Goal: Task Accomplishment & Management: Manage account settings

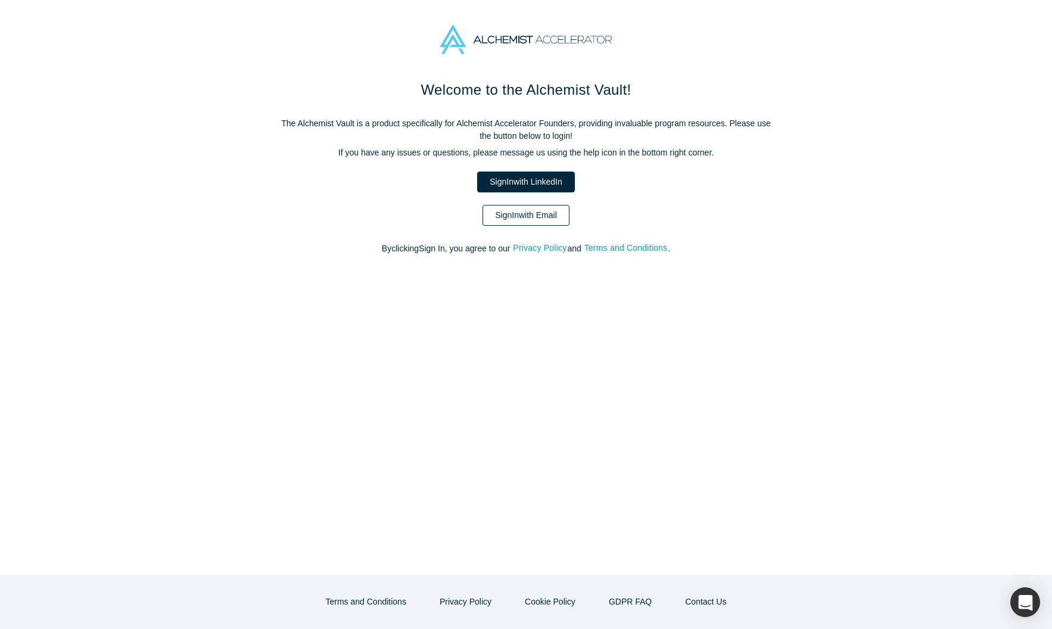
click at [517, 226] on link "Sign In with Email" at bounding box center [526, 215] width 87 height 21
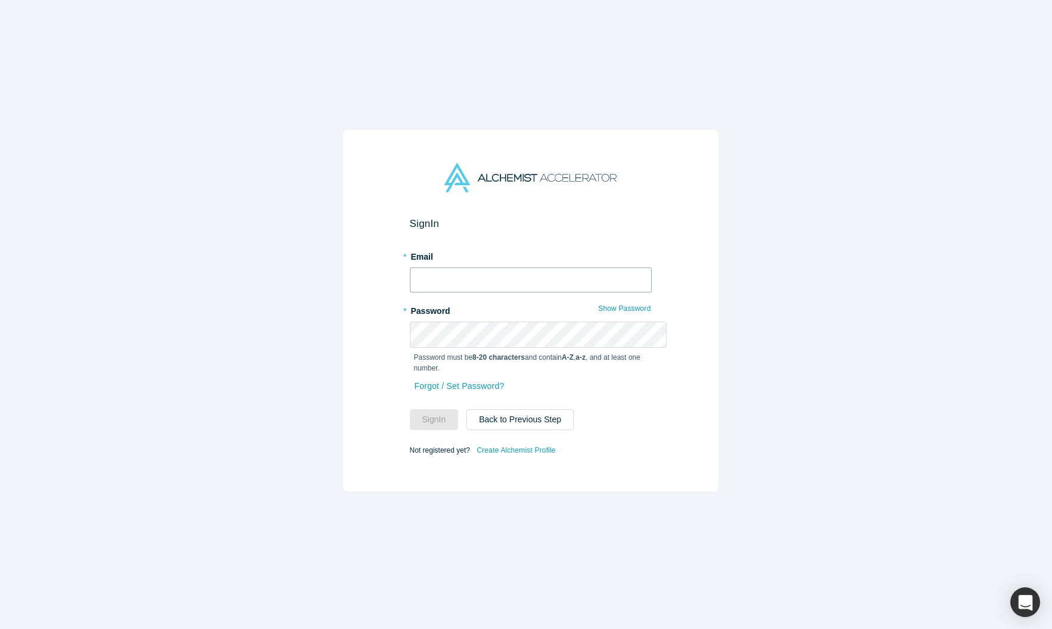
click at [505, 269] on input "text" at bounding box center [531, 280] width 242 height 25
type input "[PERSON_NAME][EMAIL_ADDRESS][DOMAIN_NAME]"
click at [410, 409] on button "Sign In" at bounding box center [434, 419] width 49 height 21
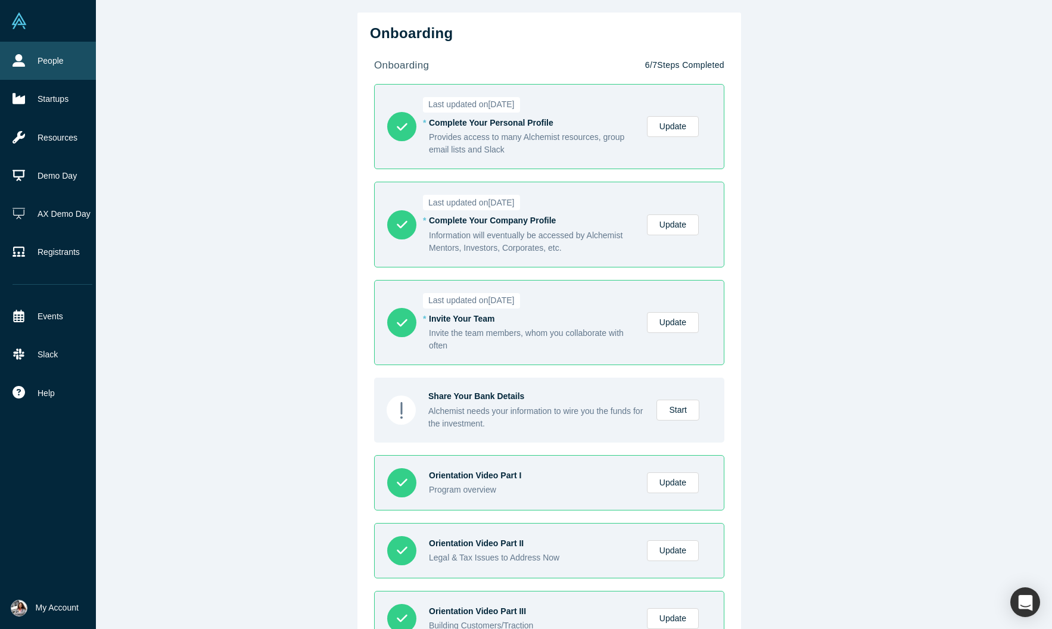
click at [54, 69] on link "People" at bounding box center [52, 61] width 105 height 38
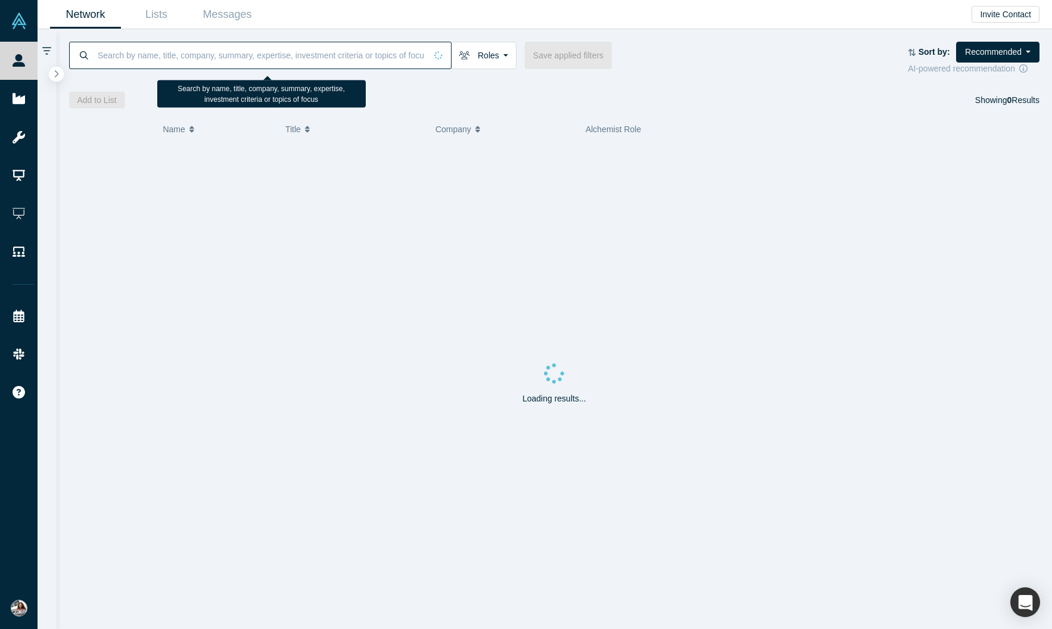
click at [291, 68] on input at bounding box center [262, 55] width 330 height 28
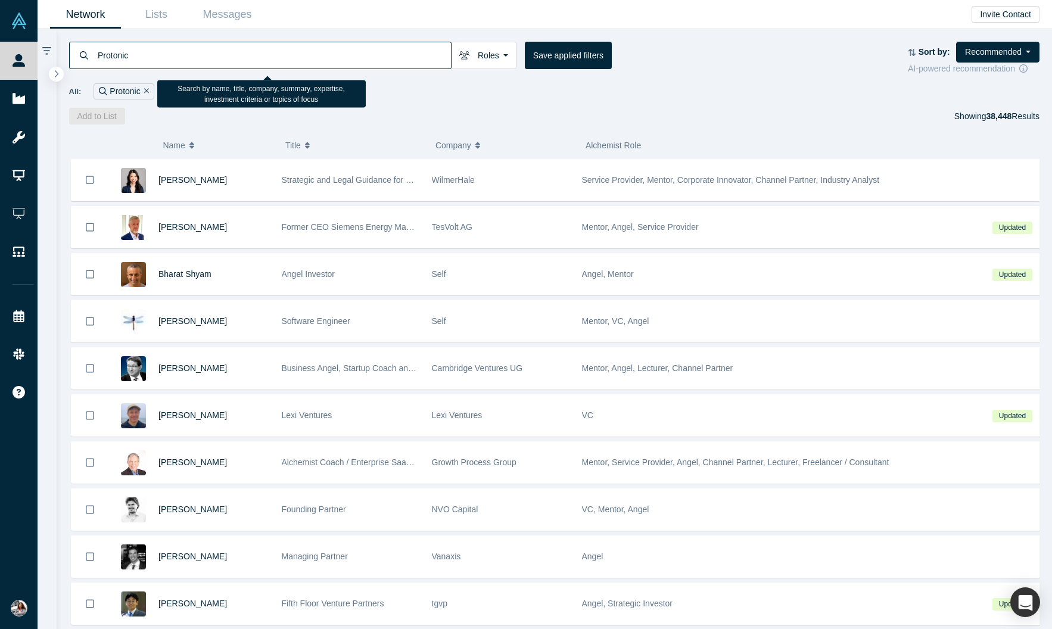
type input "Protonic"
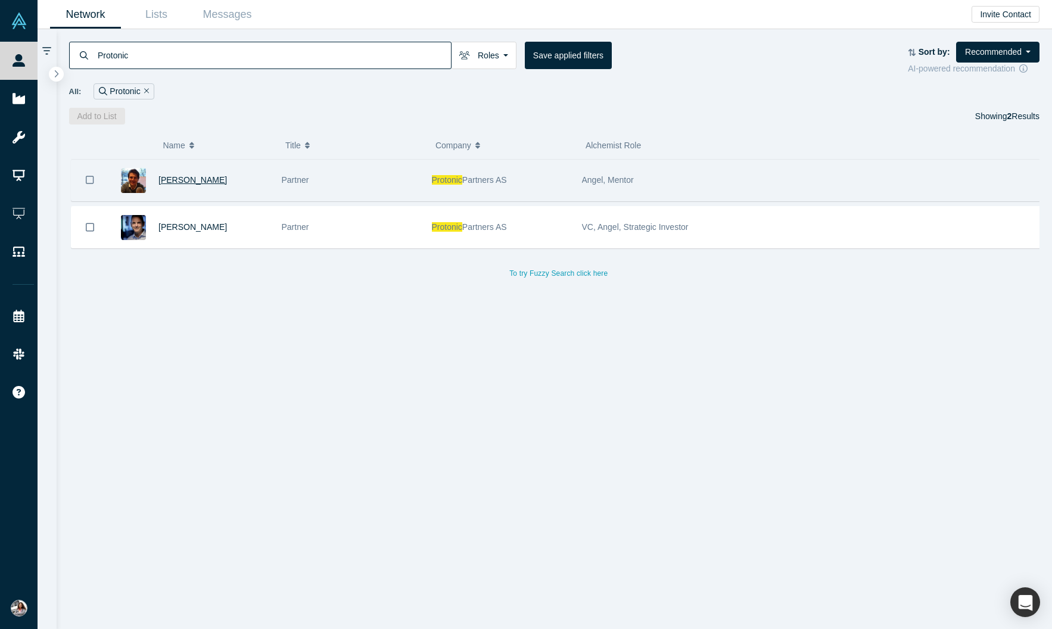
click at [195, 185] on span "[PERSON_NAME]" at bounding box center [193, 180] width 69 height 10
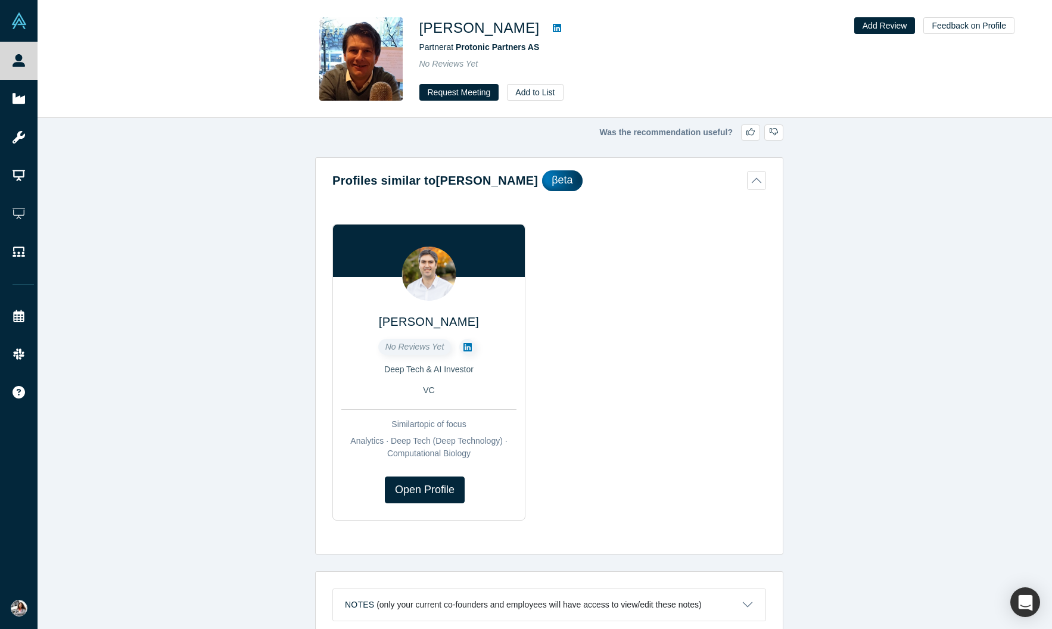
click at [766, 190] on button "Profiles similar to [PERSON_NAME]" at bounding box center [550, 180] width 434 height 21
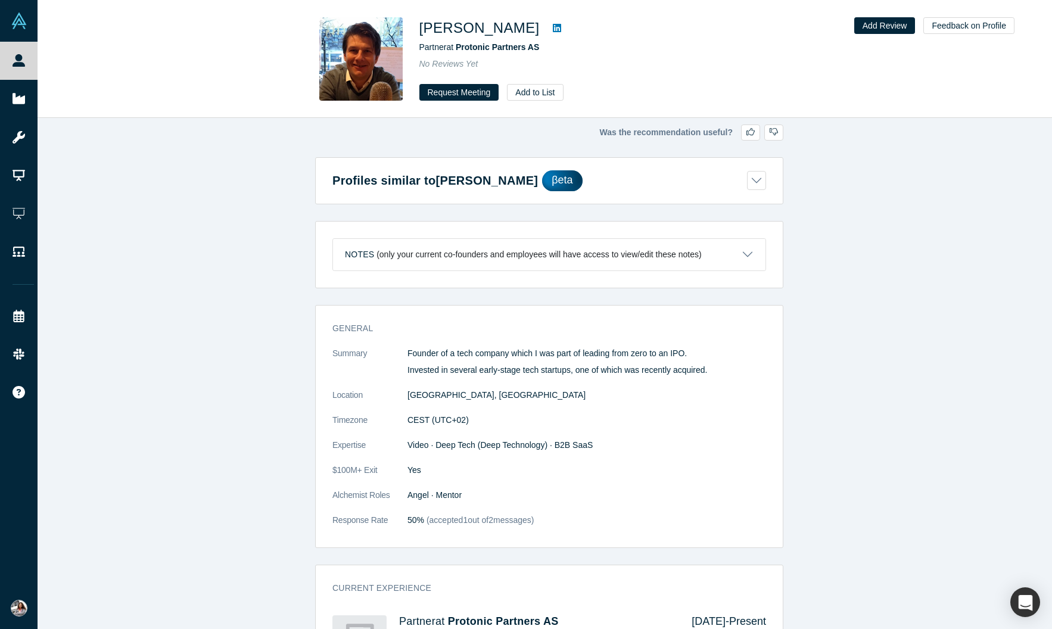
click at [719, 271] on button "Notes (only your current co-founders and employees will have access to view/edi…" at bounding box center [549, 255] width 433 height 32
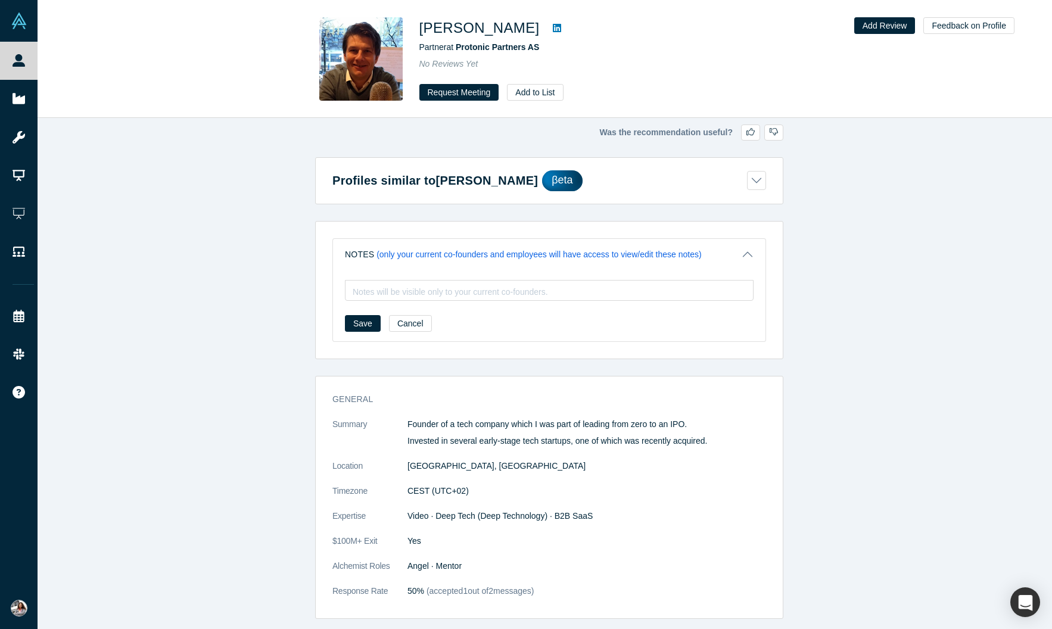
click at [719, 271] on button "Notes (only your current co-founders and employees will have access to view/edi…" at bounding box center [549, 255] width 433 height 32
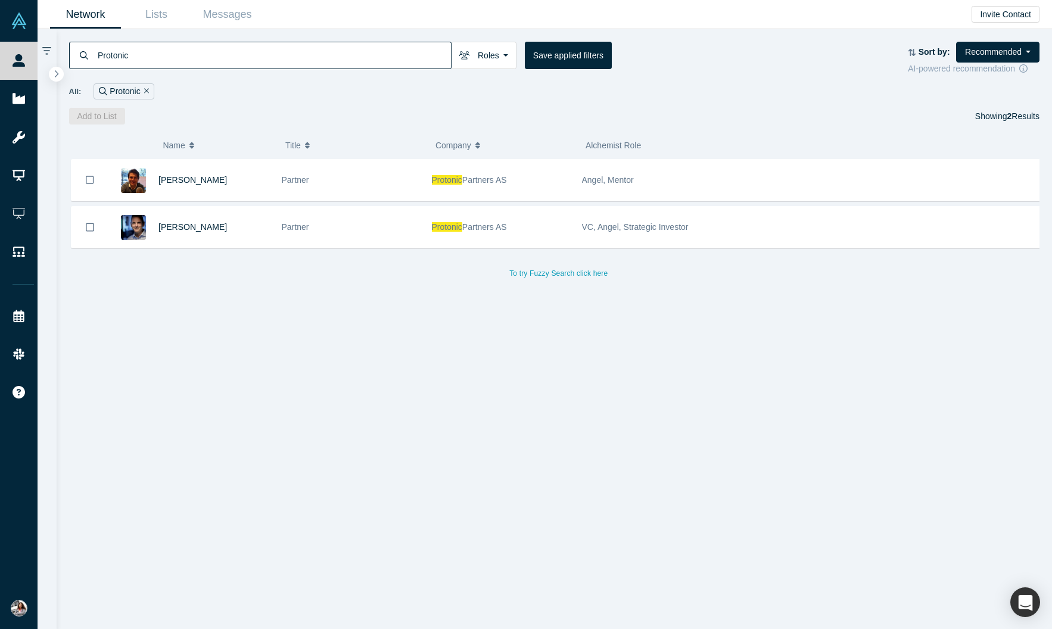
click at [290, 66] on input "Protonic" at bounding box center [274, 55] width 355 height 28
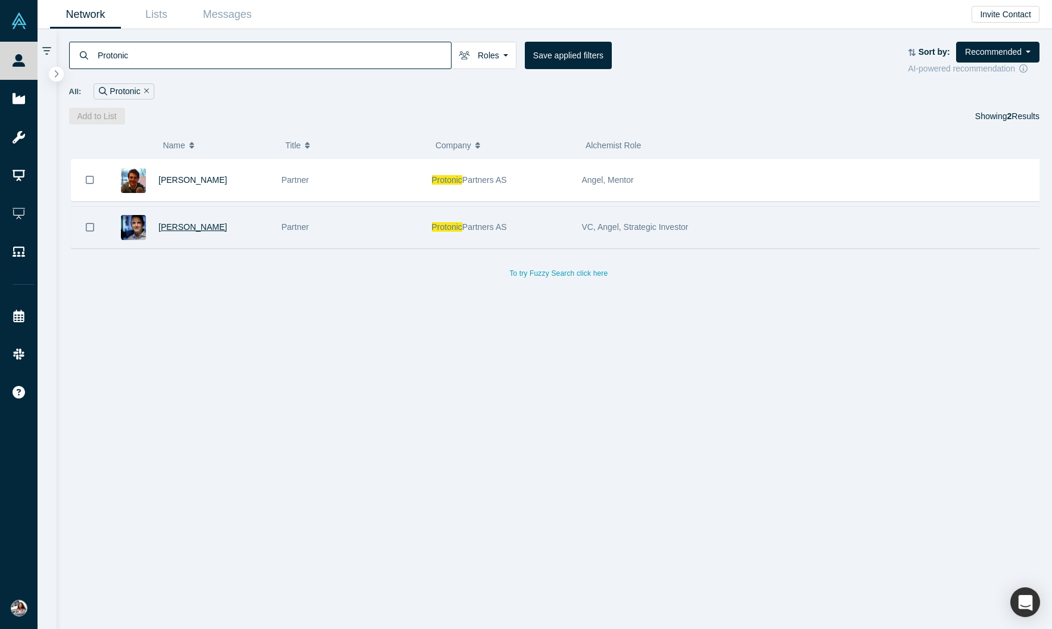
click at [189, 232] on span "[PERSON_NAME]" at bounding box center [193, 227] width 69 height 10
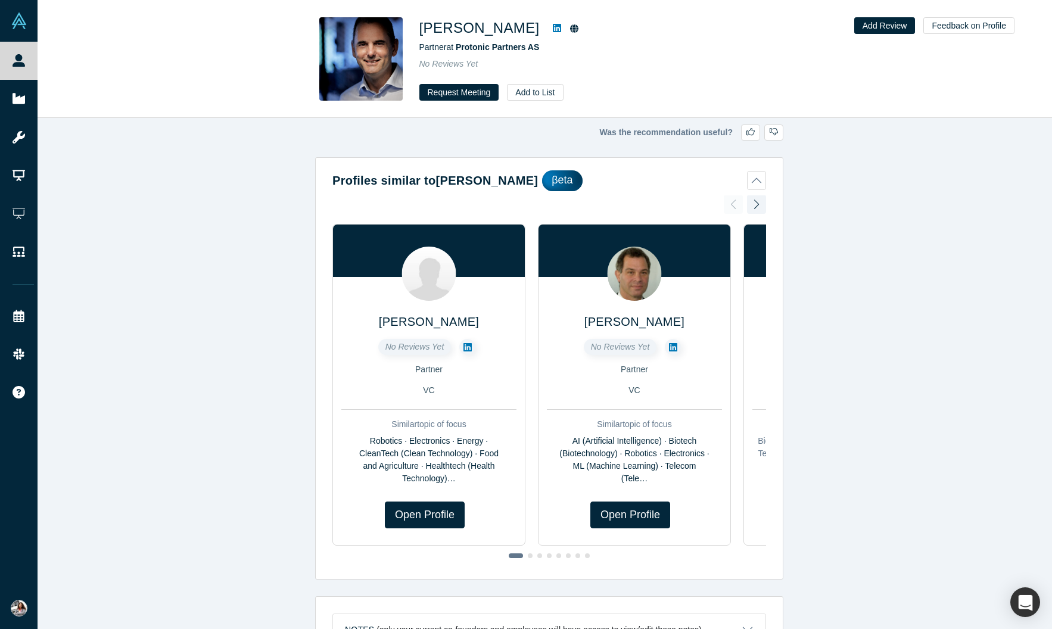
click at [570, 29] on icon at bounding box center [574, 28] width 8 height 8
click at [553, 30] on icon at bounding box center [557, 28] width 8 height 10
click at [672, 85] on div "[PERSON_NAME] Partner at Protonic Partners AS No Reviews Yet Request Meeting Ad…" at bounding box center [587, 58] width 334 height 83
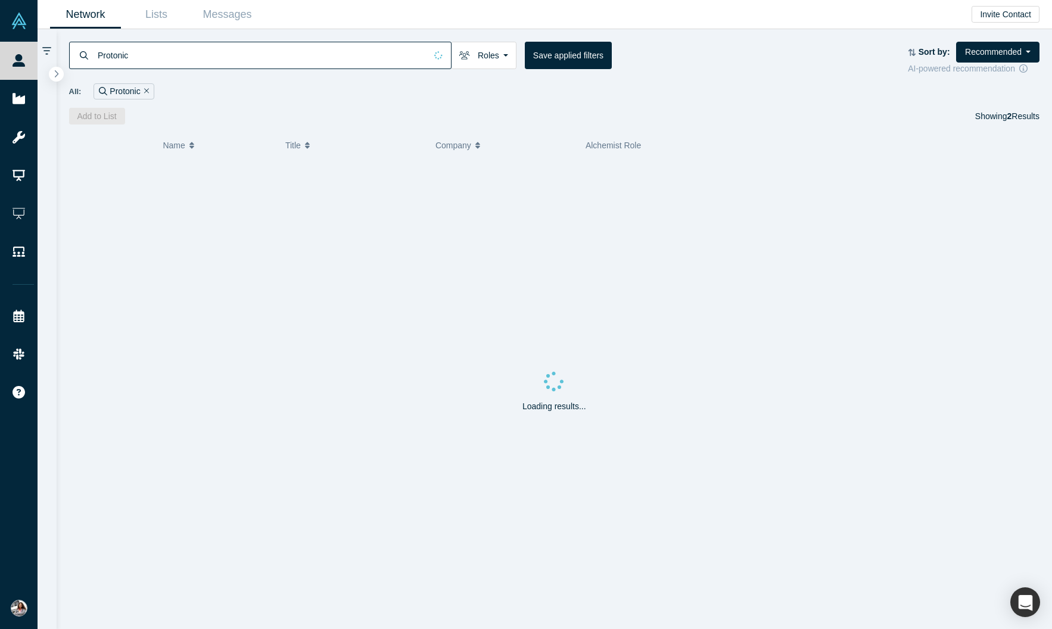
click at [219, 56] on input "Protonic" at bounding box center [262, 55] width 330 height 28
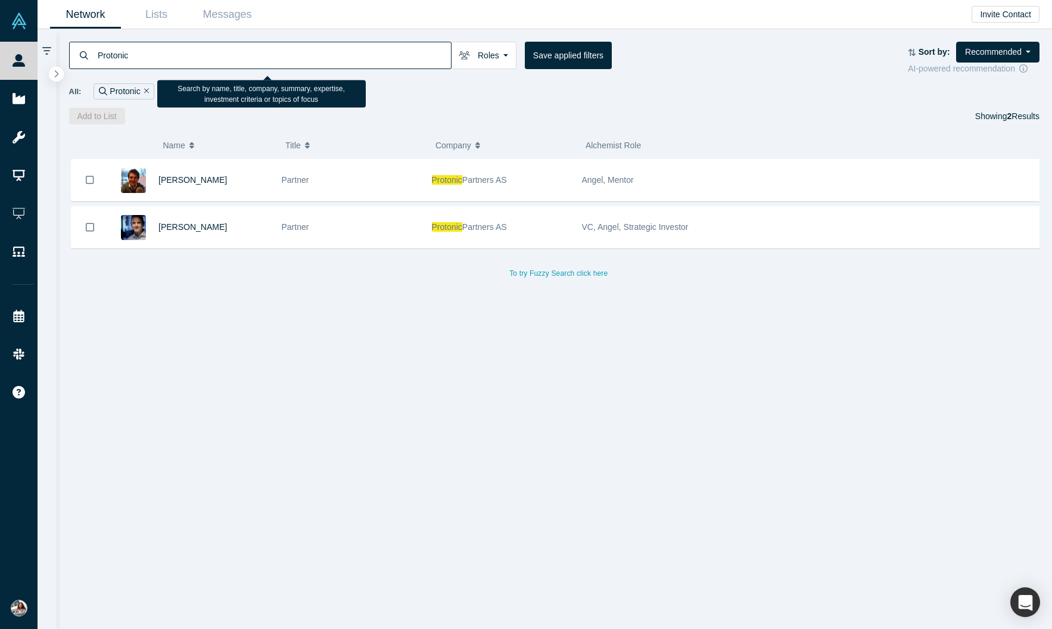
click at [219, 56] on input "Protonic" at bounding box center [274, 55] width 355 height 28
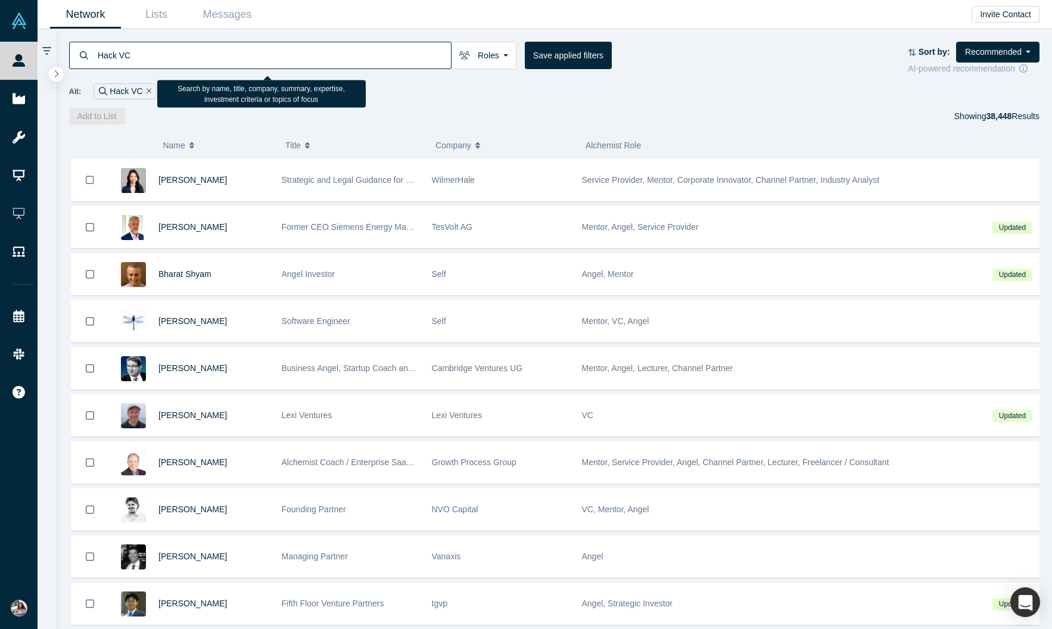
type input "Hack VC"
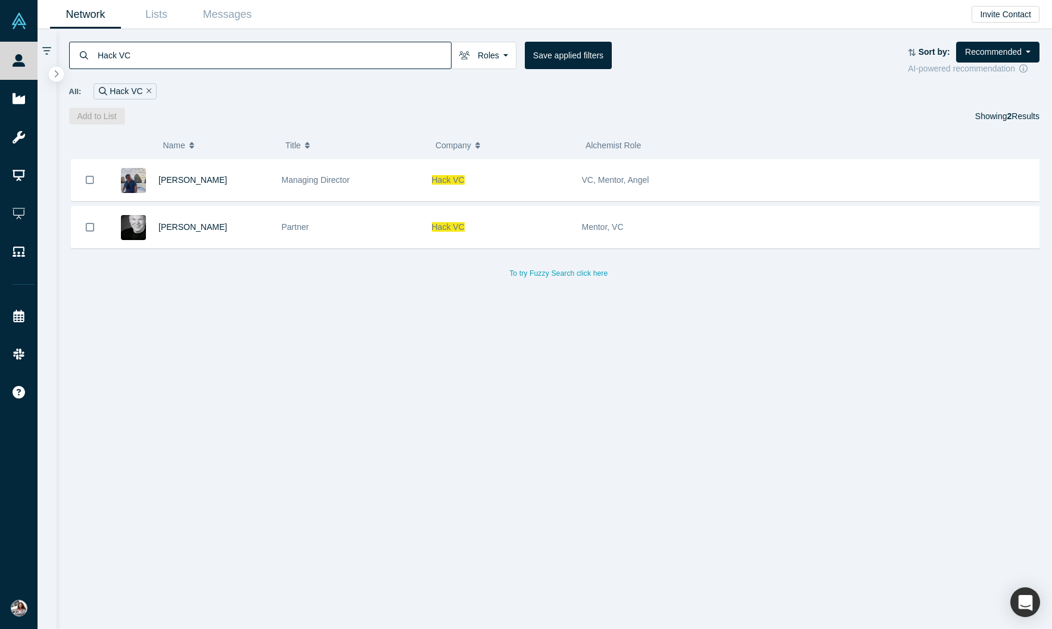
click at [827, 433] on div "[PERSON_NAME] Managing Director Hack VC VC, Mentor, [PERSON_NAME] Partner Hack …" at bounding box center [559, 398] width 980 height 479
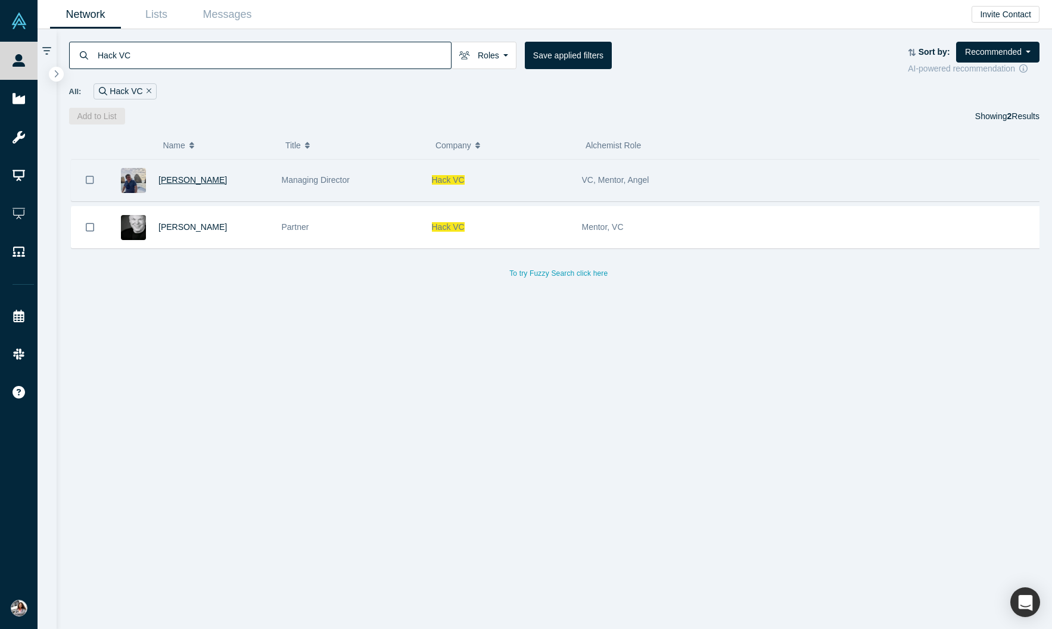
click at [188, 185] on span "[PERSON_NAME]" at bounding box center [193, 180] width 69 height 10
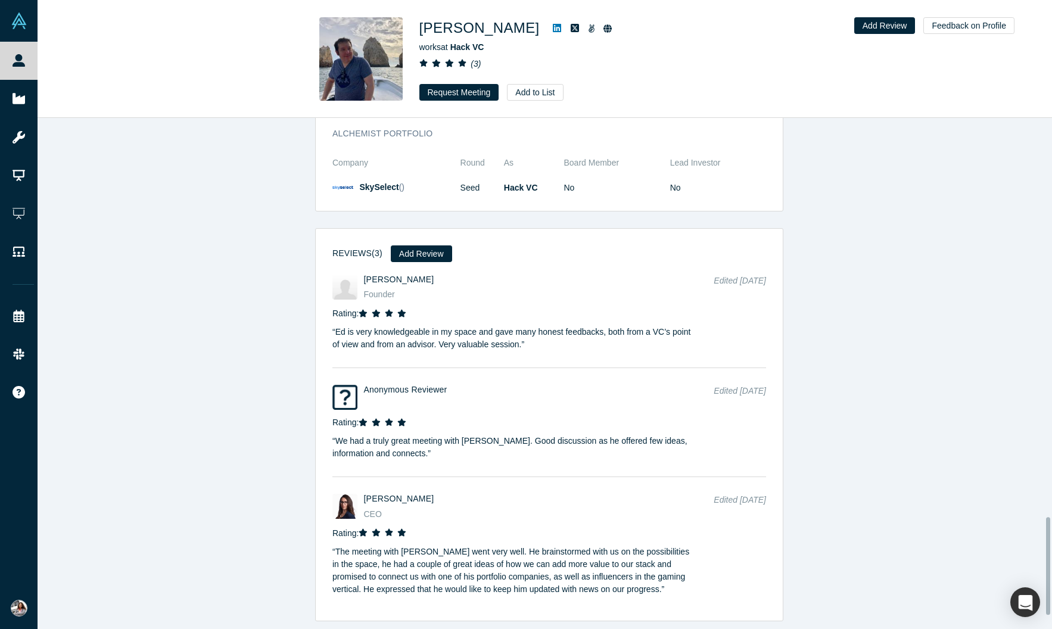
scroll to position [2089, 0]
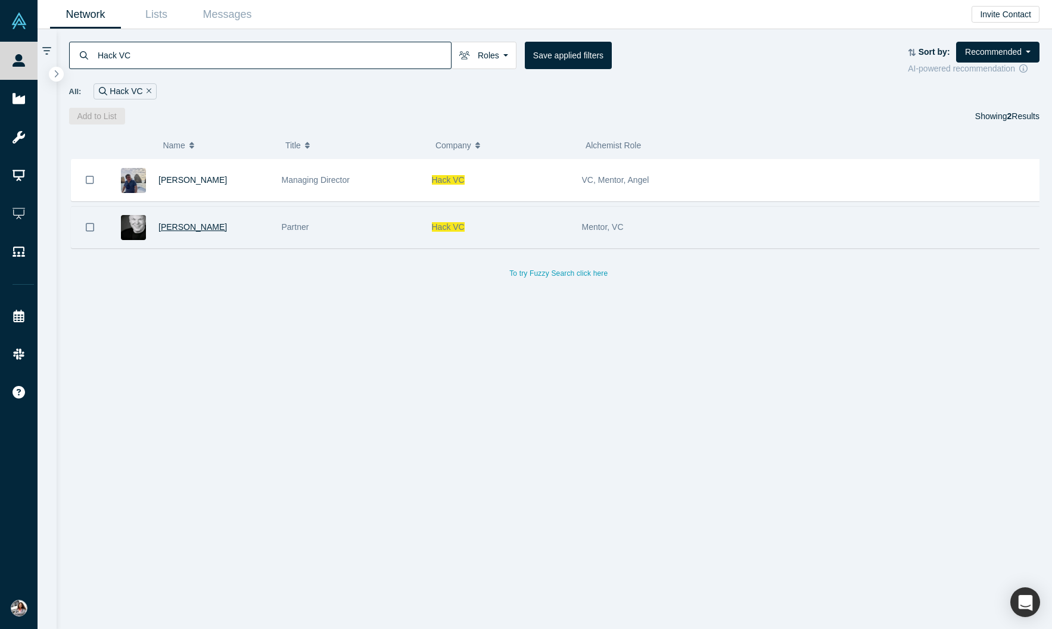
click at [217, 232] on span "[PERSON_NAME]" at bounding box center [193, 227] width 69 height 10
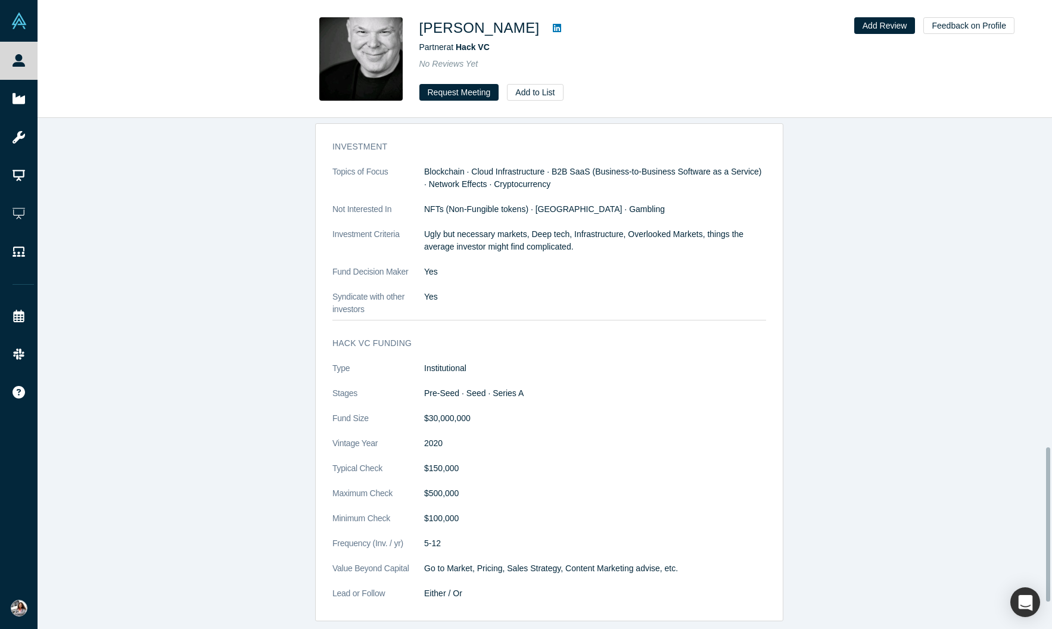
scroll to position [1139, 0]
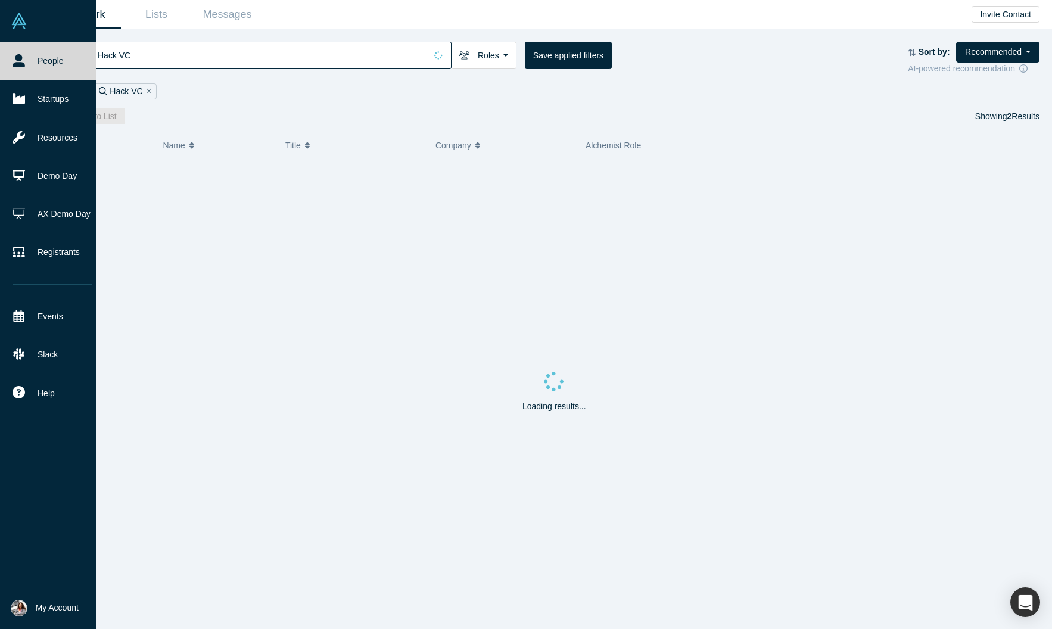
drag, startPoint x: 169, startPoint y: 69, endPoint x: 0, endPoint y: 45, distance: 170.3
click at [0, 45] on div "People Startups Resources Demo Day AX Demo Day Registrants Events Slack Help Co…" at bounding box center [526, 314] width 1052 height 629
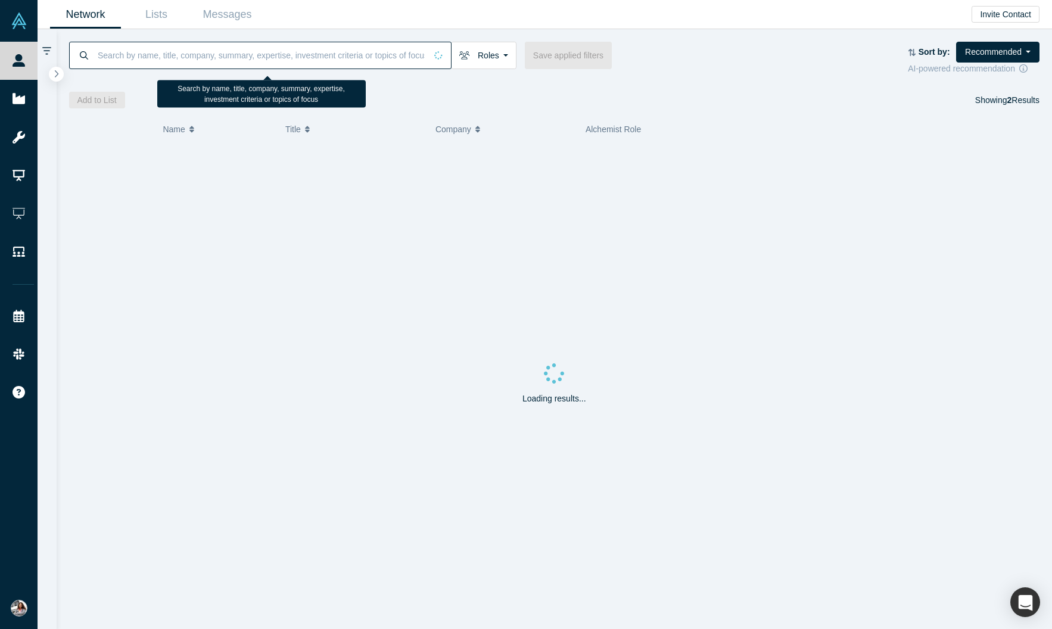
click at [210, 57] on input at bounding box center [262, 55] width 330 height 28
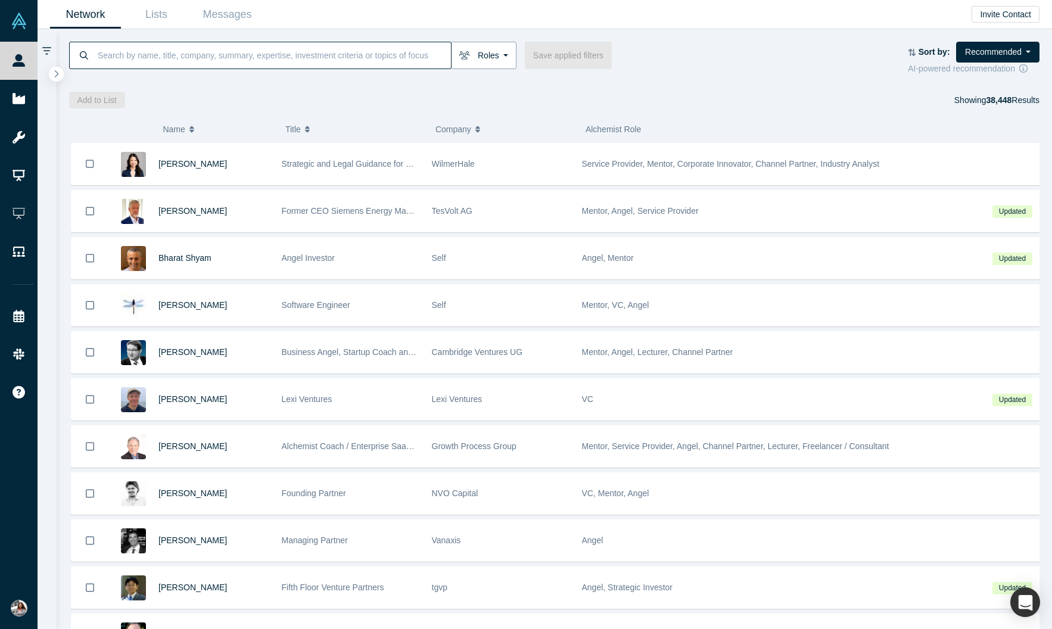
click at [494, 59] on button "Roles" at bounding box center [484, 55] width 66 height 27
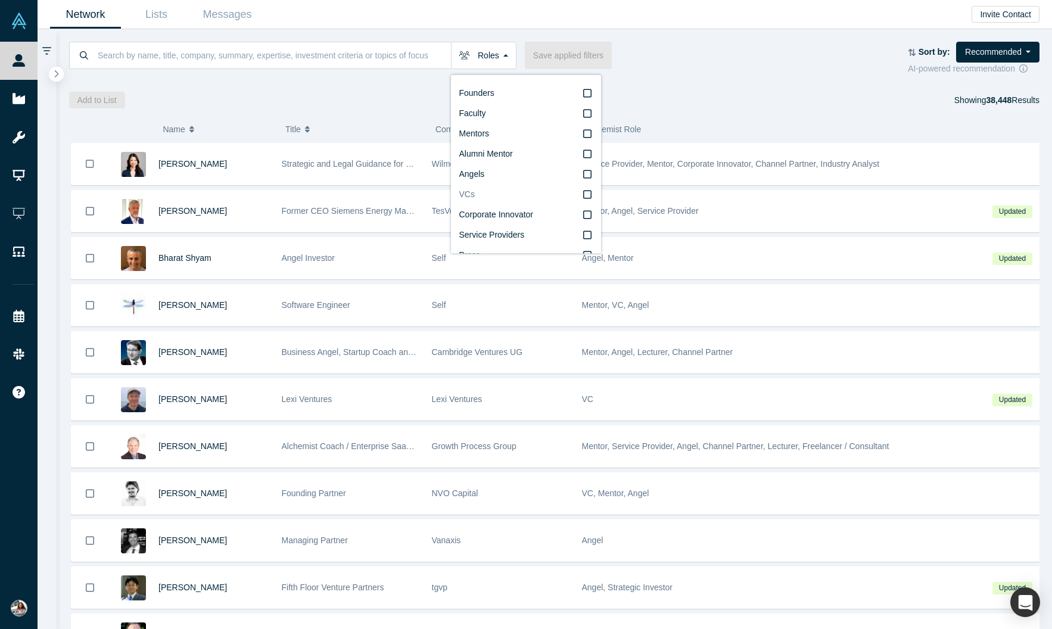
scroll to position [33, 0]
click at [743, 105] on div "Add to List Showing 38,448 Results" at bounding box center [554, 100] width 971 height 17
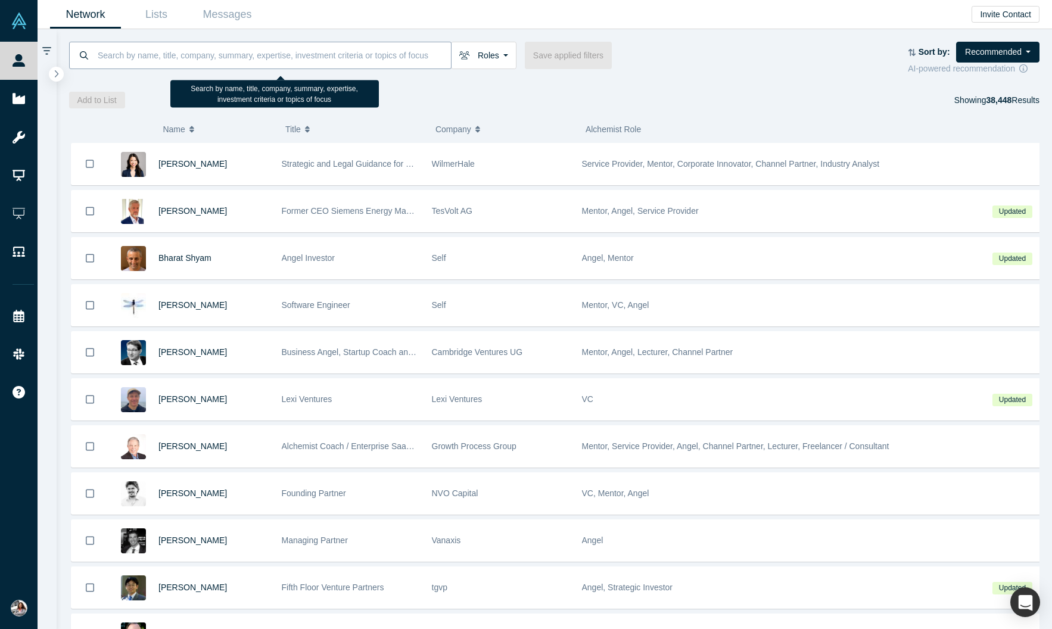
click at [278, 56] on input at bounding box center [274, 55] width 355 height 28
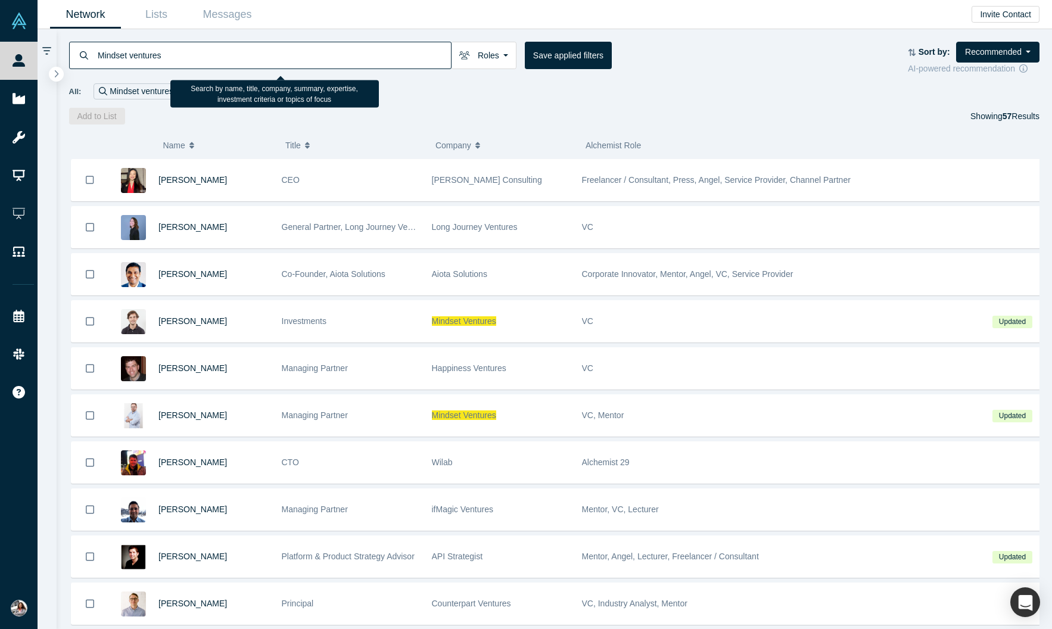
type input "Mindset ventures"
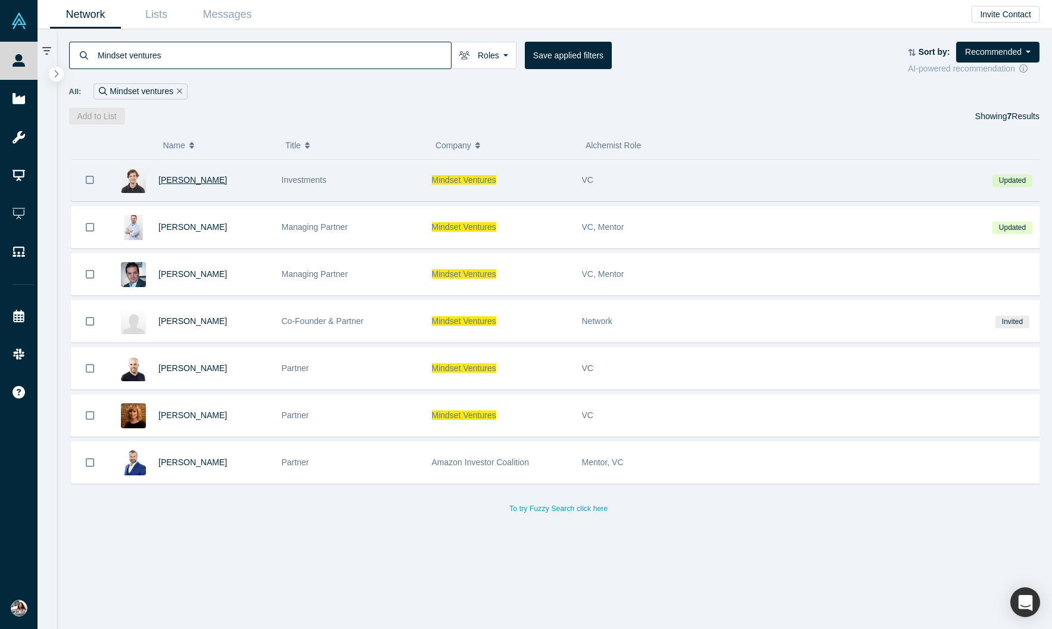
click at [200, 185] on span "[PERSON_NAME]" at bounding box center [193, 180] width 69 height 10
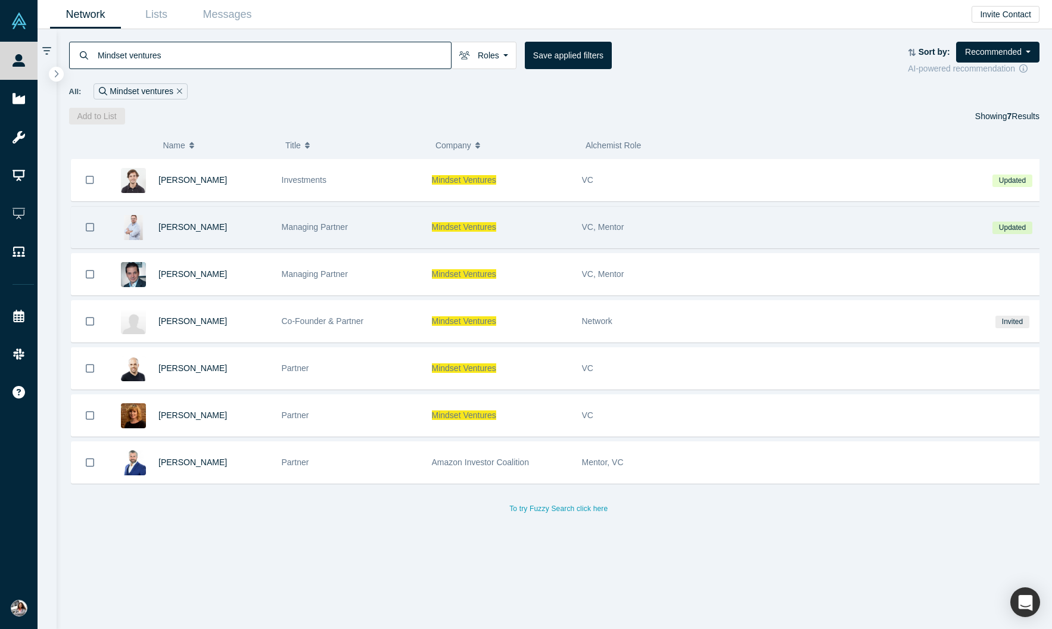
click at [190, 246] on div "[PERSON_NAME]" at bounding box center [214, 227] width 111 height 41
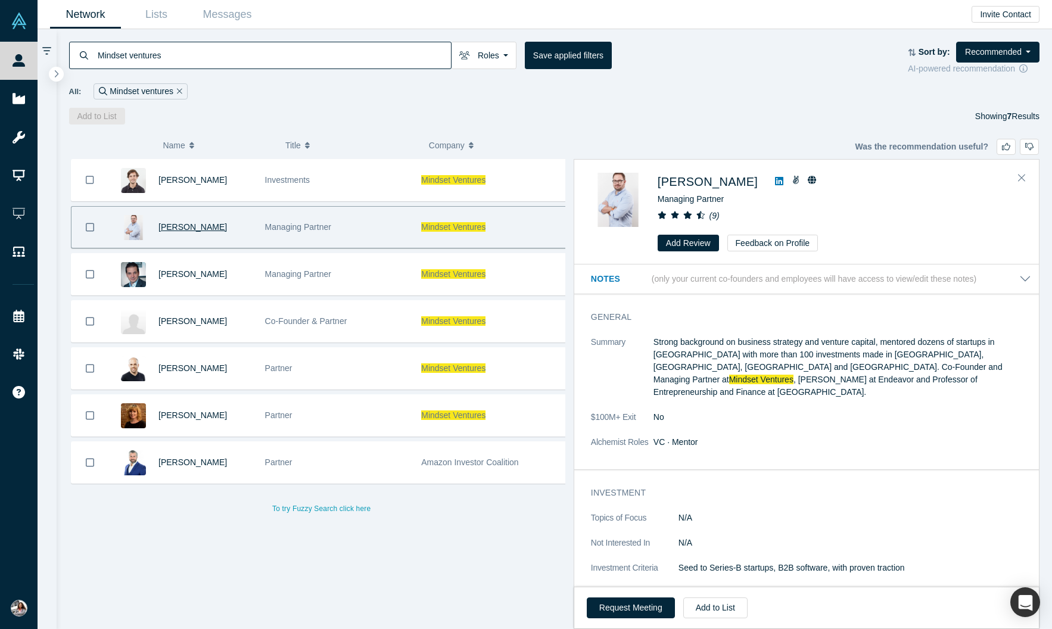
click at [190, 232] on span "[PERSON_NAME]" at bounding box center [193, 227] width 69 height 10
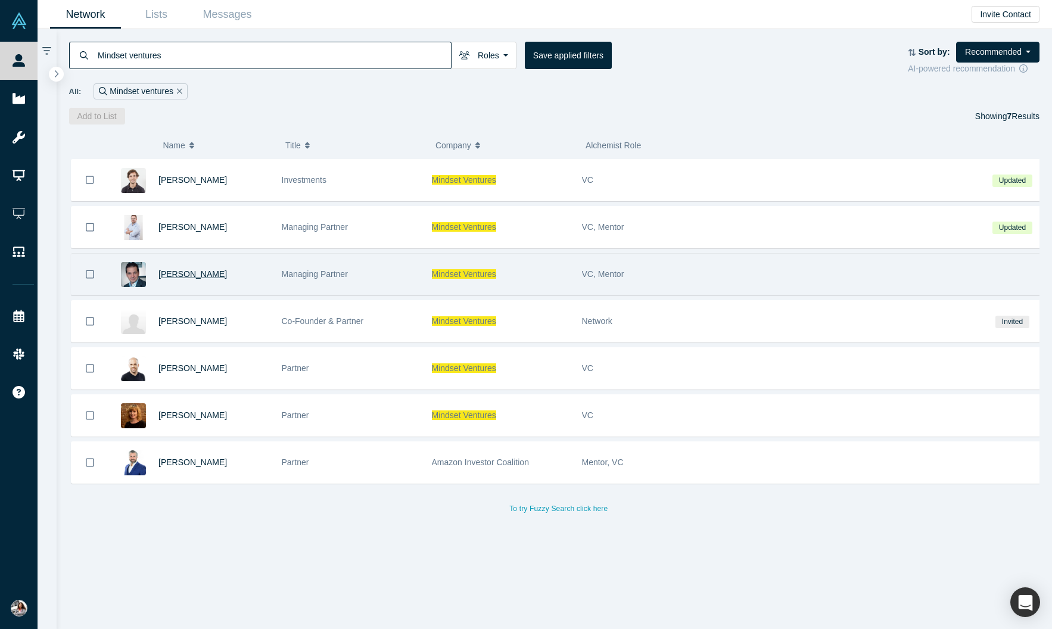
click at [198, 279] on span "[PERSON_NAME]" at bounding box center [193, 274] width 69 height 10
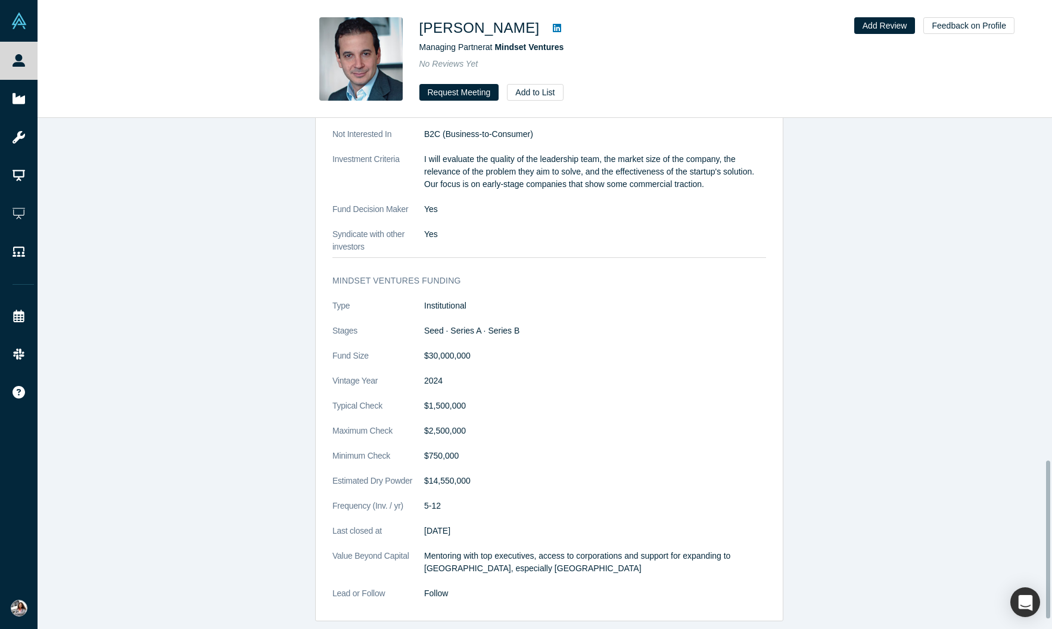
scroll to position [1103, 0]
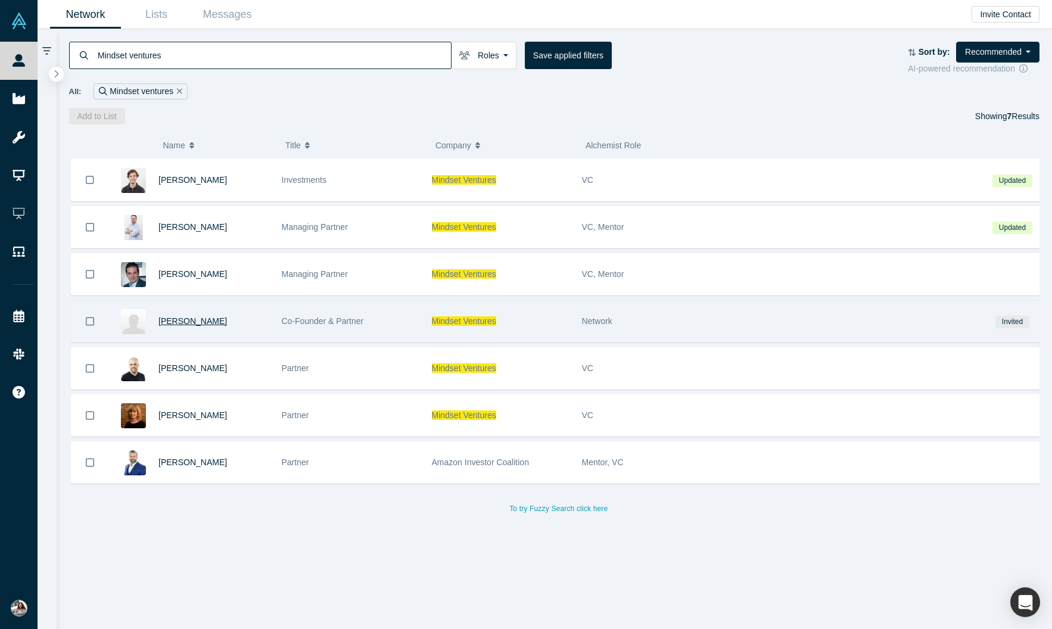
click at [227, 326] on span "[PERSON_NAME]" at bounding box center [193, 321] width 69 height 10
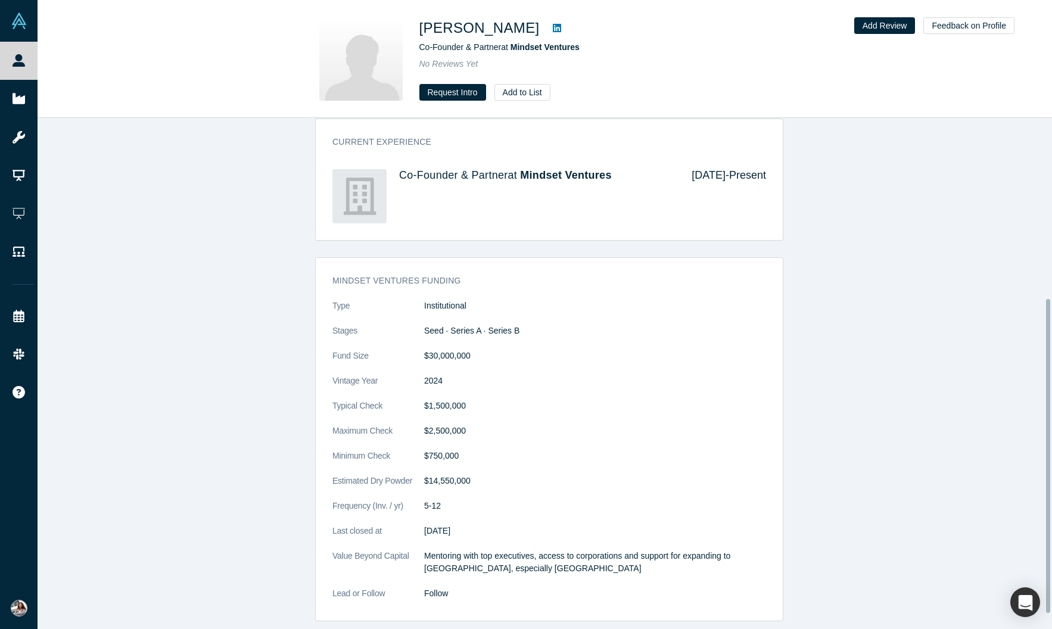
scroll to position [303, 0]
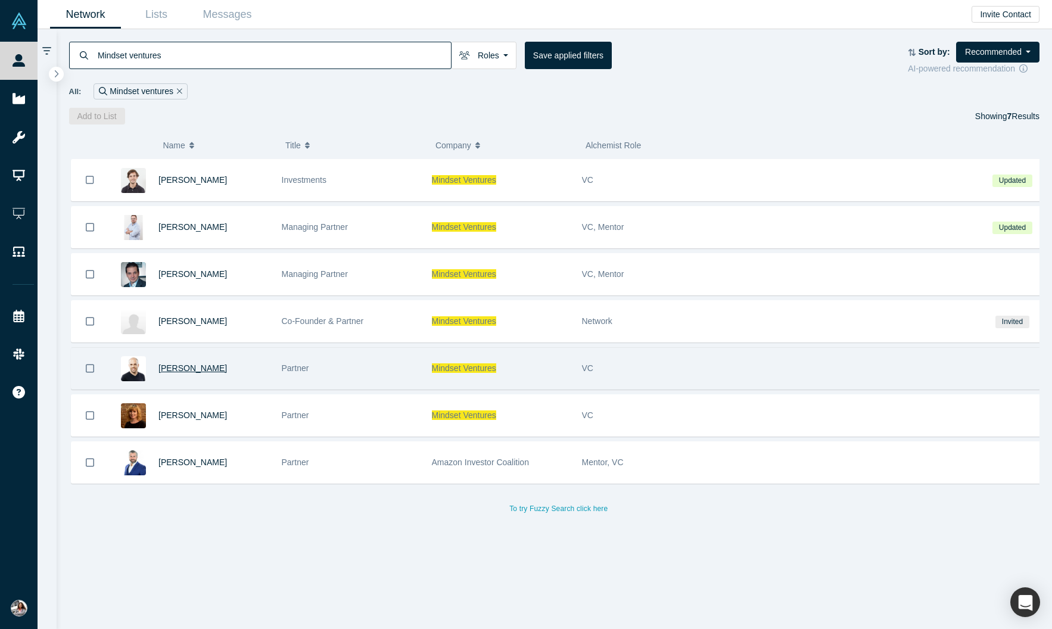
click at [218, 373] on span "[PERSON_NAME]" at bounding box center [193, 369] width 69 height 10
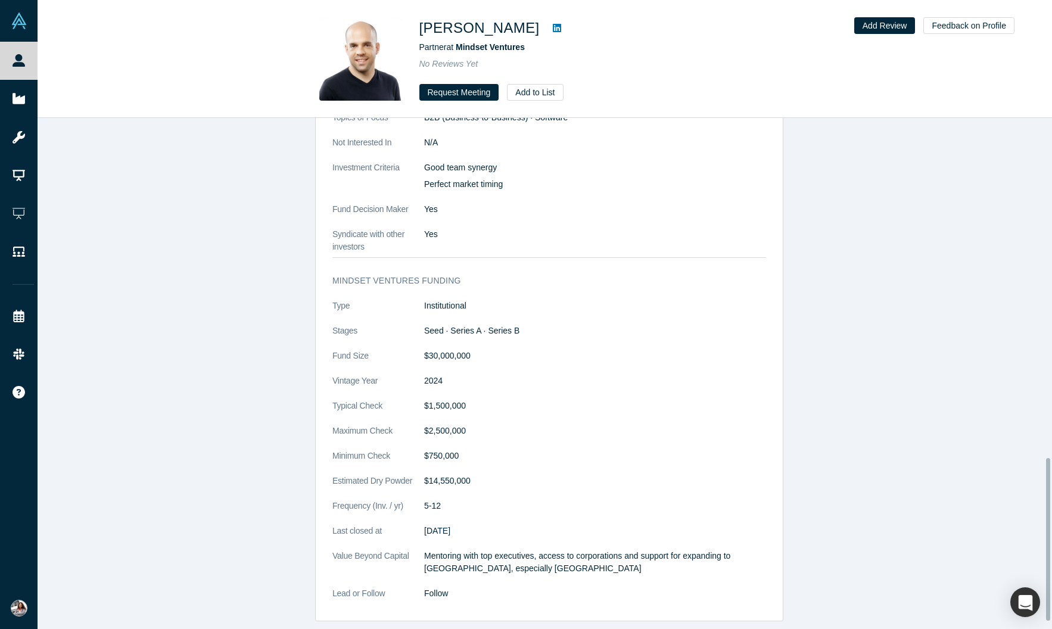
scroll to position [1055, 0]
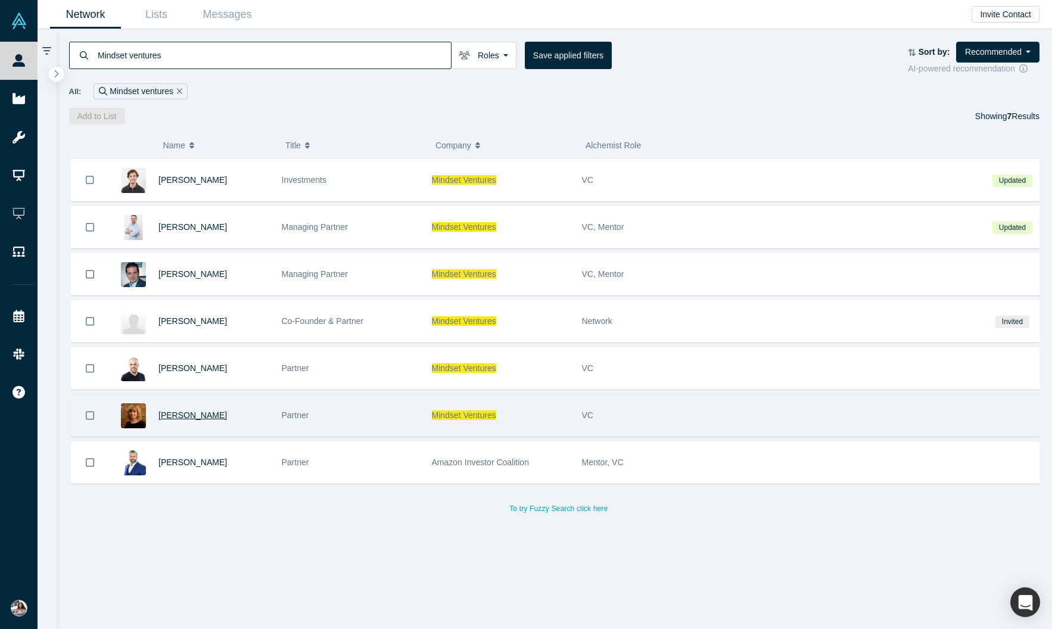
click at [186, 420] on span "[PERSON_NAME]" at bounding box center [193, 416] width 69 height 10
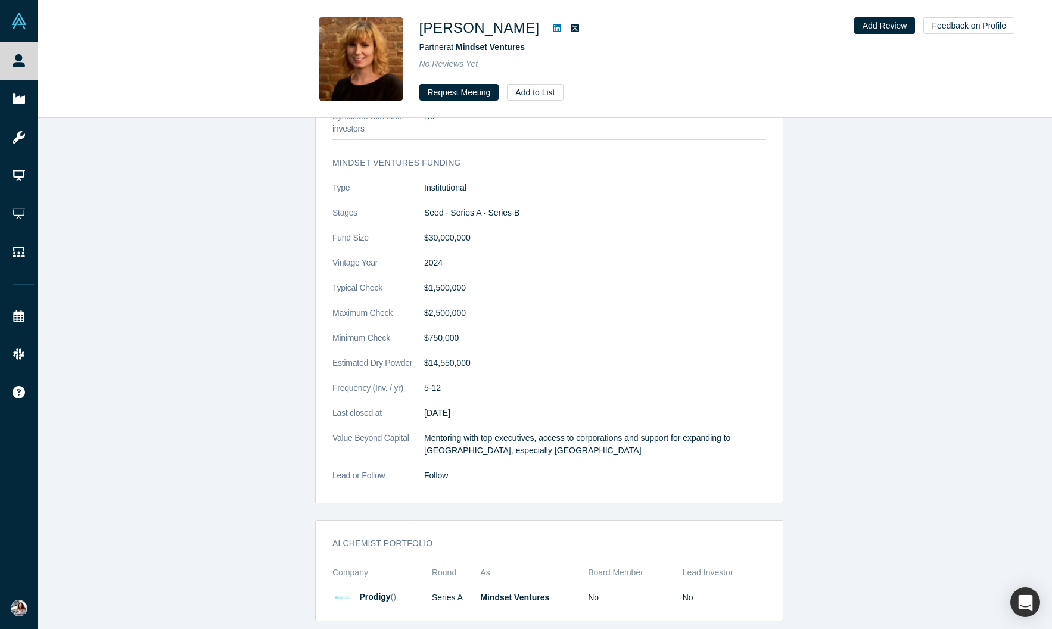
scroll to position [1291, 0]
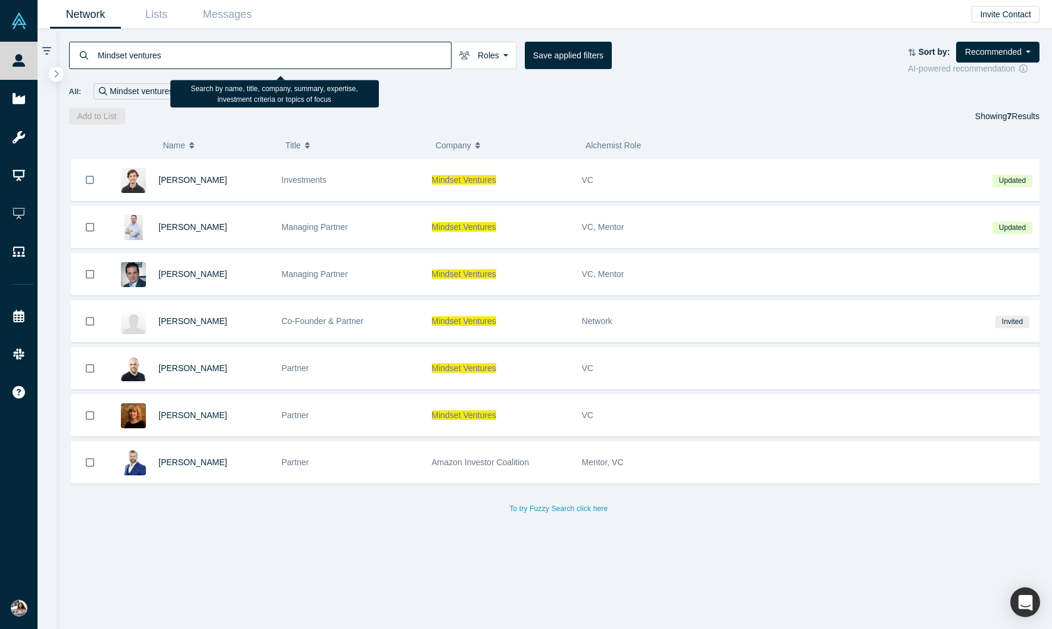
click at [422, 55] on input "Mindset ventures" at bounding box center [274, 55] width 355 height 28
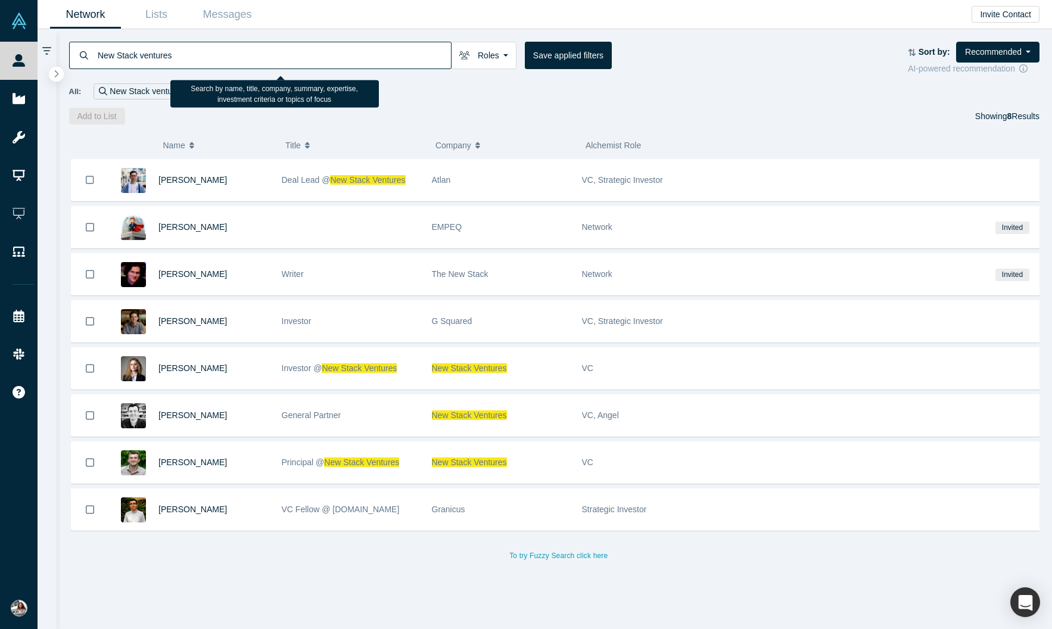
type input "New Stack ventures"
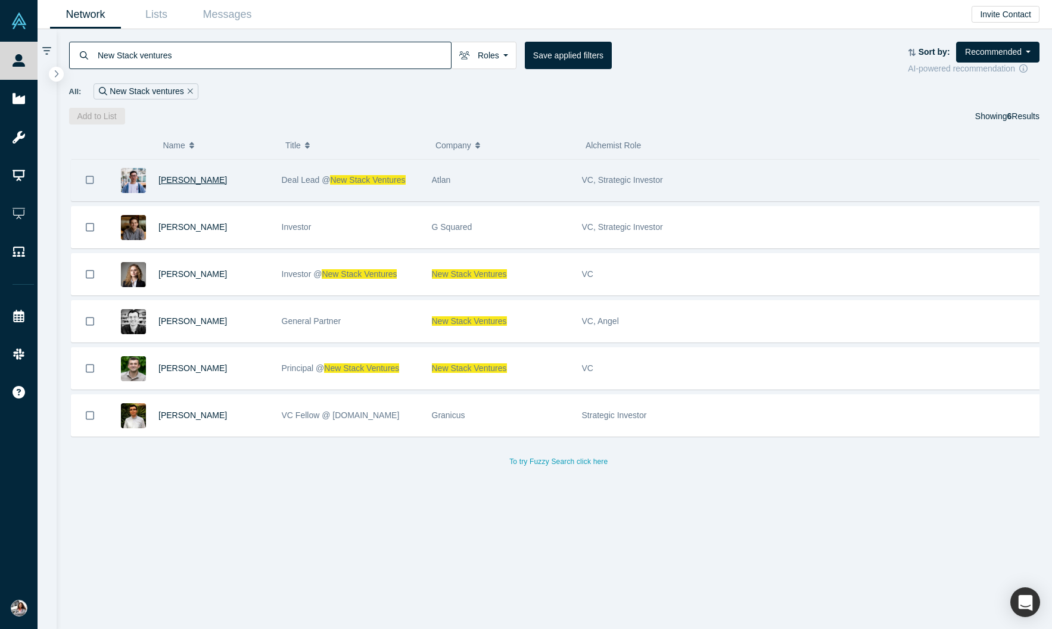
click at [200, 185] on span "[PERSON_NAME]" at bounding box center [193, 180] width 69 height 10
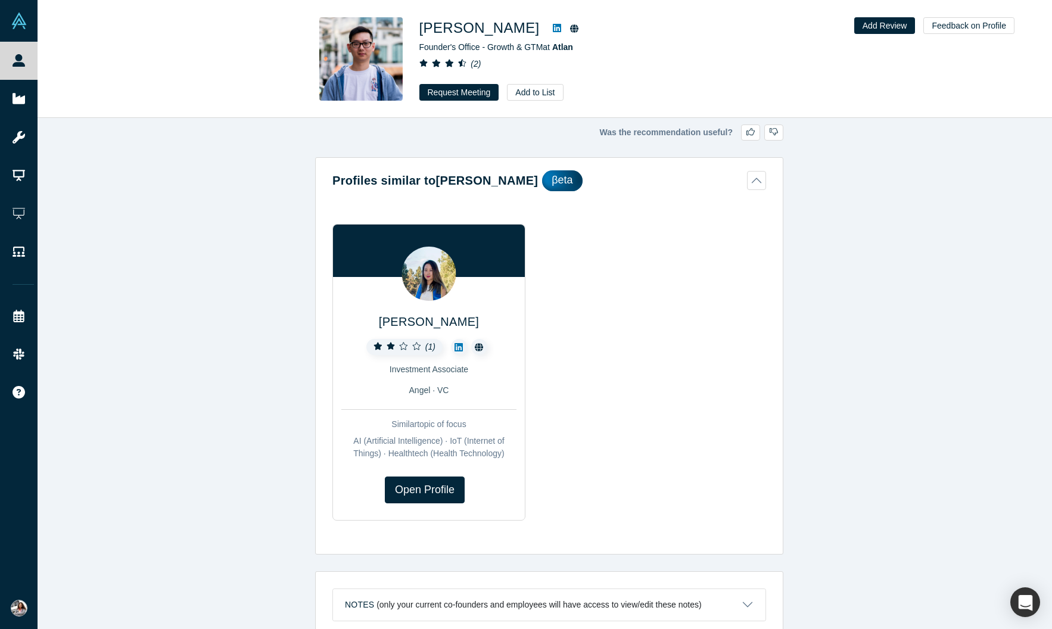
click at [766, 191] on button "Profiles similar to [PERSON_NAME]" at bounding box center [550, 180] width 434 height 21
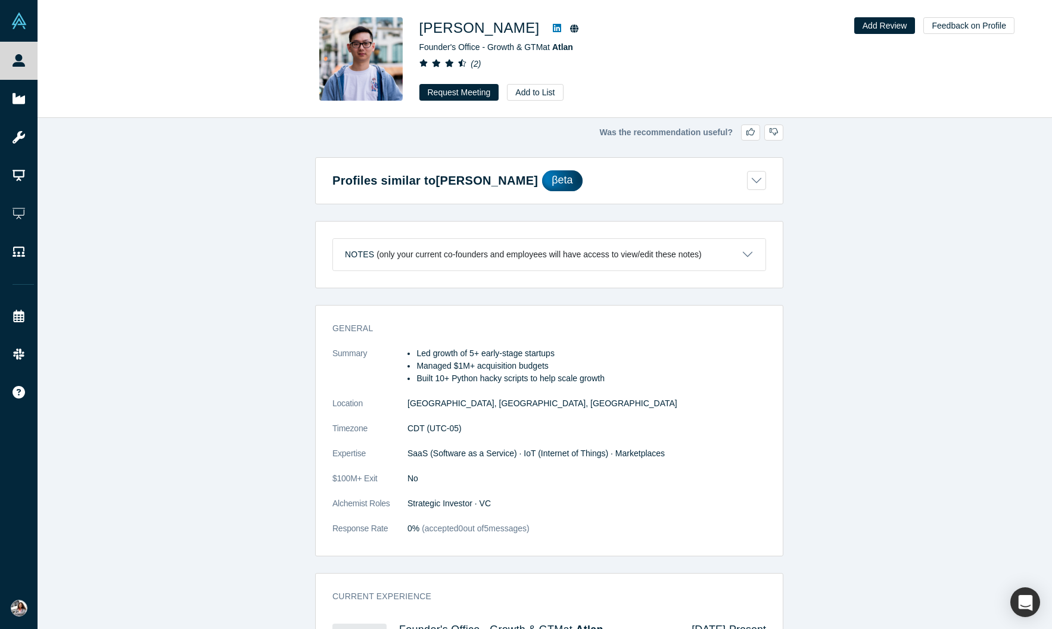
click at [164, 281] on div "Was the recommendation useful? Profiles similar to [PERSON_NAME] βeta [PERSON_N…" at bounding box center [550, 378] width 1024 height 520
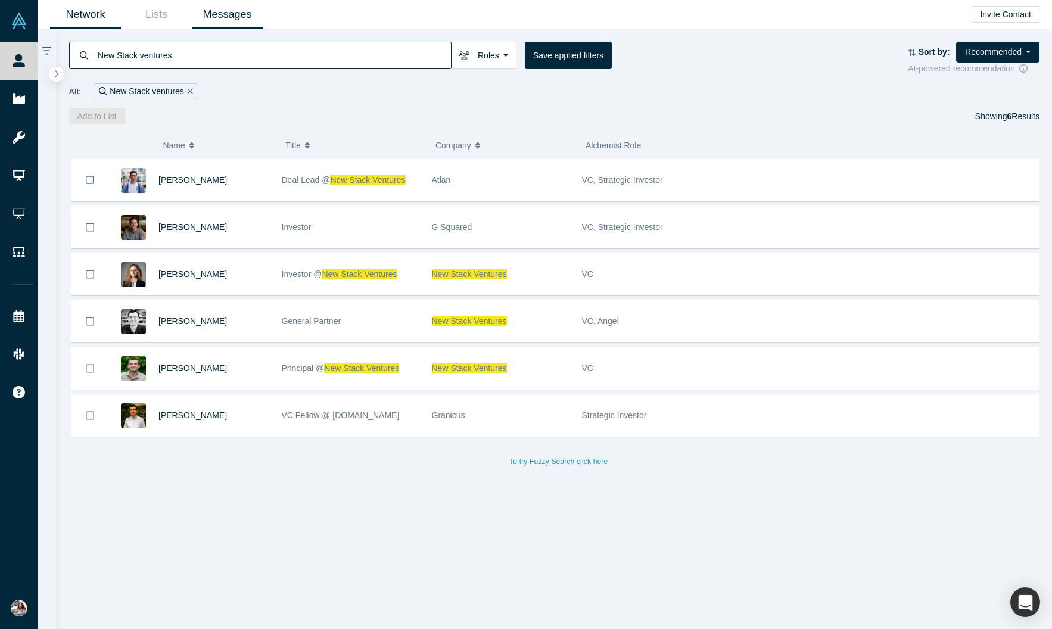
click at [260, 20] on link "Messages" at bounding box center [227, 15] width 71 height 28
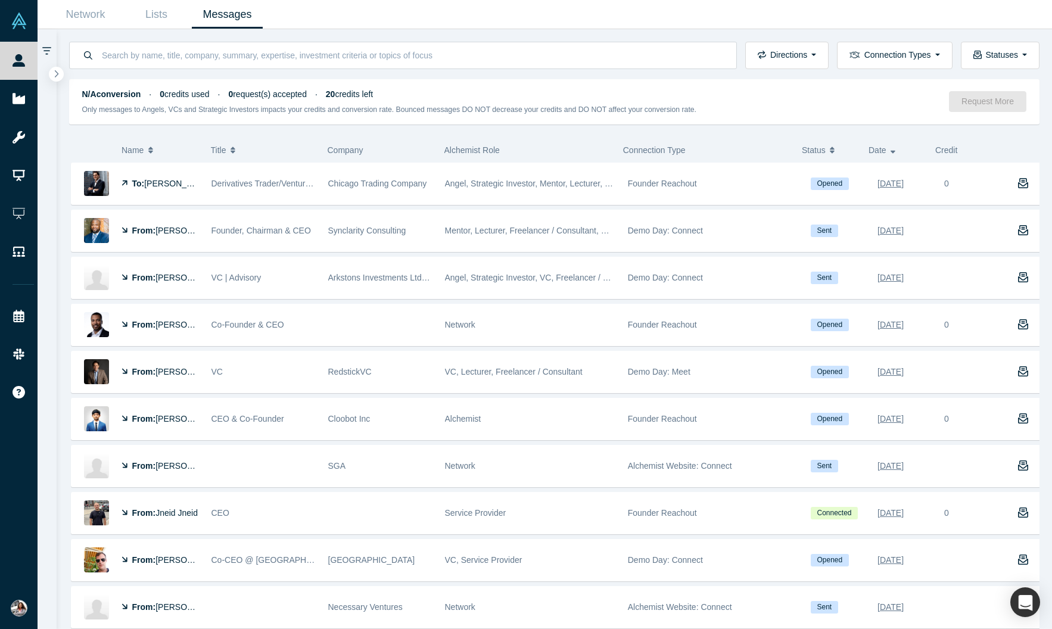
click at [231, 73] on button "N/A conversion · 0 credits used · 0 request(s) accepted · 20 credits left Only …" at bounding box center [555, 99] width 996 height 60
click at [230, 66] on input at bounding box center [412, 55] width 623 height 28
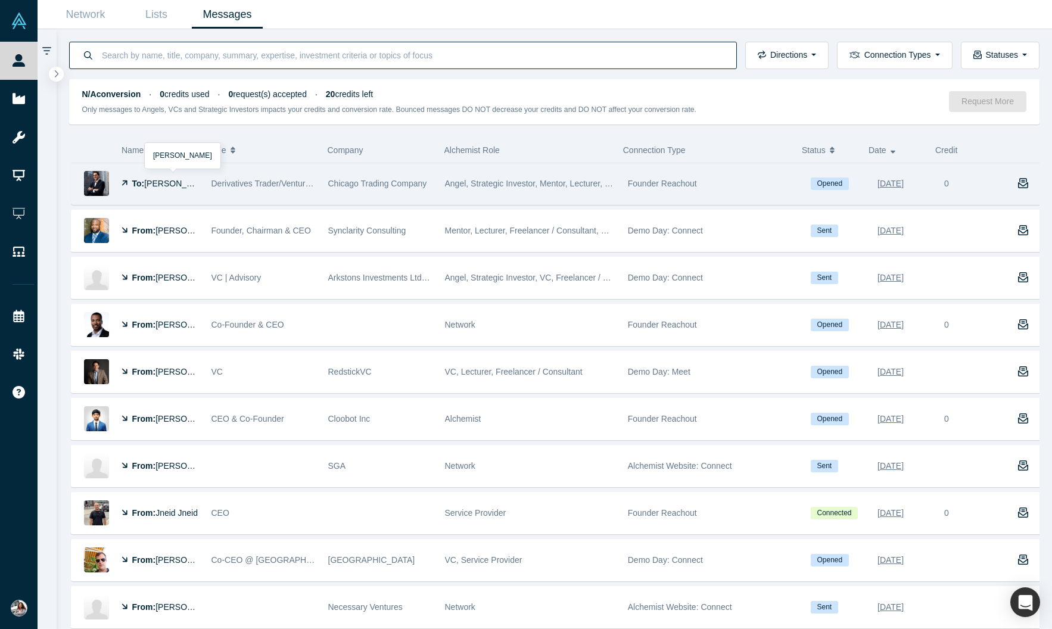
click at [178, 188] on span "[PERSON_NAME]" at bounding box center [178, 184] width 69 height 10
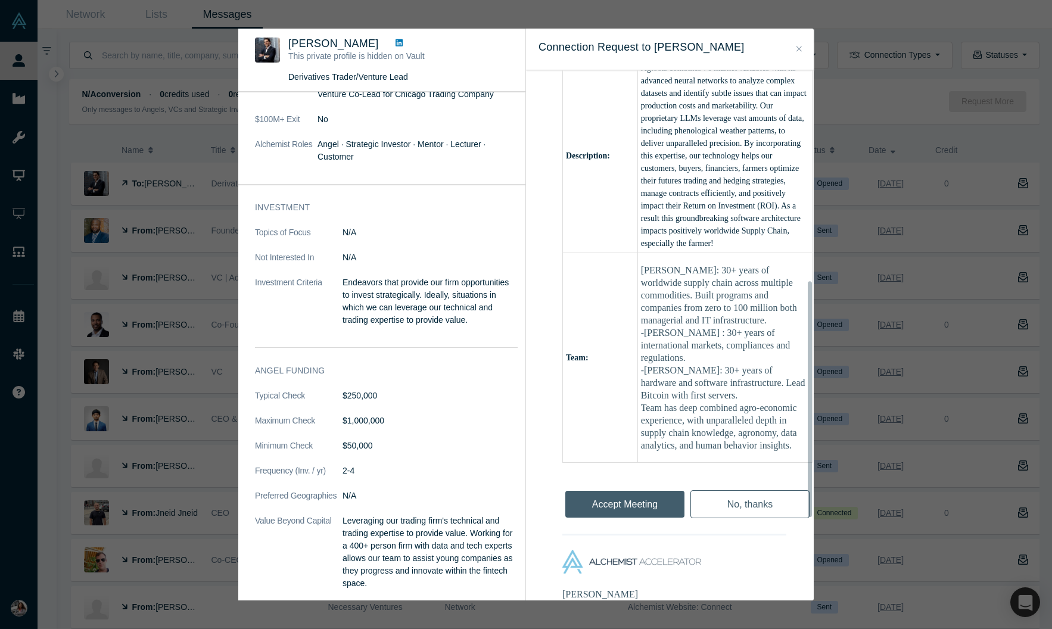
scroll to position [477, 0]
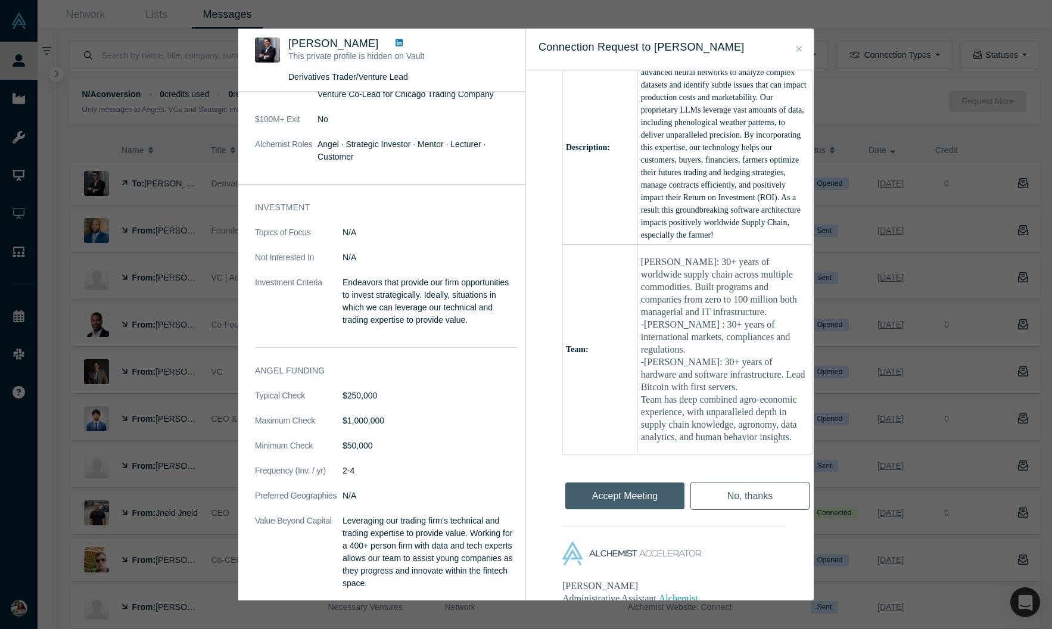
click at [802, 49] on icon "Close" at bounding box center [799, 49] width 5 height 8
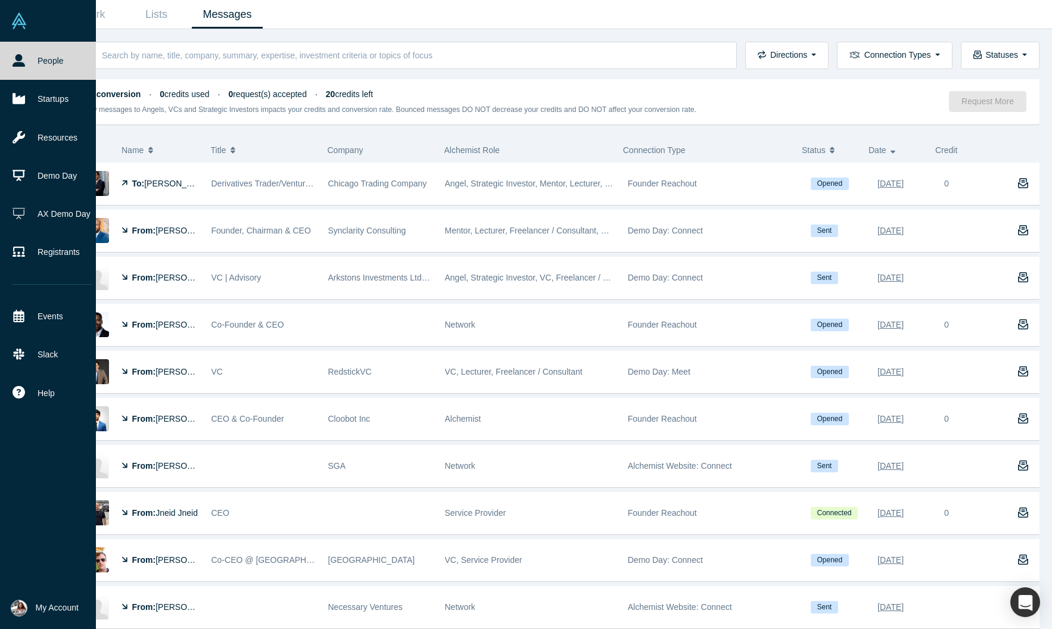
click at [54, 68] on link "People" at bounding box center [52, 61] width 105 height 38
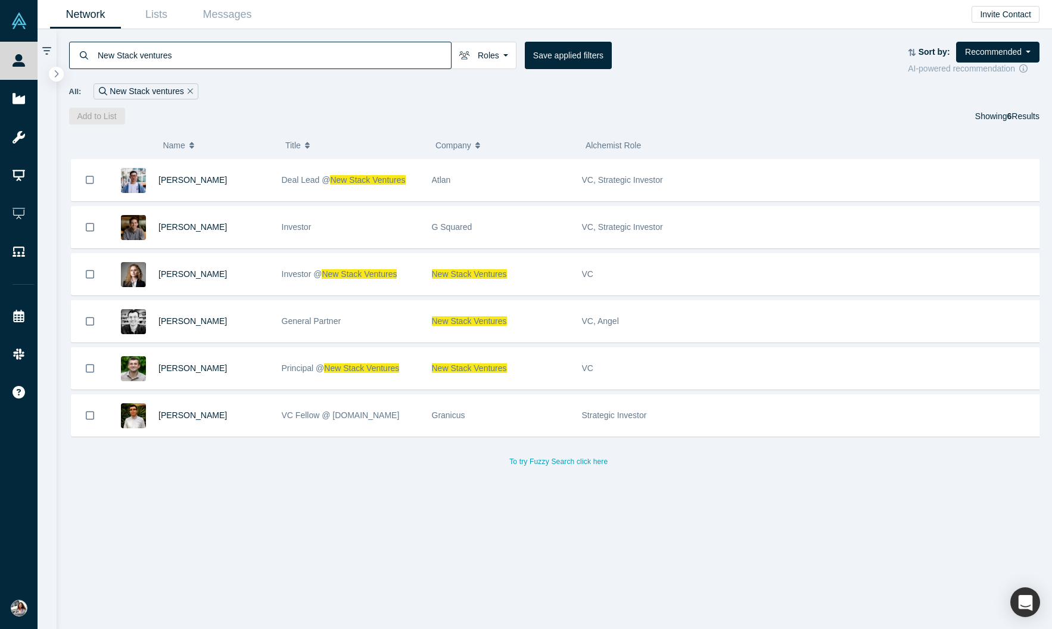
click at [103, 11] on link "Network" at bounding box center [85, 15] width 71 height 28
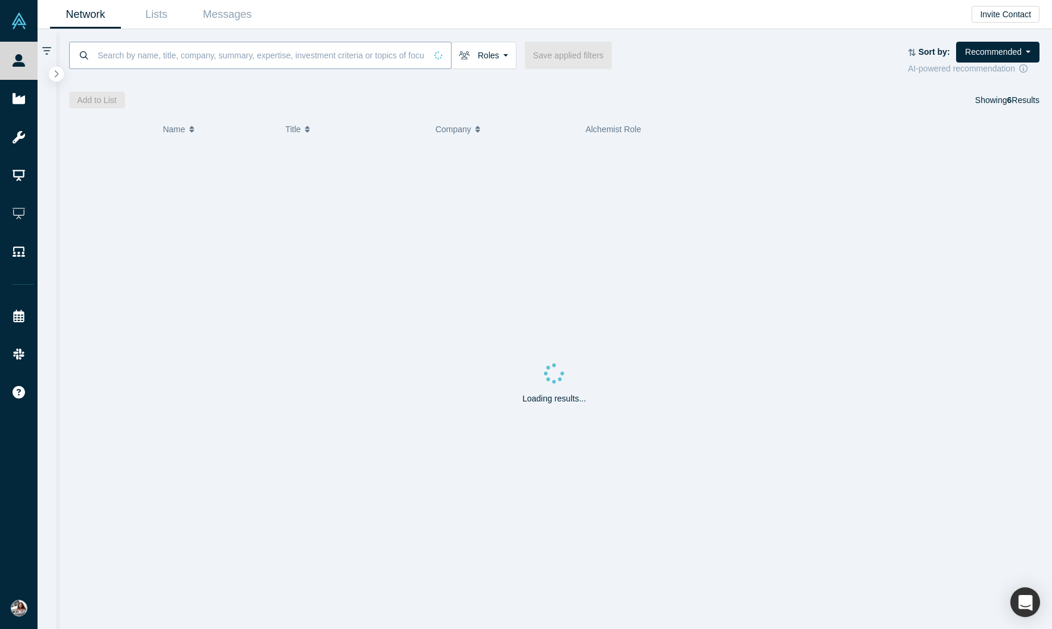
click at [216, 61] on input at bounding box center [262, 55] width 330 height 28
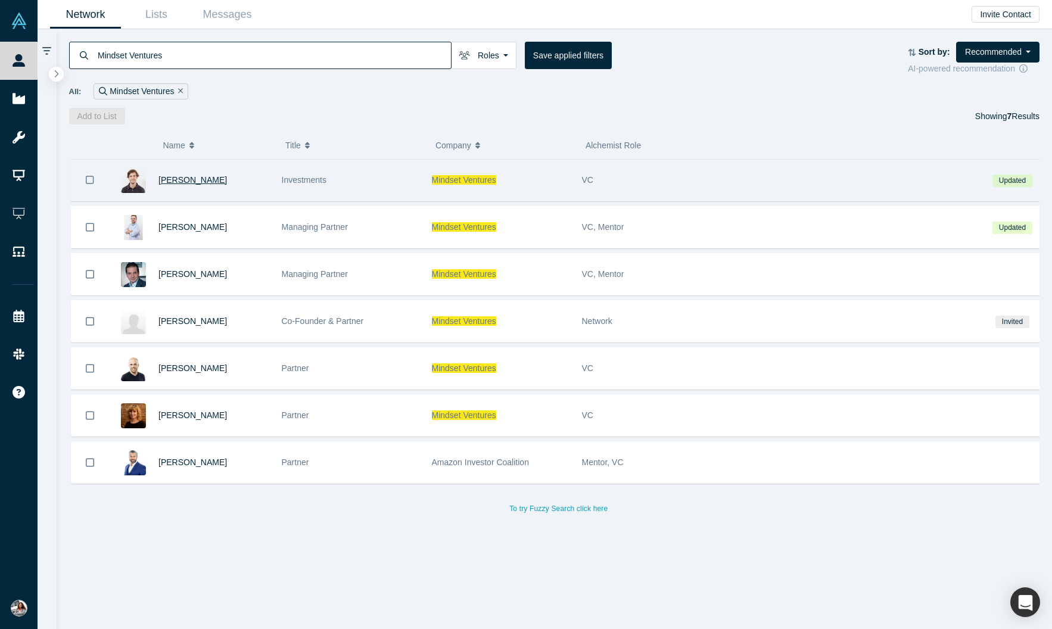
type input "Mindset Ventures"
click at [200, 185] on span "[PERSON_NAME]" at bounding box center [193, 180] width 69 height 10
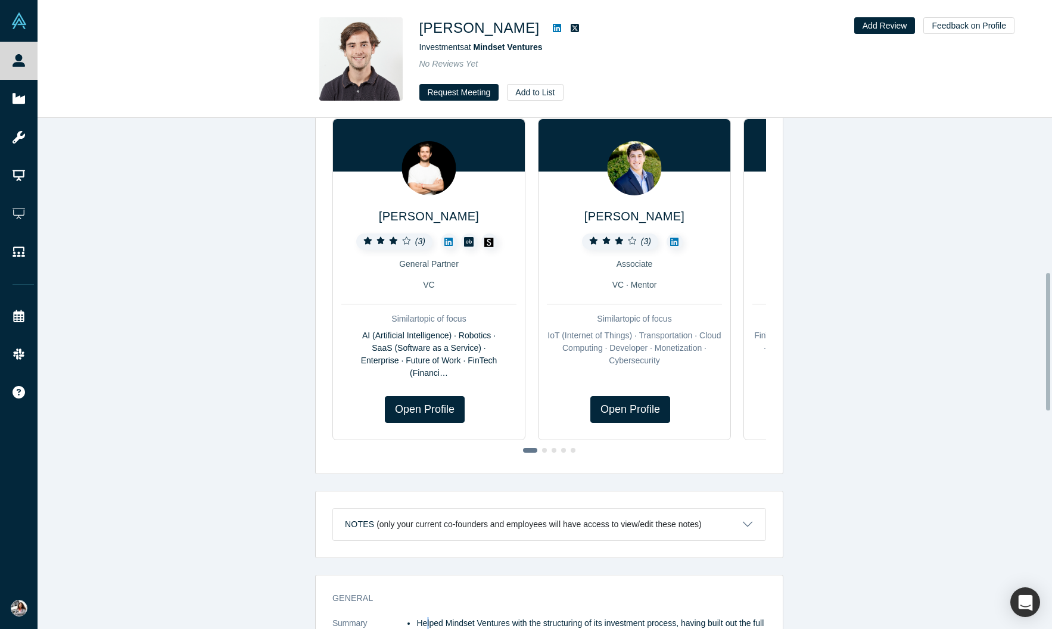
scroll to position [564, 0]
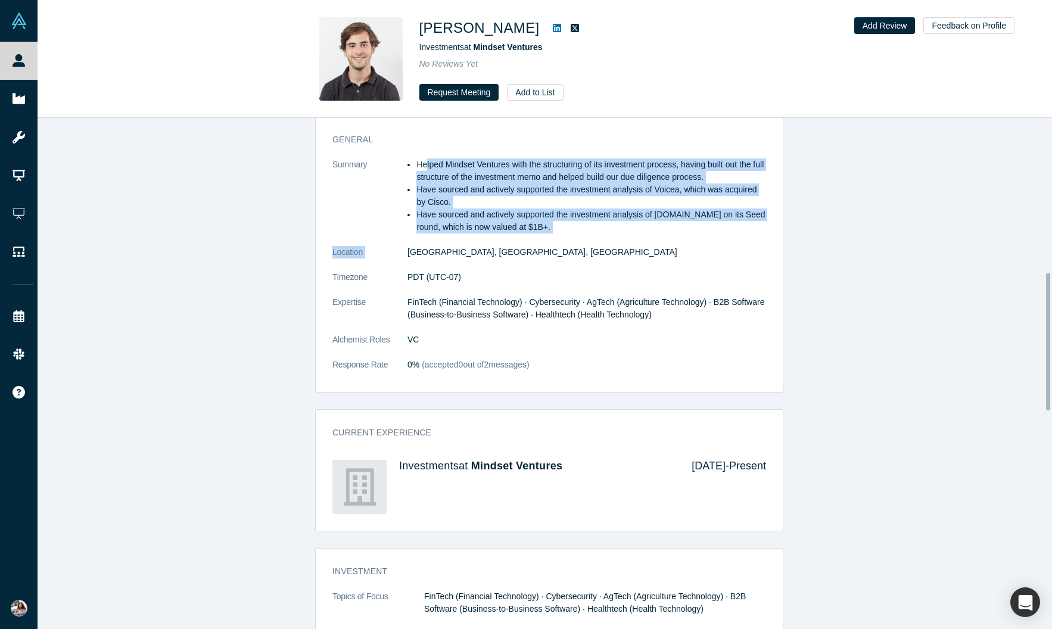
drag, startPoint x: 415, startPoint y: 197, endPoint x: 508, endPoint y: 282, distance: 125.7
click at [508, 282] on dl "Summary Helped Mindset Ventures with the structuring of its investment process,…" at bounding box center [550, 271] width 434 height 225
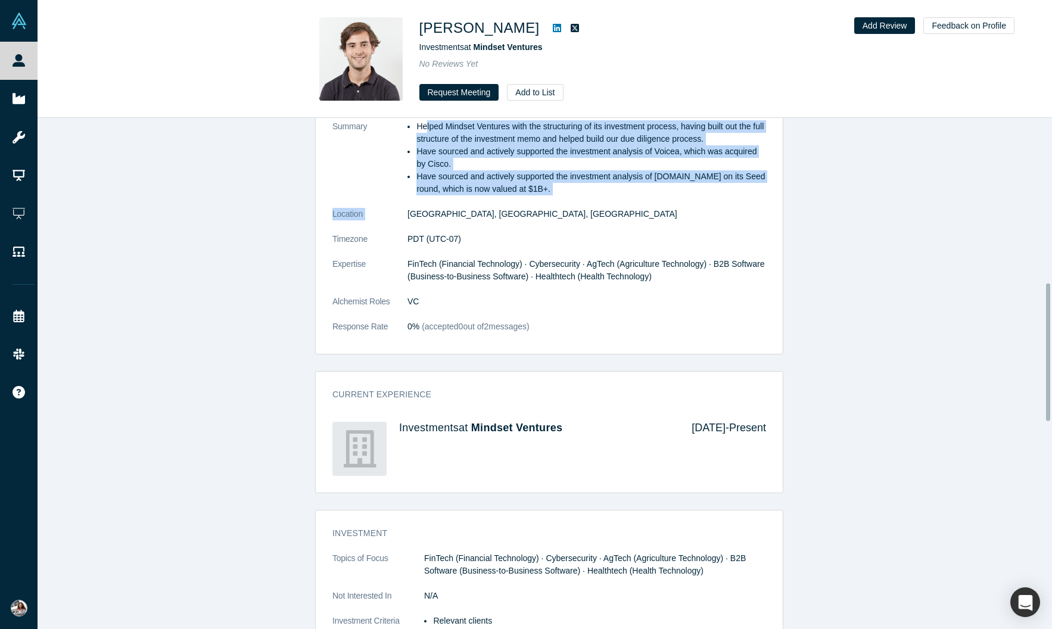
scroll to position [610, 0]
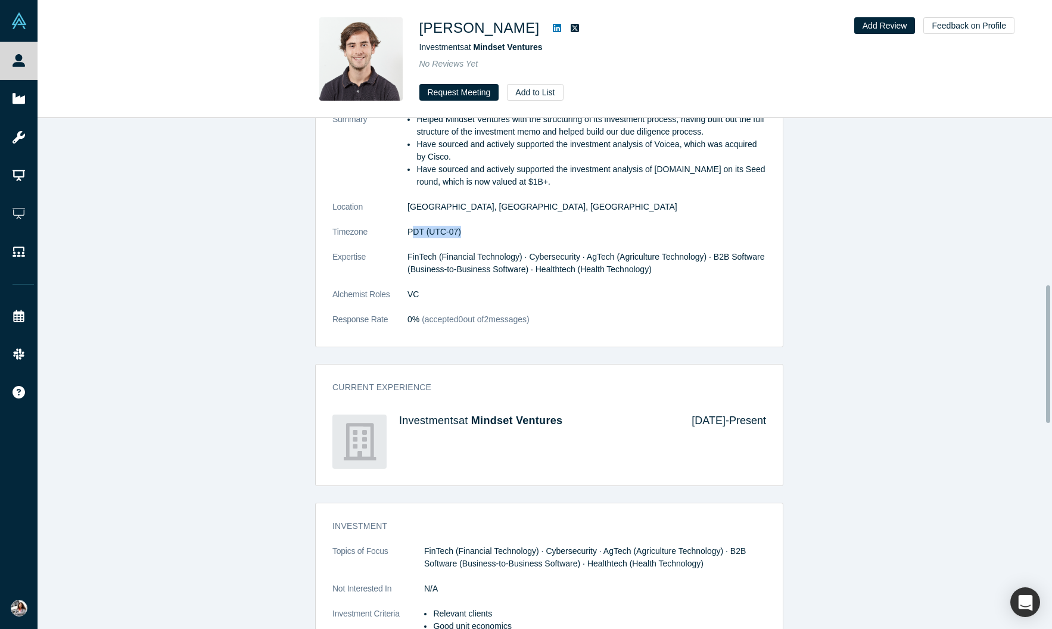
drag, startPoint x: 399, startPoint y: 273, endPoint x: 504, endPoint y: 279, distance: 105.1
click at [504, 238] on dd "PDT (UTC-07)" at bounding box center [587, 232] width 359 height 13
drag, startPoint x: 436, startPoint y: 303, endPoint x: 479, endPoint y: 306, distance: 43.0
click at [474, 274] on span "FinTech (Financial Technology) · Cybersecurity · AgTech (Agriculture Technology…" at bounding box center [586, 263] width 357 height 22
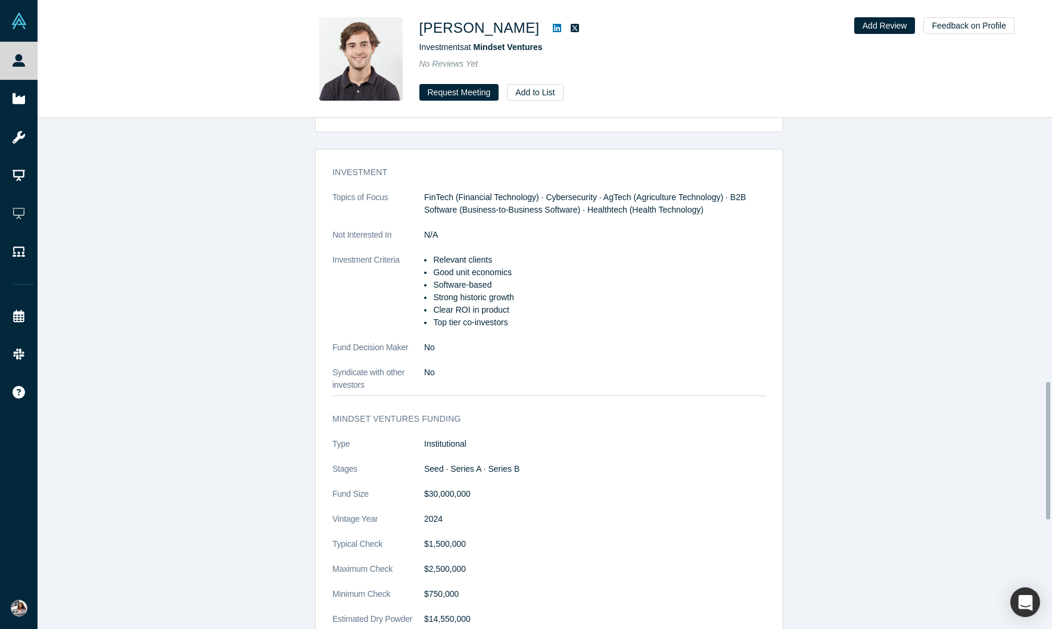
scroll to position [964, 0]
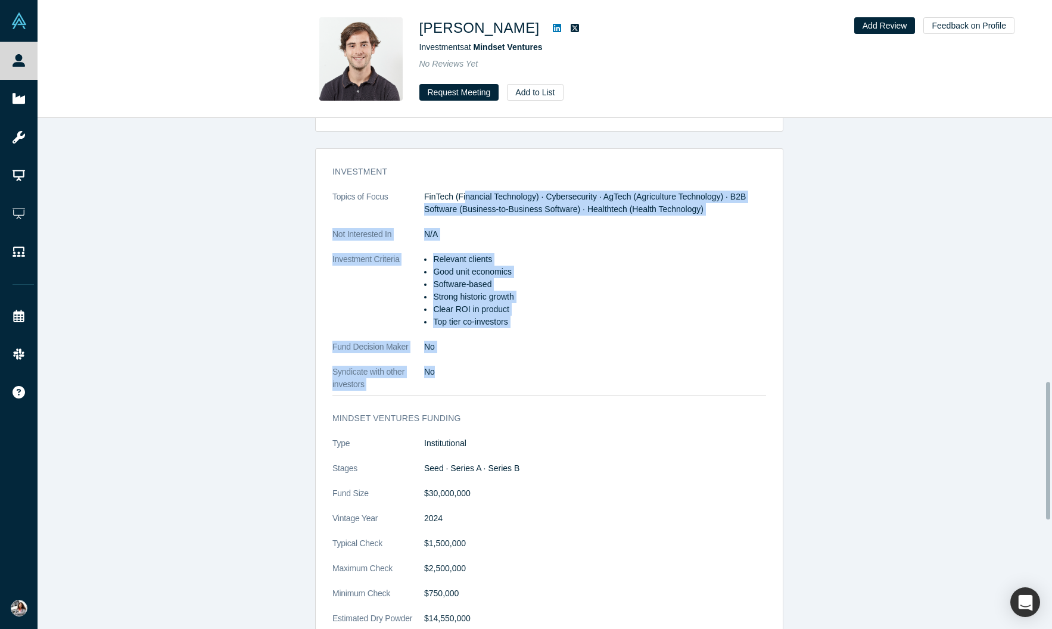
drag, startPoint x: 470, startPoint y: 266, endPoint x: 514, endPoint y: 446, distance: 185.9
click at [514, 391] on dl "Topics of Focus FinTech (Financial Technology) · Cybersecurity · AgTech (Agricu…" at bounding box center [550, 291] width 434 height 200
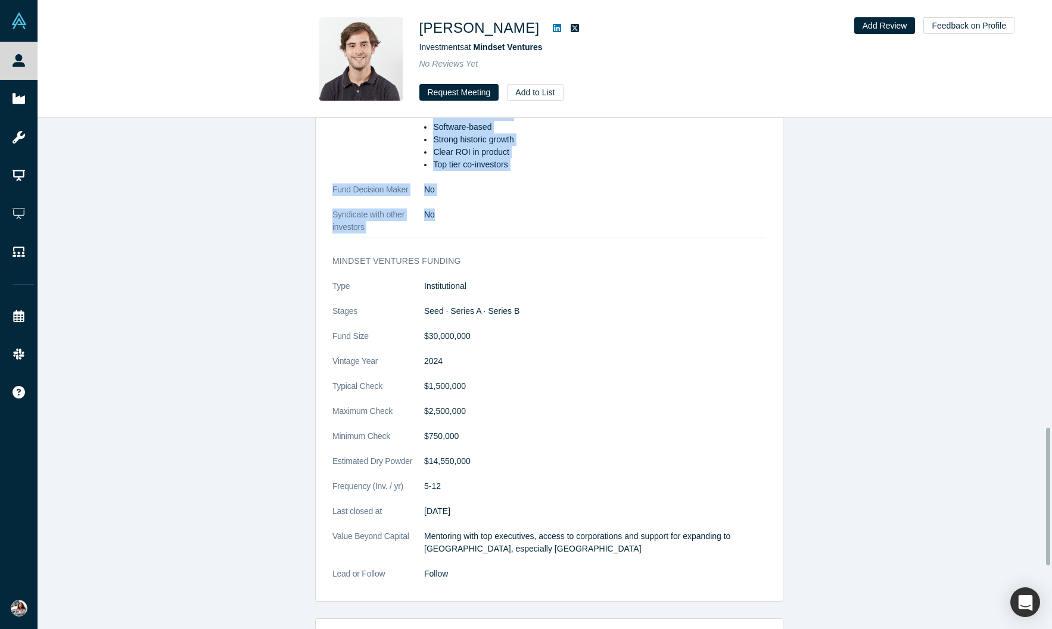
scroll to position [1132, 0]
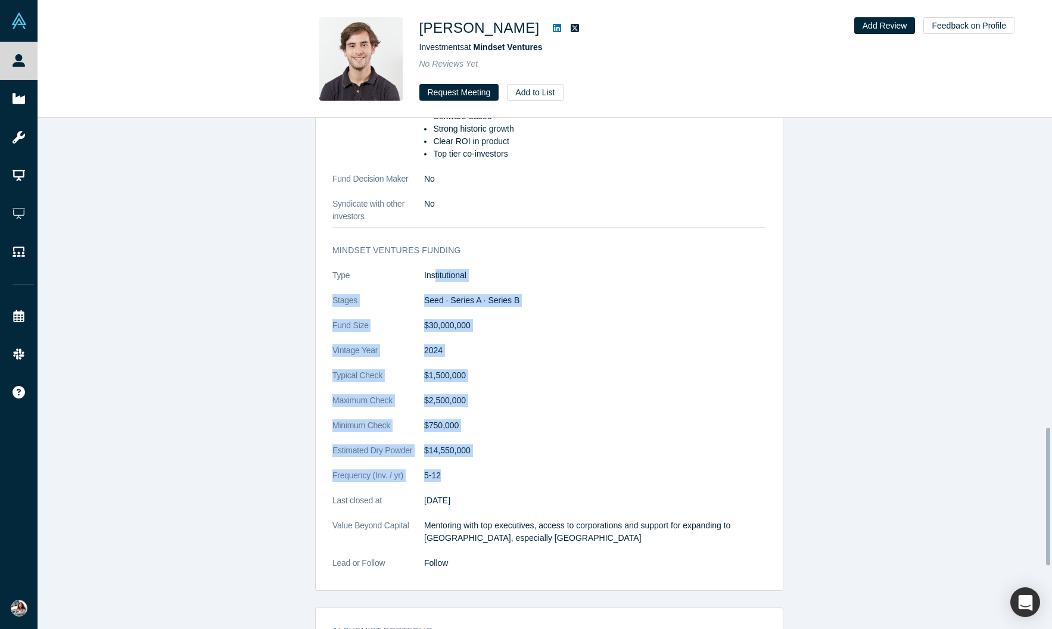
drag, startPoint x: 424, startPoint y: 350, endPoint x: 454, endPoint y: 567, distance: 218.4
click at [454, 567] on dl "Type Institutional Stages Seed · Series A · Series B Fund Size $30,000,000 Vint…" at bounding box center [550, 425] width 434 height 313
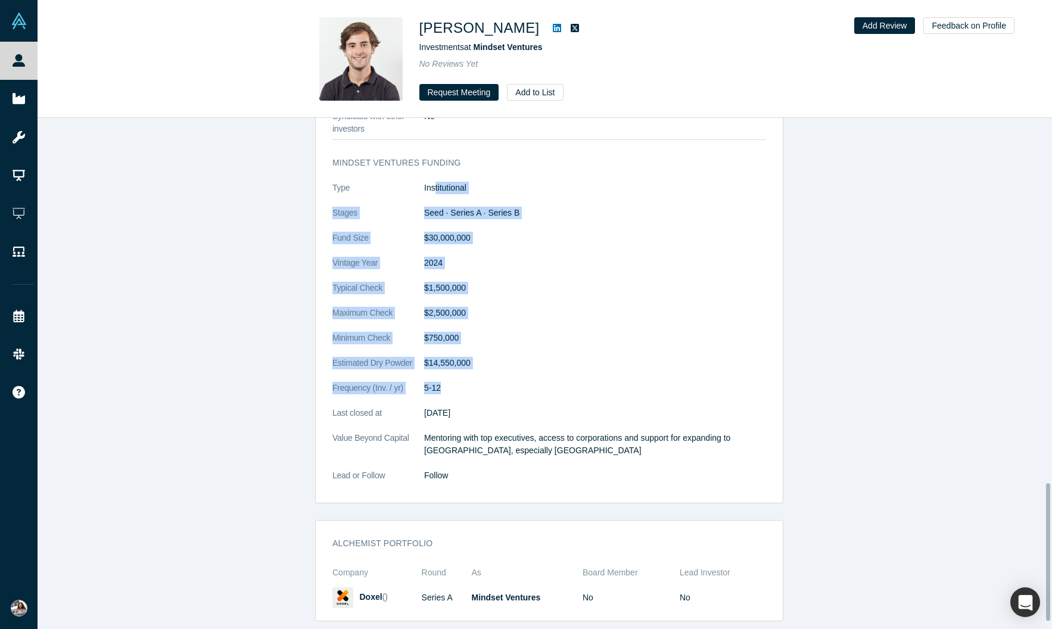
scroll to position [1335, 0]
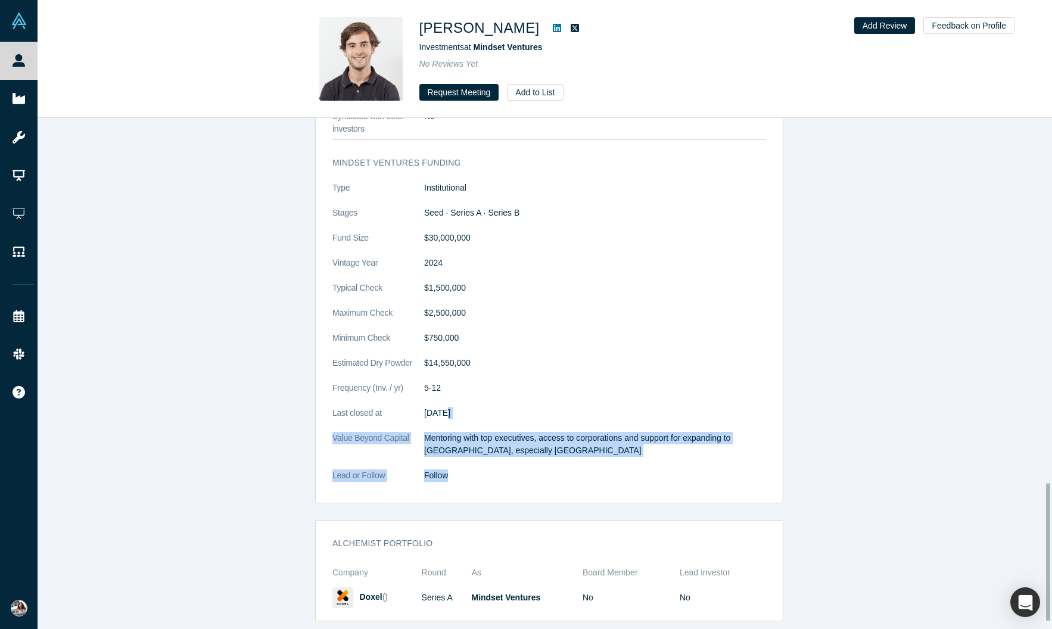
drag, startPoint x: 435, startPoint y: 386, endPoint x: 437, endPoint y: 464, distance: 77.5
click at [437, 464] on dl "Type Institutional Stages Seed · Series A · Series B Fund Size $30,000,000 Vint…" at bounding box center [550, 338] width 434 height 313
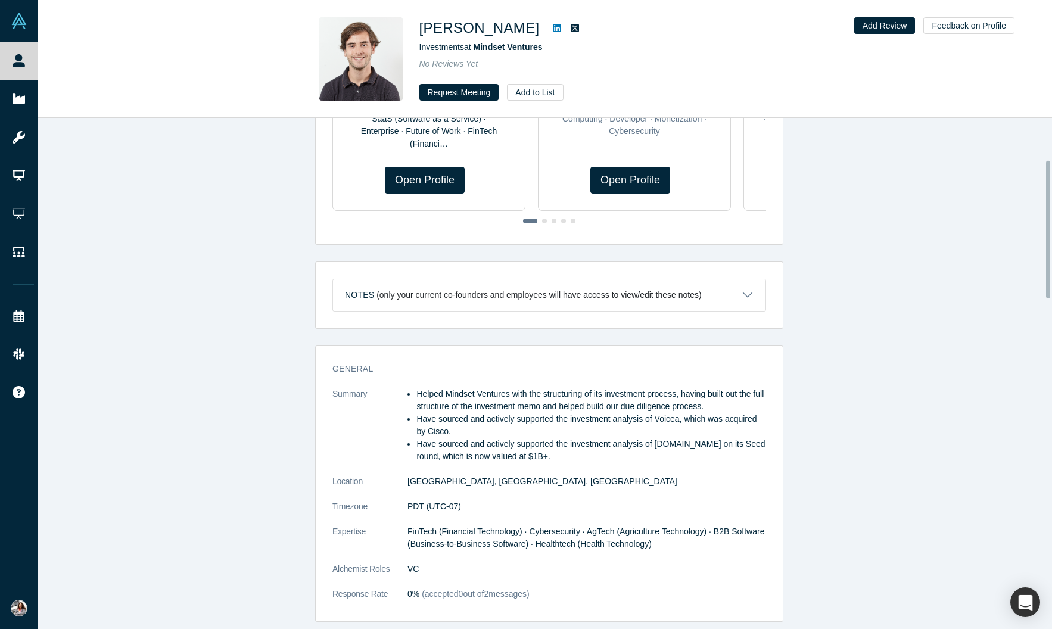
scroll to position [0, 0]
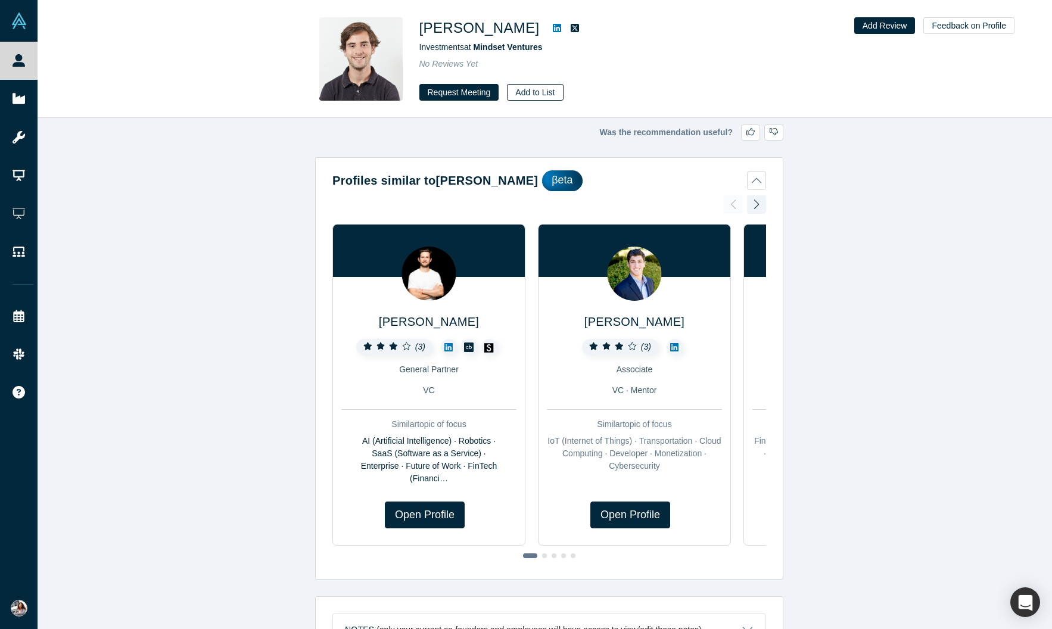
click at [539, 100] on button "Add to List" at bounding box center [535, 92] width 56 height 17
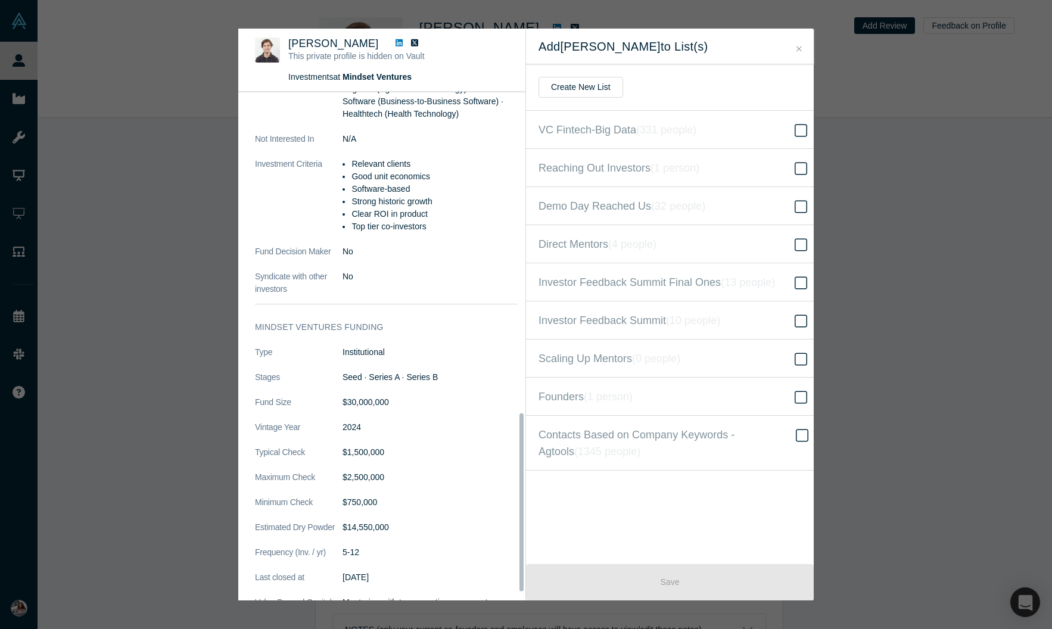
scroll to position [906, 0]
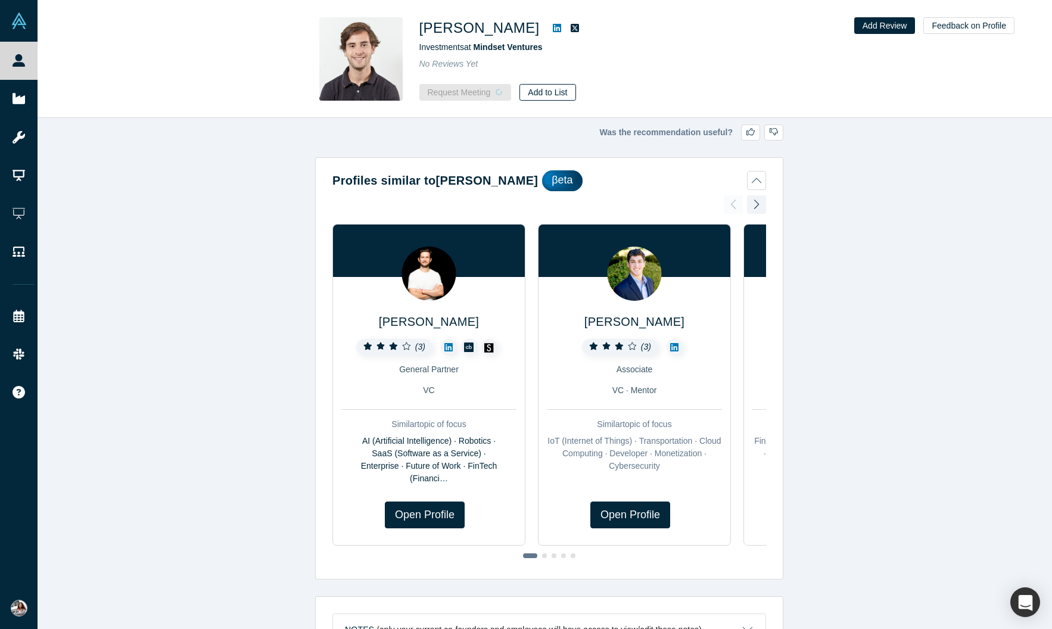
click at [552, 98] on button "Add to List" at bounding box center [548, 92] width 56 height 17
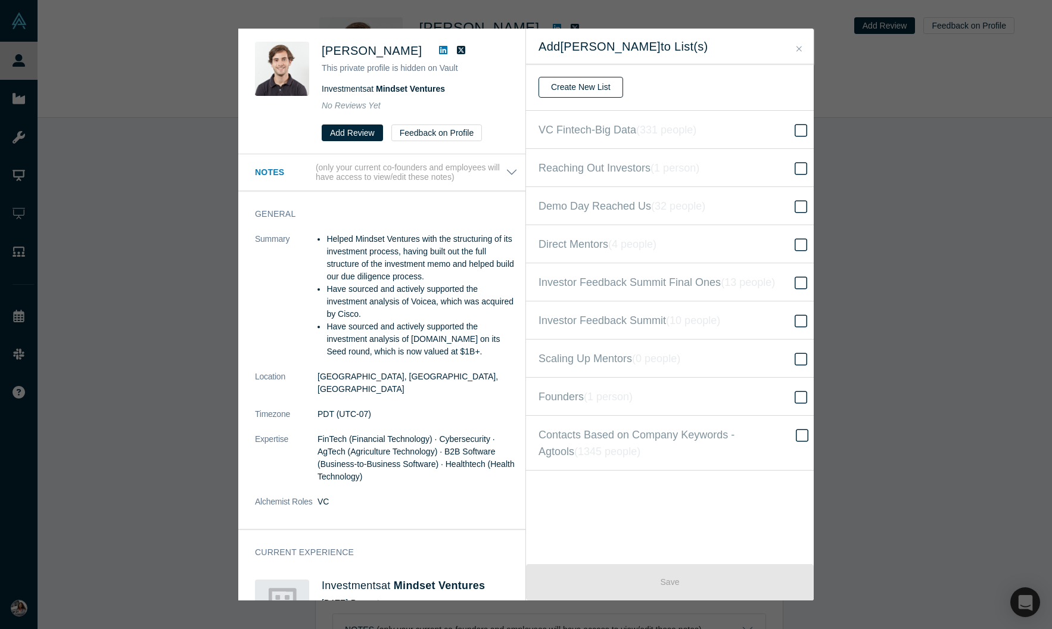
click at [609, 95] on button "Create New List" at bounding box center [581, 87] width 85 height 21
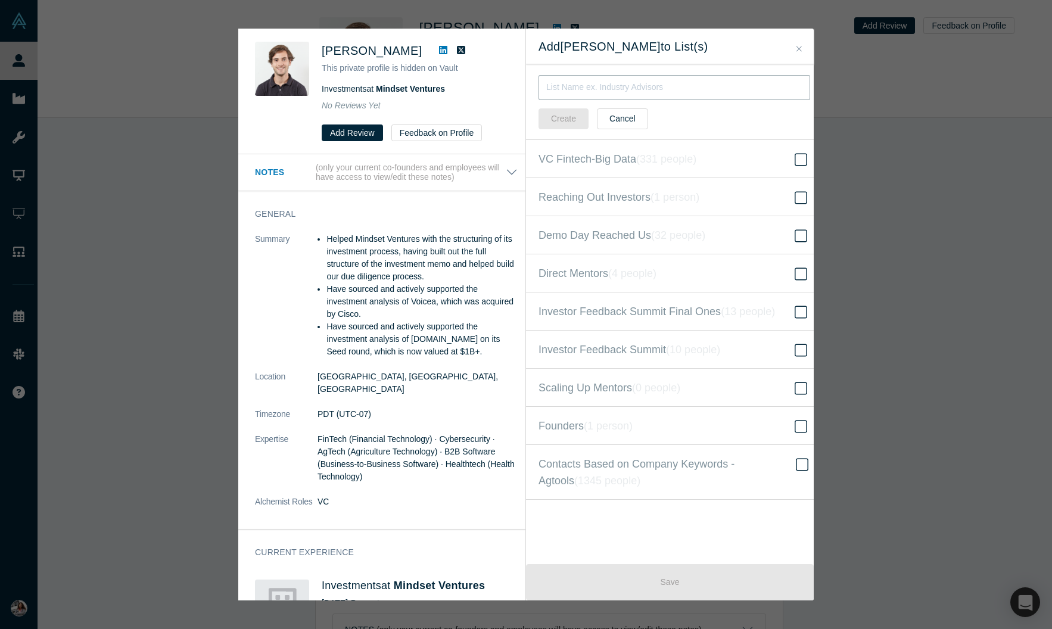
click at [608, 95] on input "text" at bounding box center [675, 87] width 272 height 25
type input "[DATE]"
click at [558, 129] on button "Create" at bounding box center [564, 118] width 50 height 21
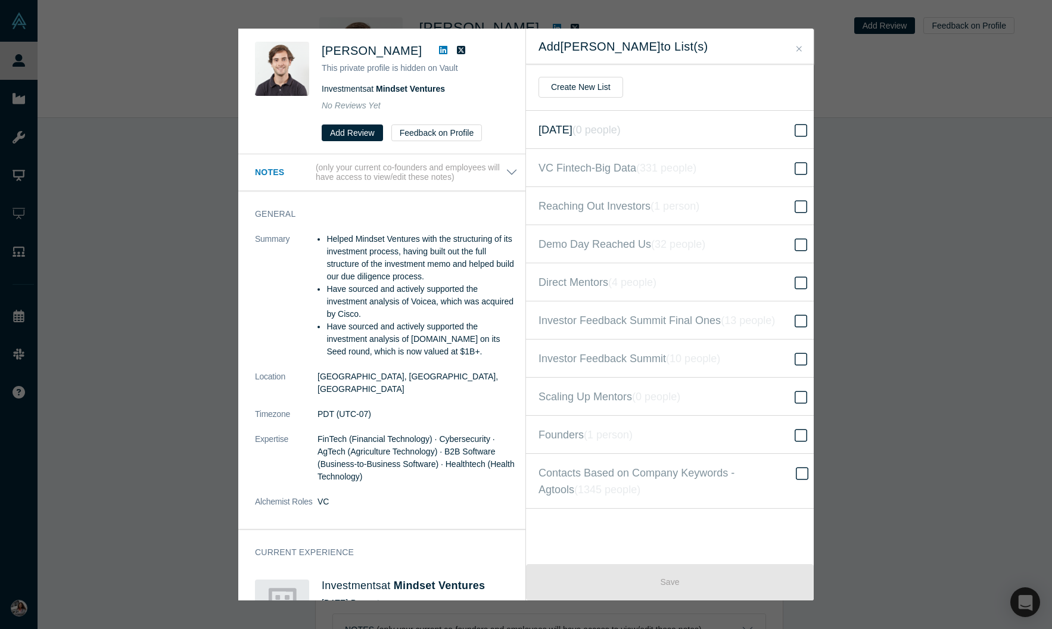
click at [806, 138] on icon at bounding box center [801, 130] width 13 height 14
click at [0, 0] on input "[DATE] ( 0 people )" at bounding box center [0, 0] width 0 height 0
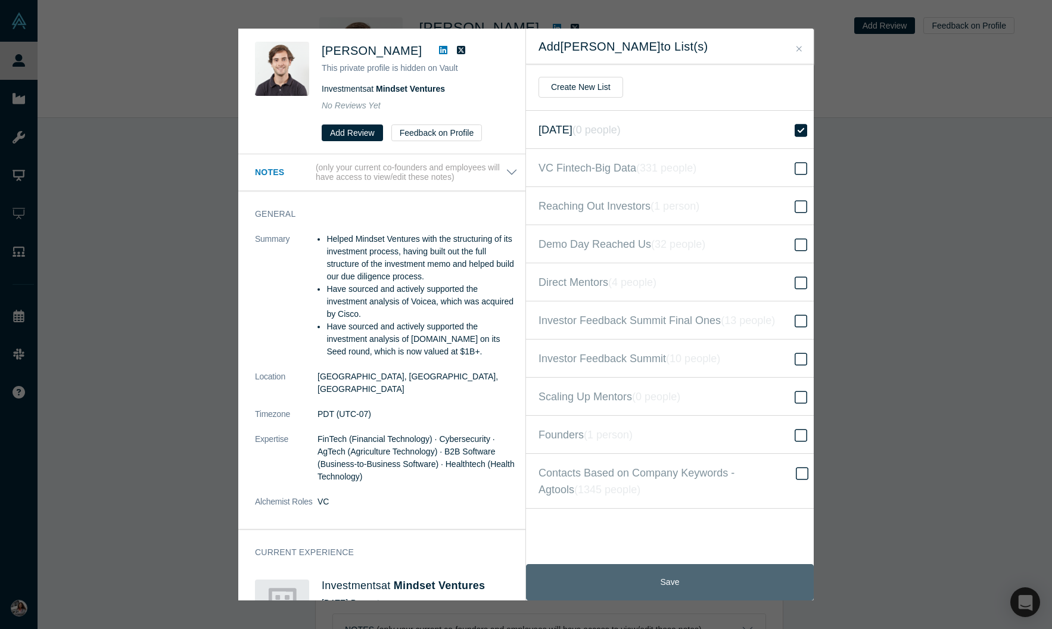
click at [705, 579] on button "Save" at bounding box center [670, 582] width 288 height 36
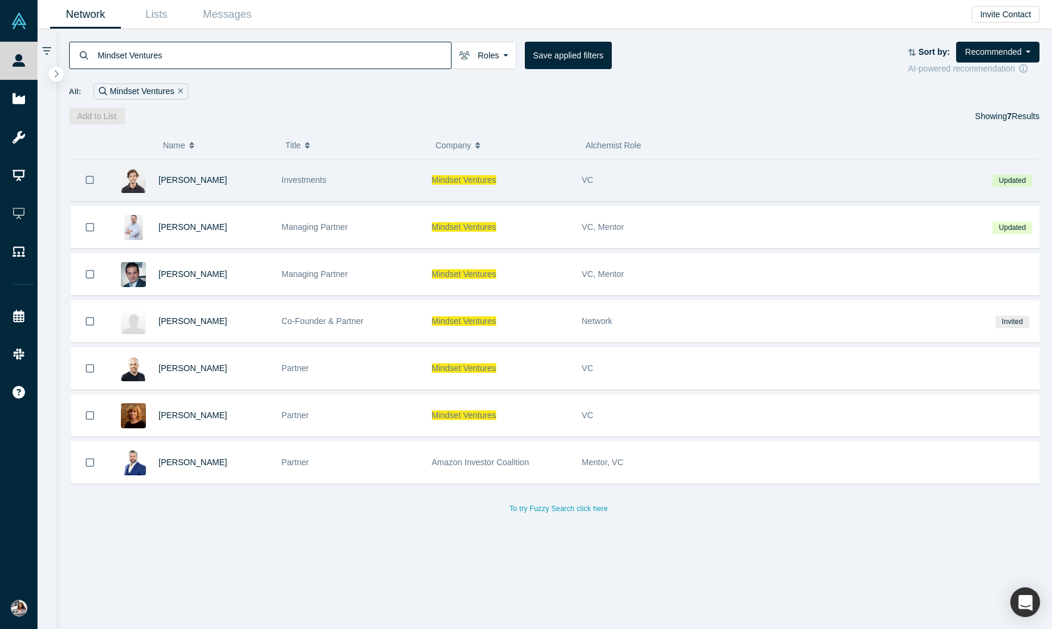
click at [94, 184] on icon "Bookmark" at bounding box center [90, 180] width 8 height 8
click at [95, 185] on icon "Bookmark" at bounding box center [90, 180] width 10 height 10
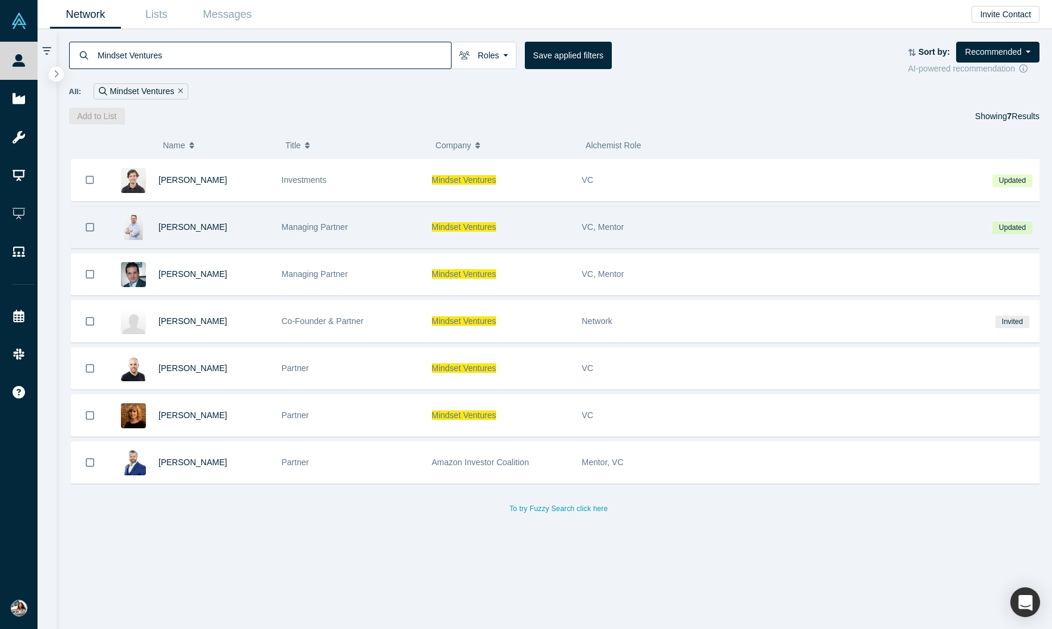
click at [94, 233] on icon "Bookmark" at bounding box center [90, 227] width 8 height 11
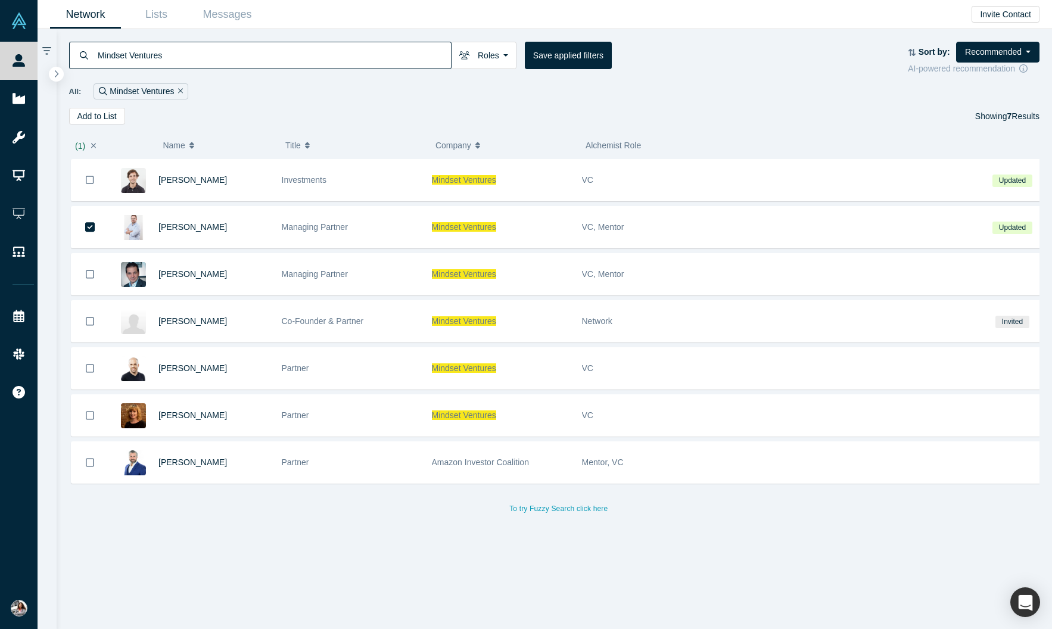
drag, startPoint x: 95, startPoint y: 288, endPoint x: 99, endPoint y: 318, distance: 30.7
click at [94, 280] on icon "Bookmark" at bounding box center [90, 274] width 8 height 11
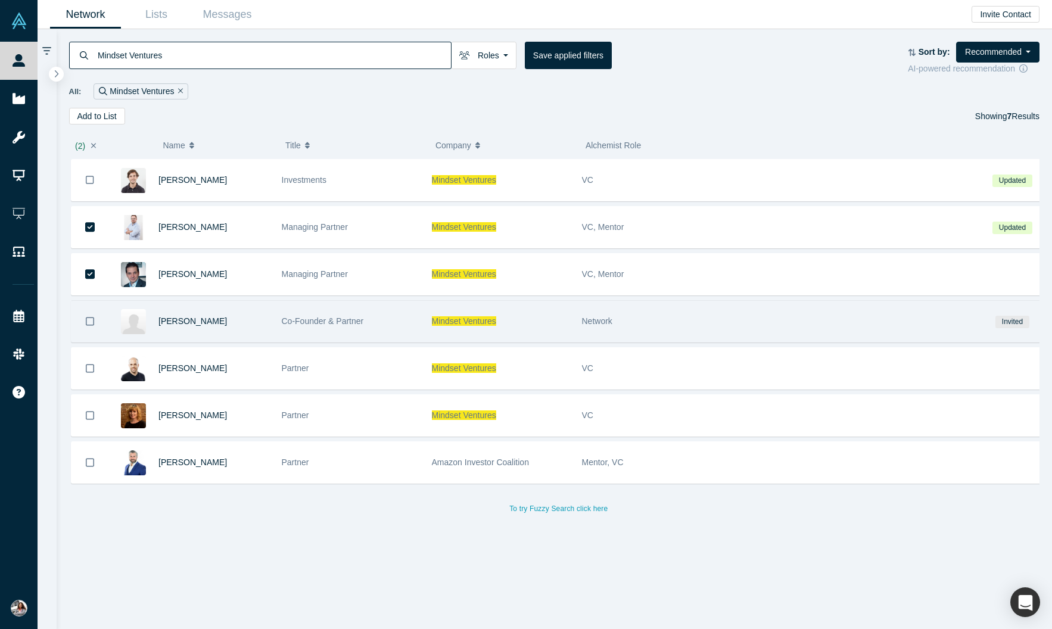
drag, startPoint x: 98, startPoint y: 340, endPoint x: 92, endPoint y: 335, distance: 7.6
click at [94, 327] on icon "Bookmark" at bounding box center [90, 321] width 8 height 11
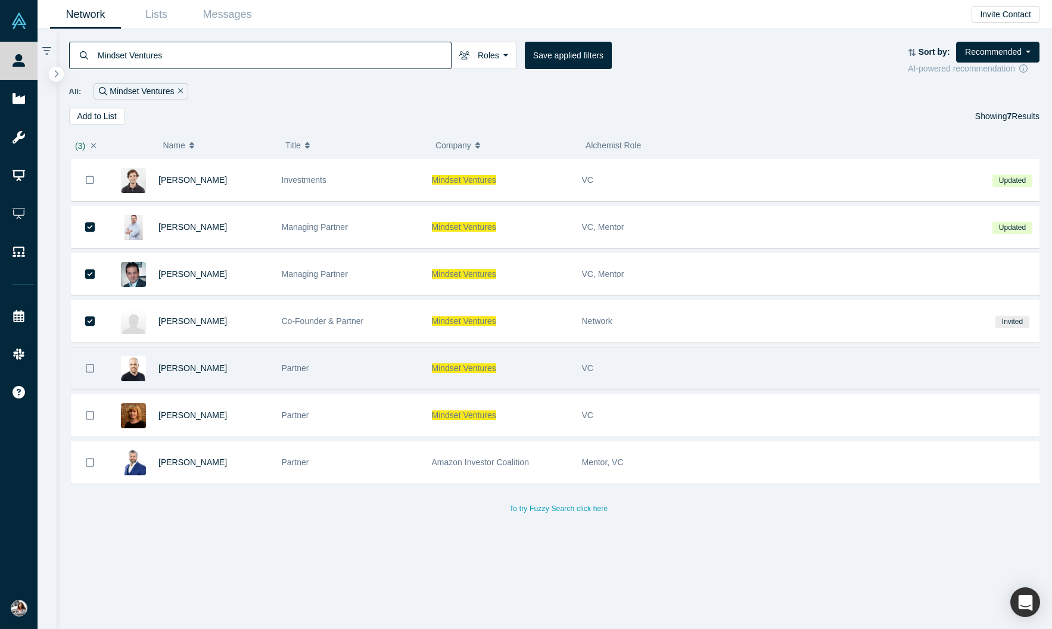
click at [94, 374] on icon "Bookmark" at bounding box center [90, 368] width 8 height 11
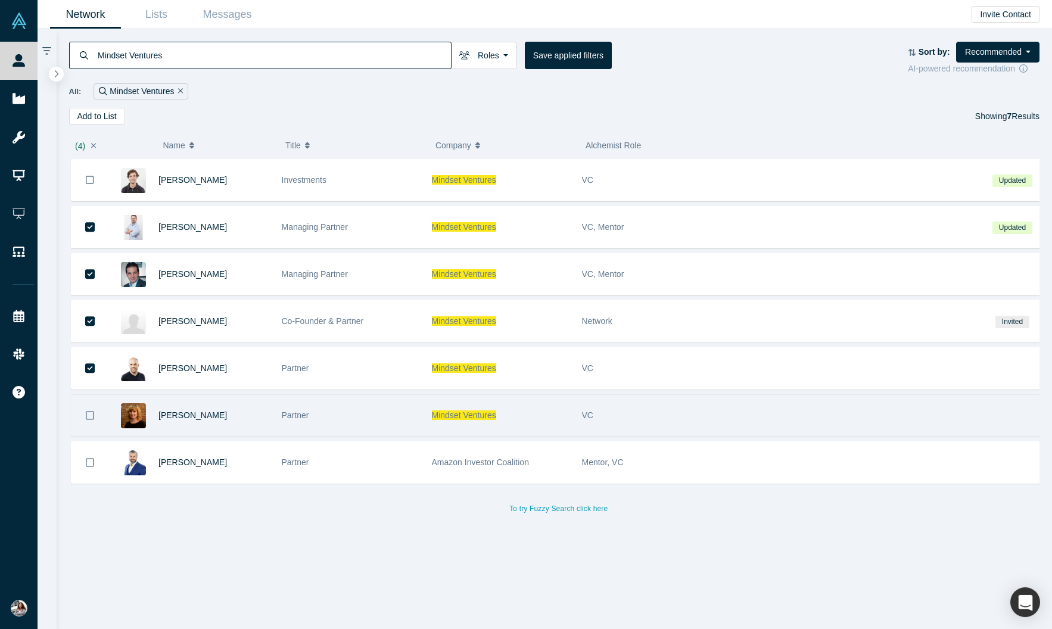
click at [94, 421] on icon "Bookmark" at bounding box center [90, 415] width 8 height 11
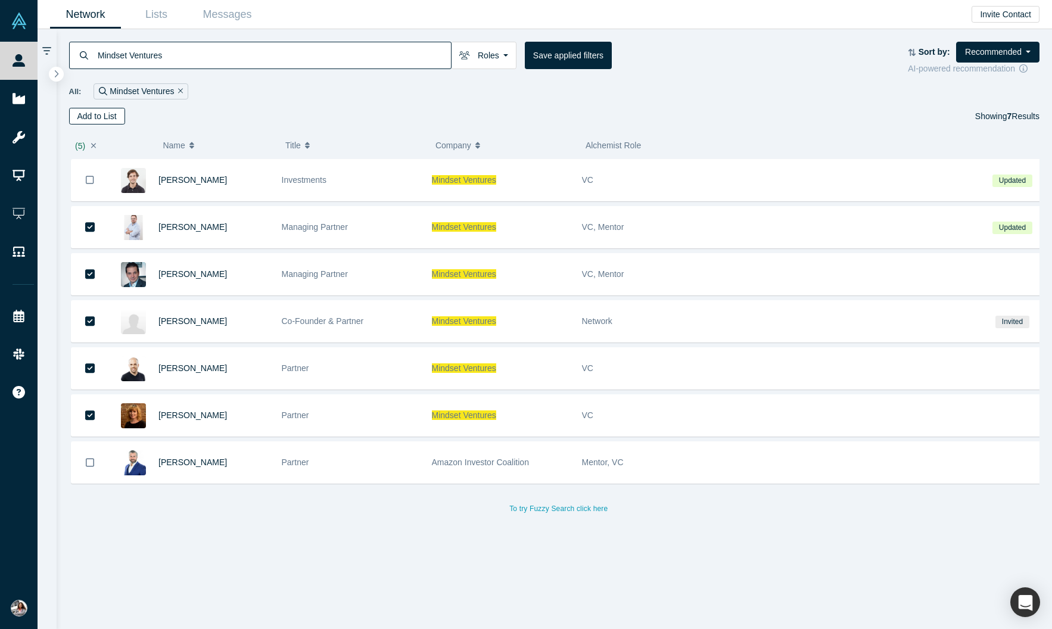
click at [109, 124] on button "Add to List" at bounding box center [97, 116] width 56 height 17
click at [102, 125] on button "Add to List" at bounding box center [97, 116] width 56 height 17
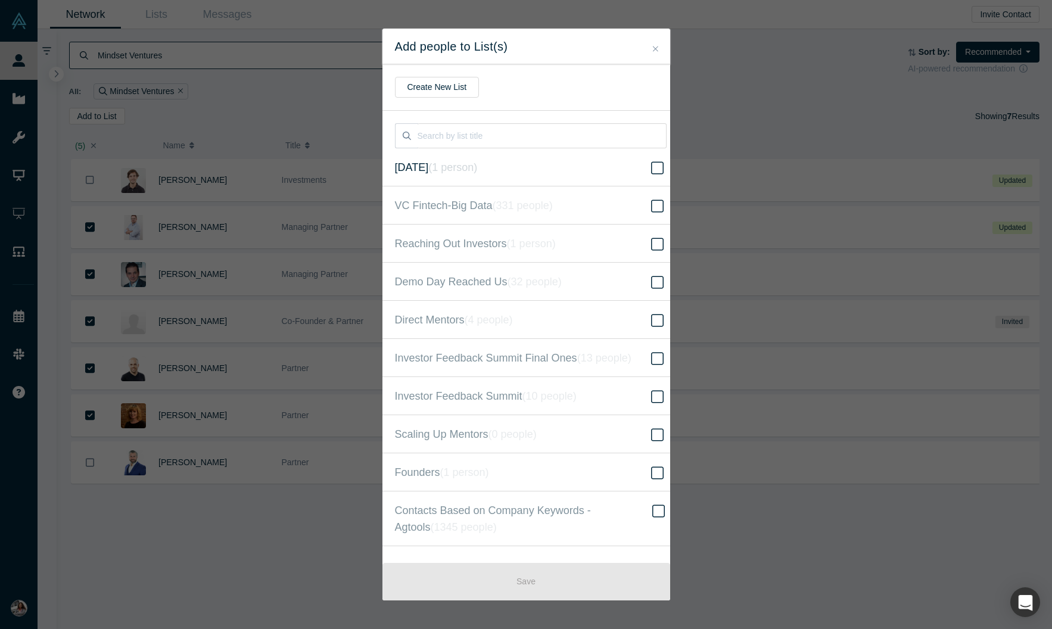
click at [444, 173] on icon "( 1 person )" at bounding box center [452, 168] width 49 height 12
click at [0, 0] on input "[DATE] ( 1 person )" at bounding box center [0, 0] width 0 height 0
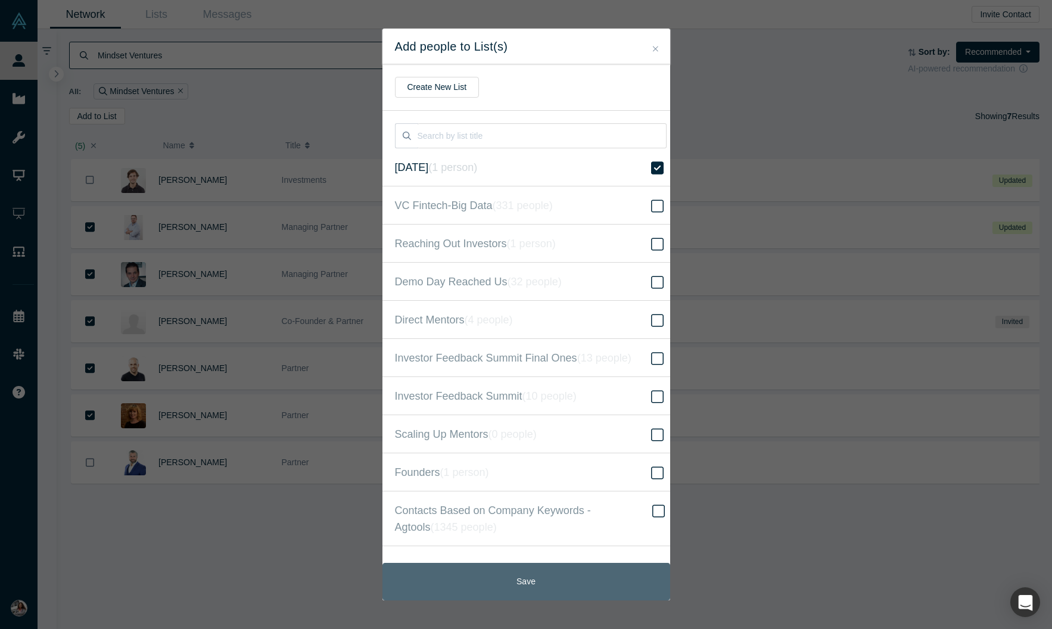
click at [514, 588] on button "Save" at bounding box center [527, 582] width 288 height 38
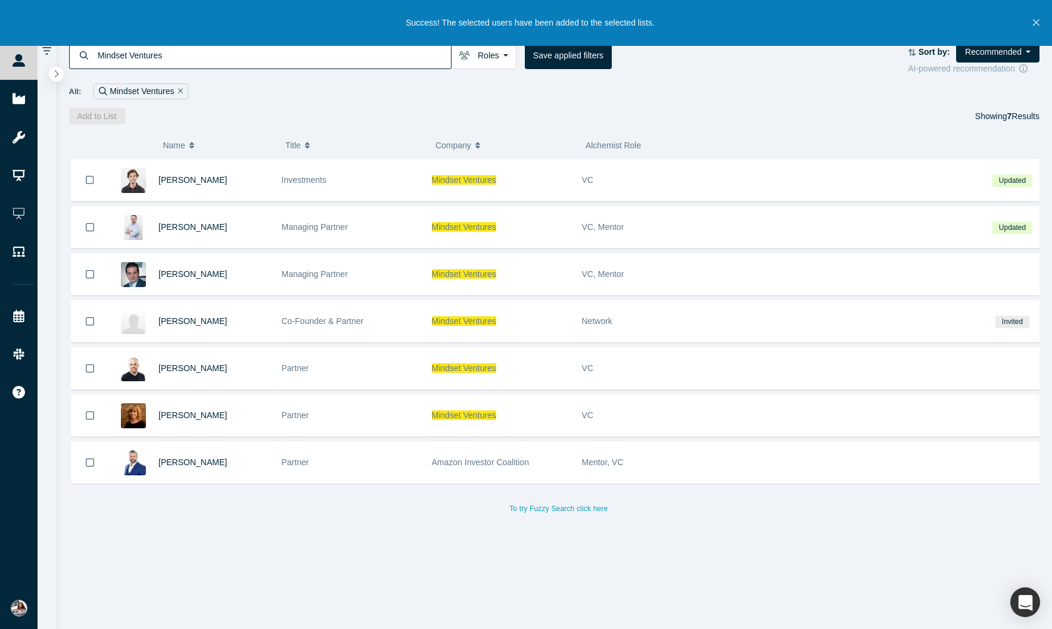
click at [1033, 21] on icon "Close" at bounding box center [1036, 22] width 7 height 11
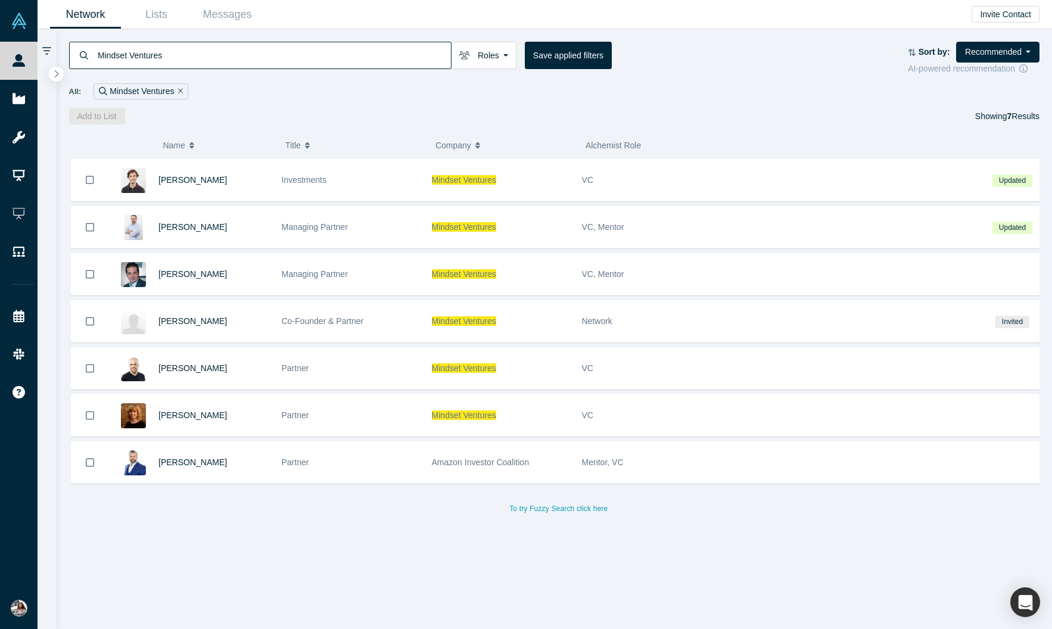
click at [184, 95] on icon "Remove Filter" at bounding box center [180, 91] width 5 height 8
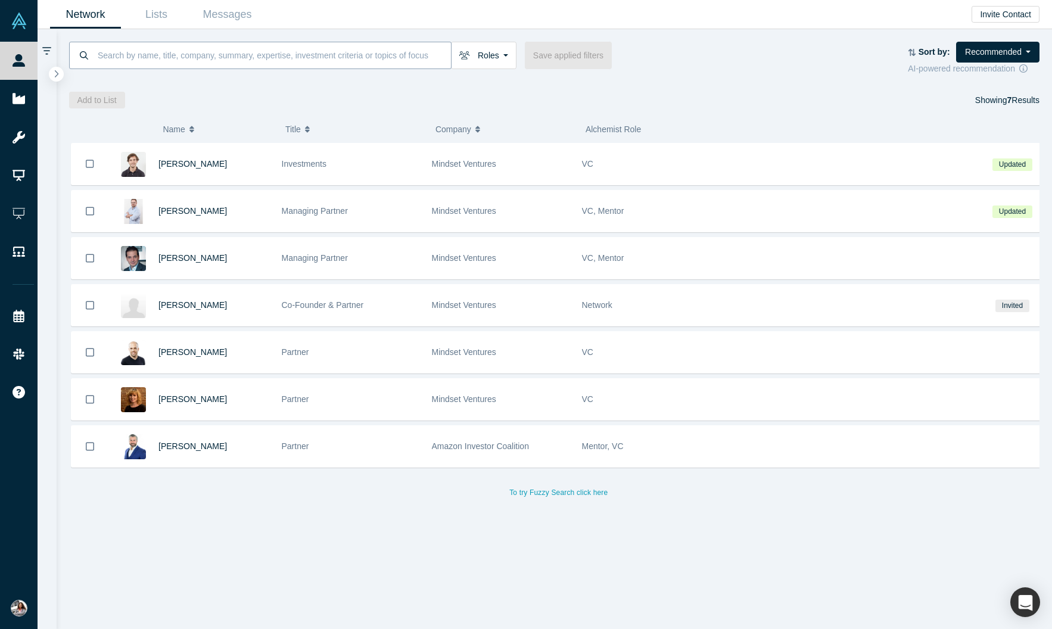
click at [195, 64] on input at bounding box center [274, 55] width 355 height 28
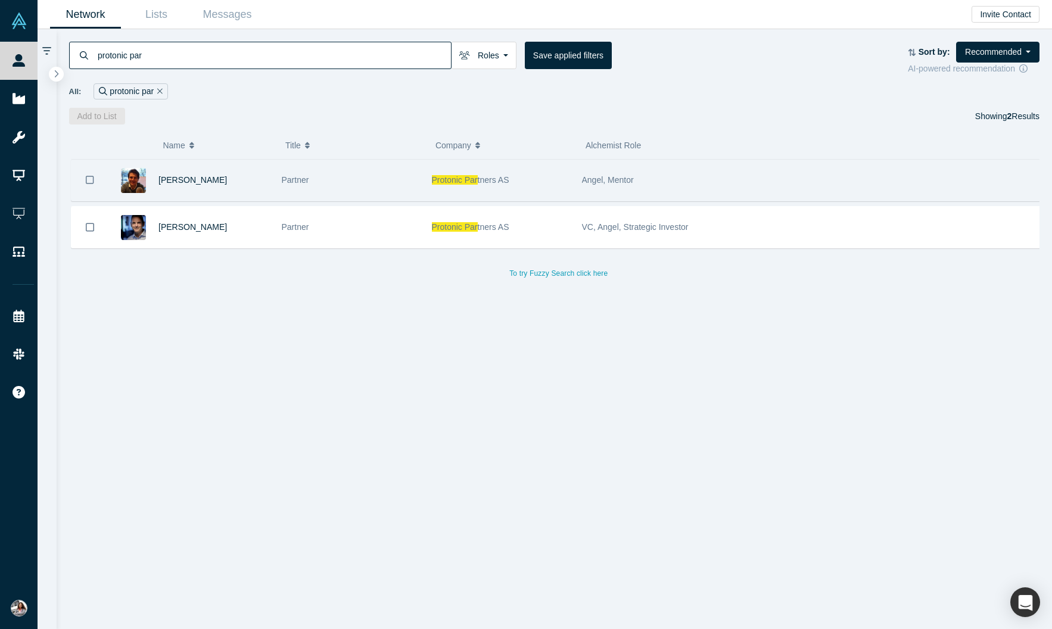
click at [94, 186] on icon "Bookmark" at bounding box center [90, 180] width 8 height 11
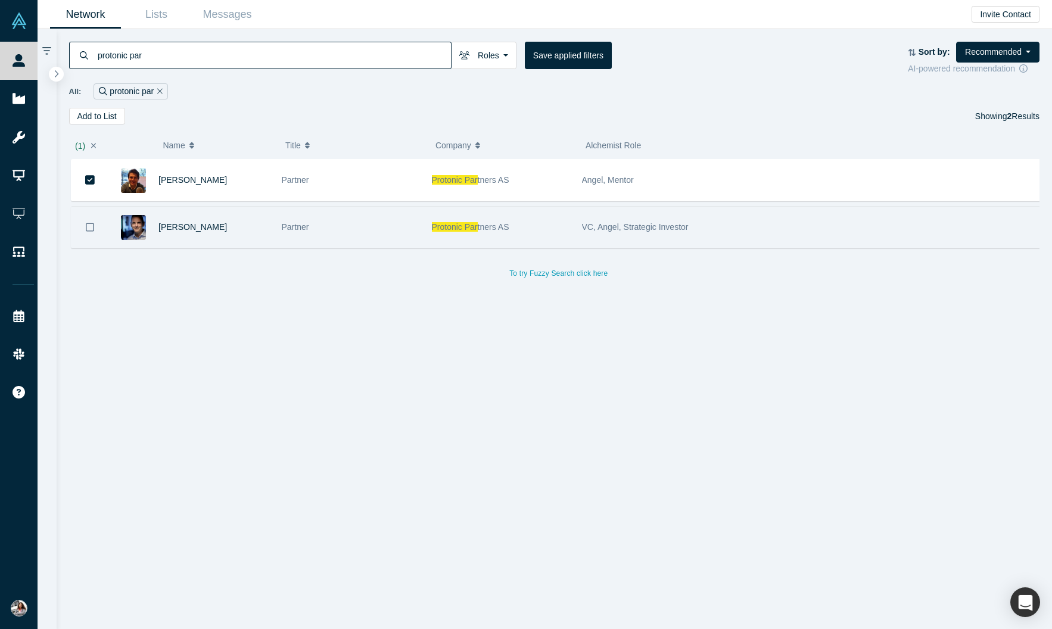
click at [94, 231] on icon "Bookmark" at bounding box center [90, 227] width 8 height 8
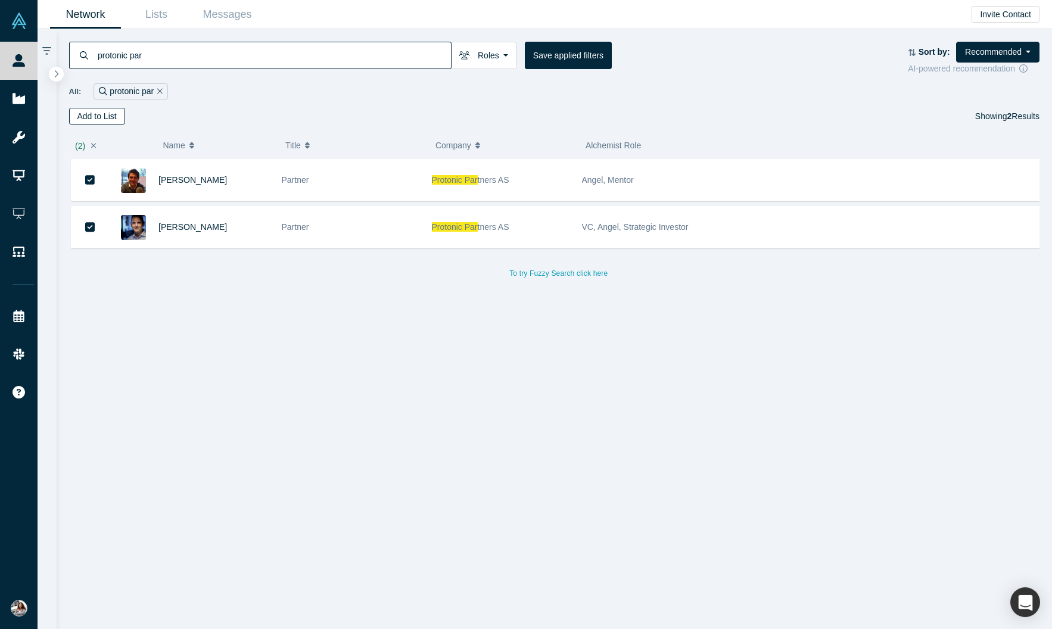
click at [100, 125] on button "Add to List" at bounding box center [97, 116] width 56 height 17
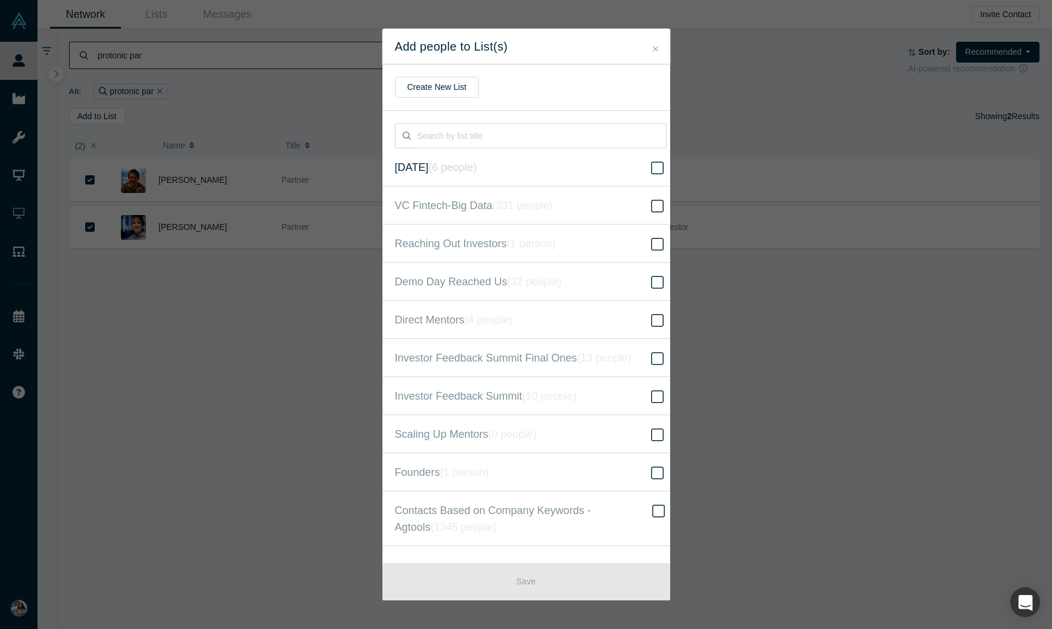
click at [551, 186] on label "[DATE] ( 6 people )" at bounding box center [531, 167] width 297 height 38
click at [0, 0] on input "[DATE] ( 6 people )" at bounding box center [0, 0] width 0 height 0
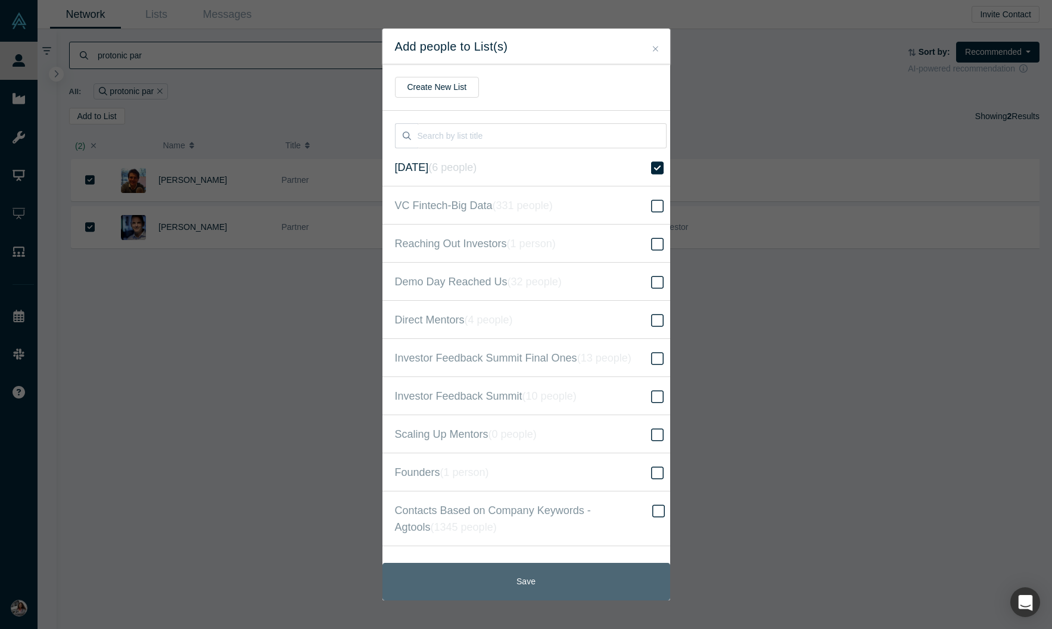
click at [544, 582] on button "Save" at bounding box center [527, 582] width 288 height 38
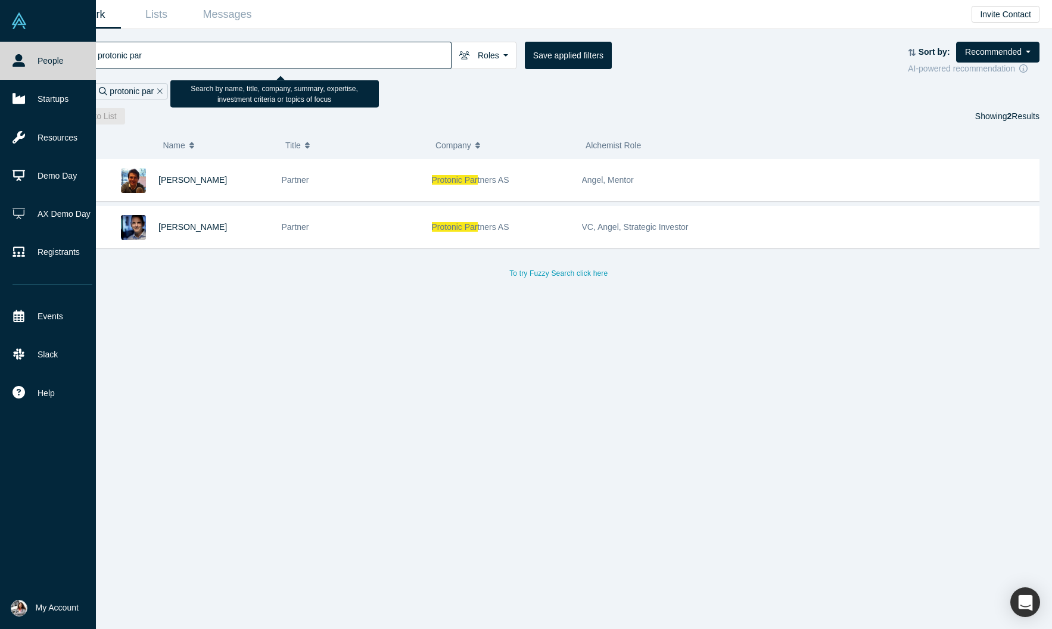
drag, startPoint x: 77, startPoint y: 58, endPoint x: 0, endPoint y: 52, distance: 77.1
click at [0, 52] on div "People Startups Resources Demo Day AX Demo Day Registrants Events Slack Help Co…" at bounding box center [526, 314] width 1052 height 629
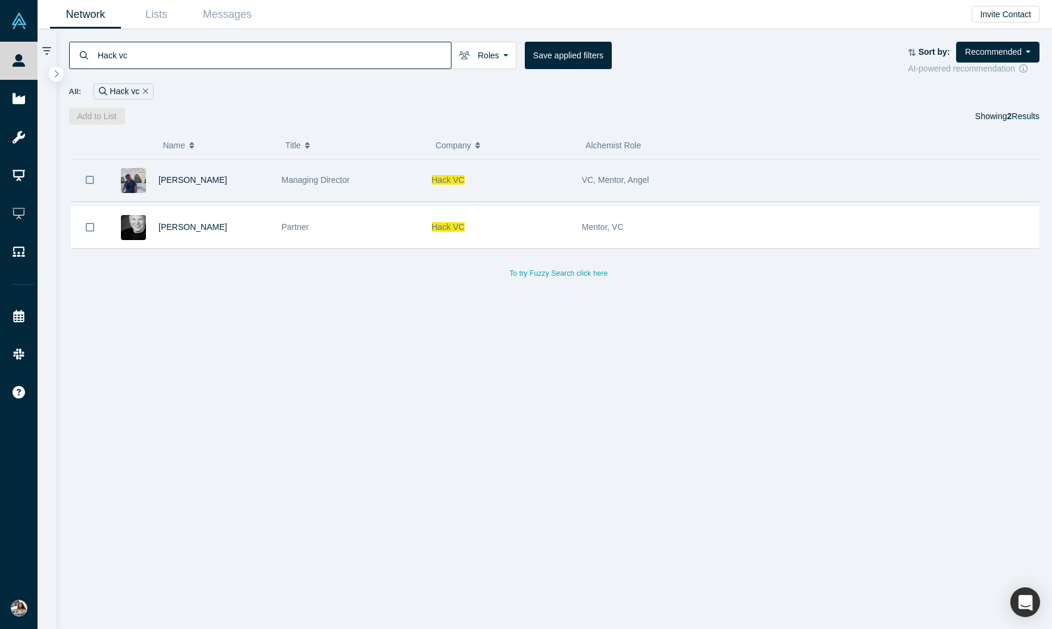
type input "Hack vc"
click at [101, 191] on button "Bookmark" at bounding box center [90, 180] width 37 height 42
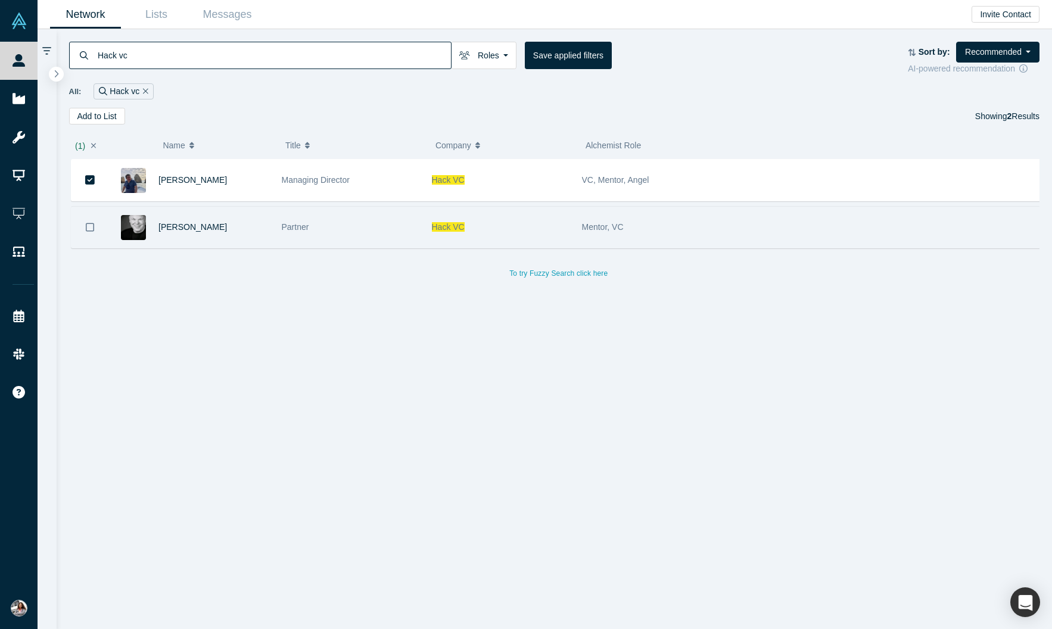
click at [94, 231] on icon "Bookmark" at bounding box center [90, 227] width 8 height 8
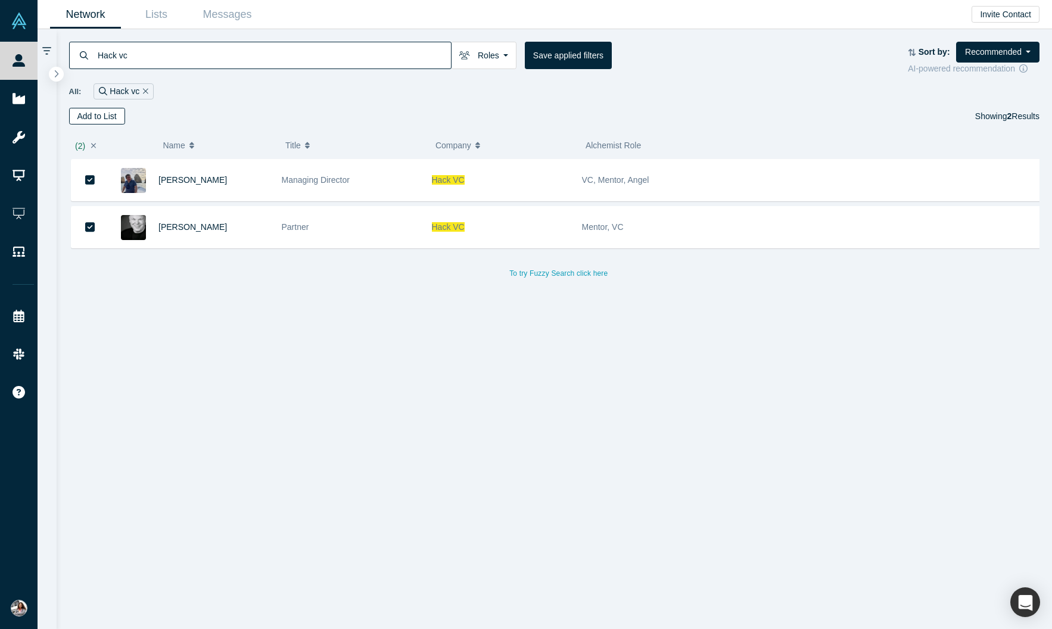
click at [105, 125] on button "Add to List" at bounding box center [97, 116] width 56 height 17
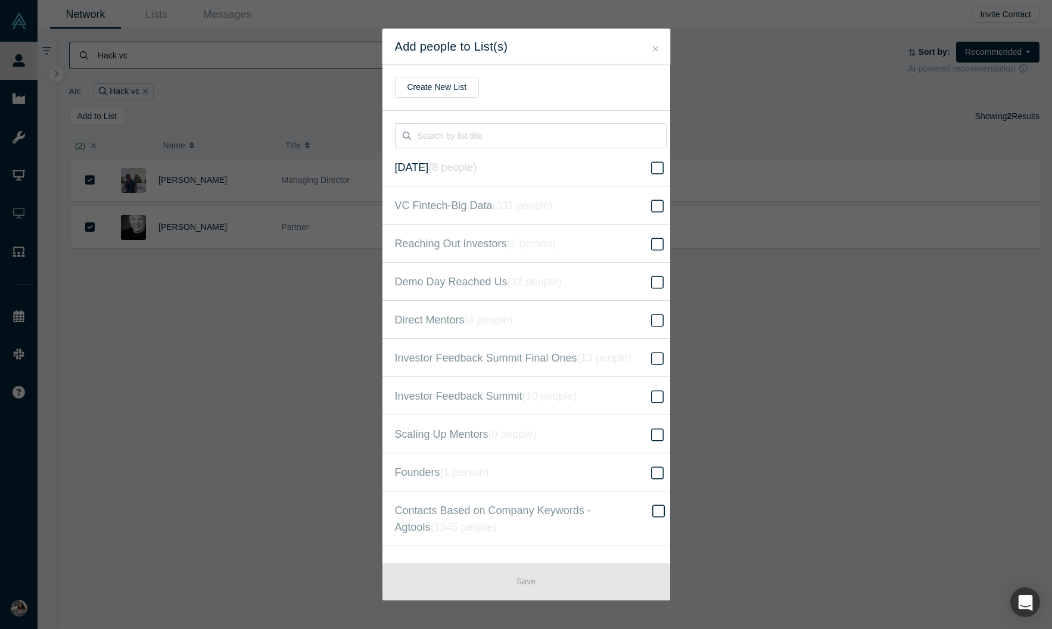
click at [510, 176] on label "[DATE] ( 8 people )" at bounding box center [531, 167] width 297 height 38
click at [0, 0] on input "[DATE] ( 8 people )" at bounding box center [0, 0] width 0 height 0
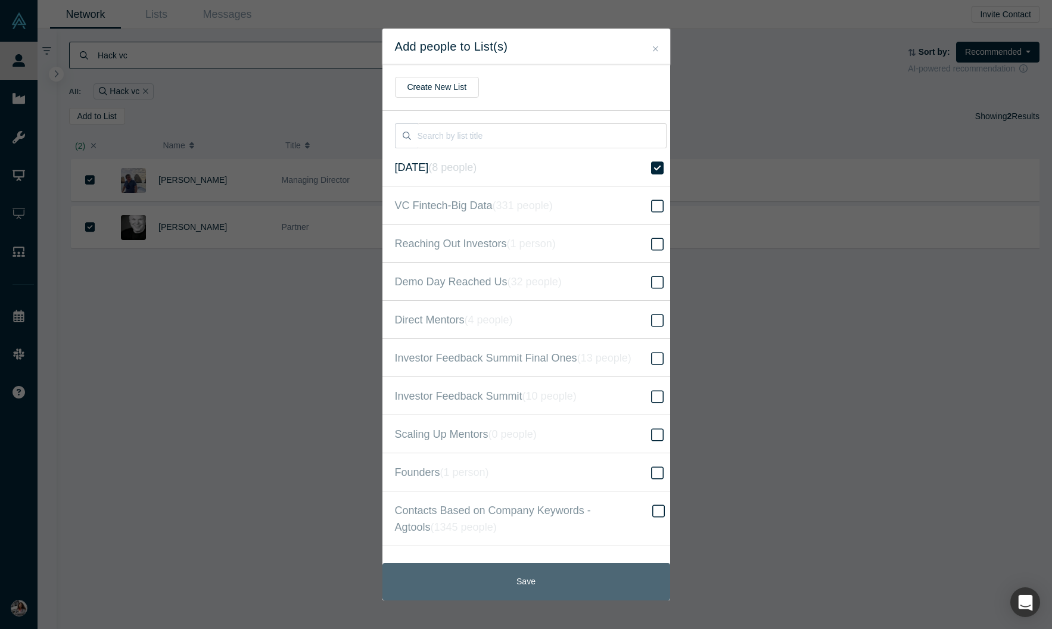
click at [586, 588] on button "Save" at bounding box center [527, 582] width 288 height 38
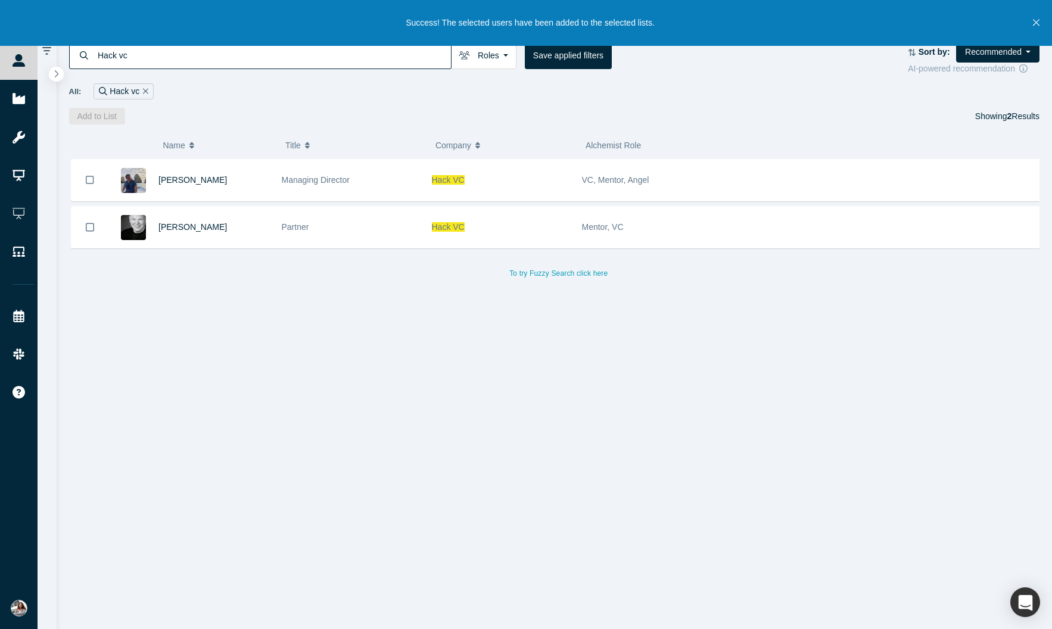
click at [461, 546] on div "[PERSON_NAME] Managing Director Hack VC VC, Mentor, [PERSON_NAME] Partner Hack …" at bounding box center [559, 398] width 980 height 479
click at [144, 65] on input "Hack vc" at bounding box center [274, 55] width 355 height 28
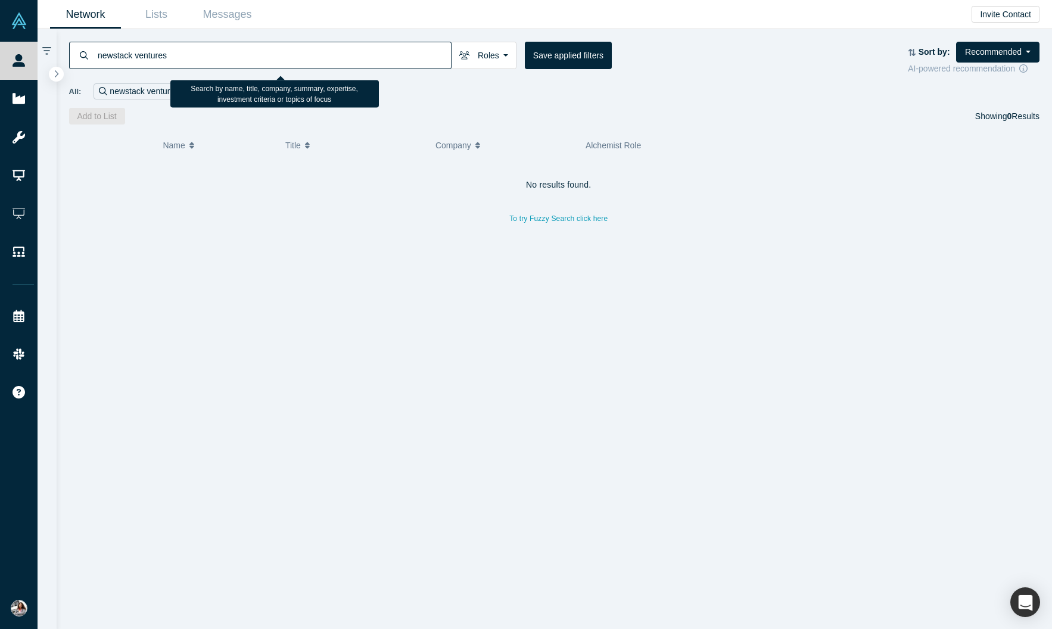
click at [121, 60] on input "newstack ventures" at bounding box center [274, 55] width 355 height 28
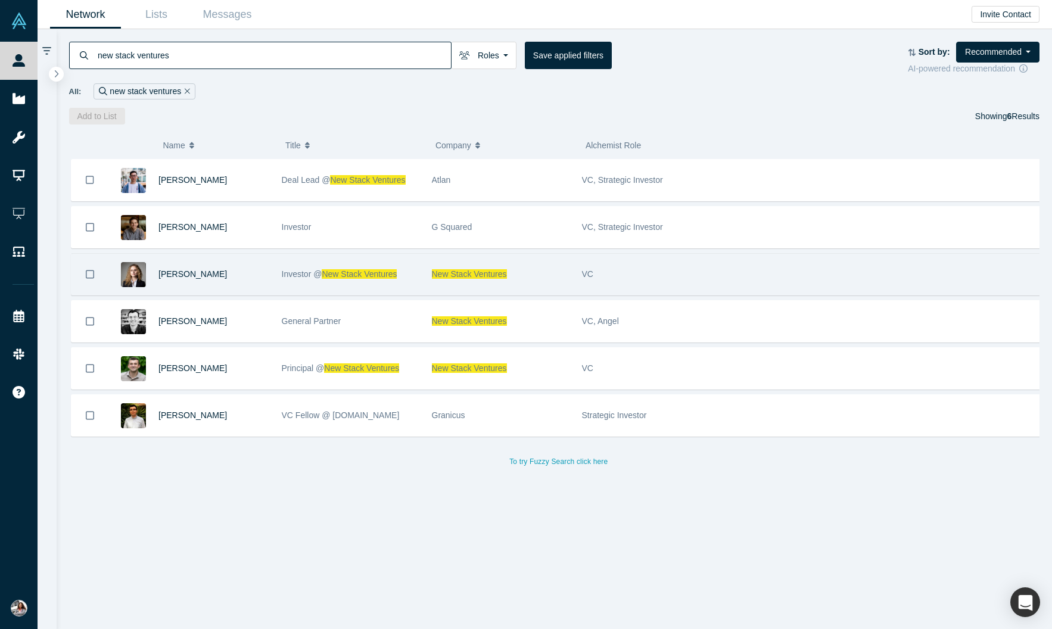
type input "new stack ventures"
click at [94, 280] on icon "Bookmark" at bounding box center [90, 274] width 8 height 11
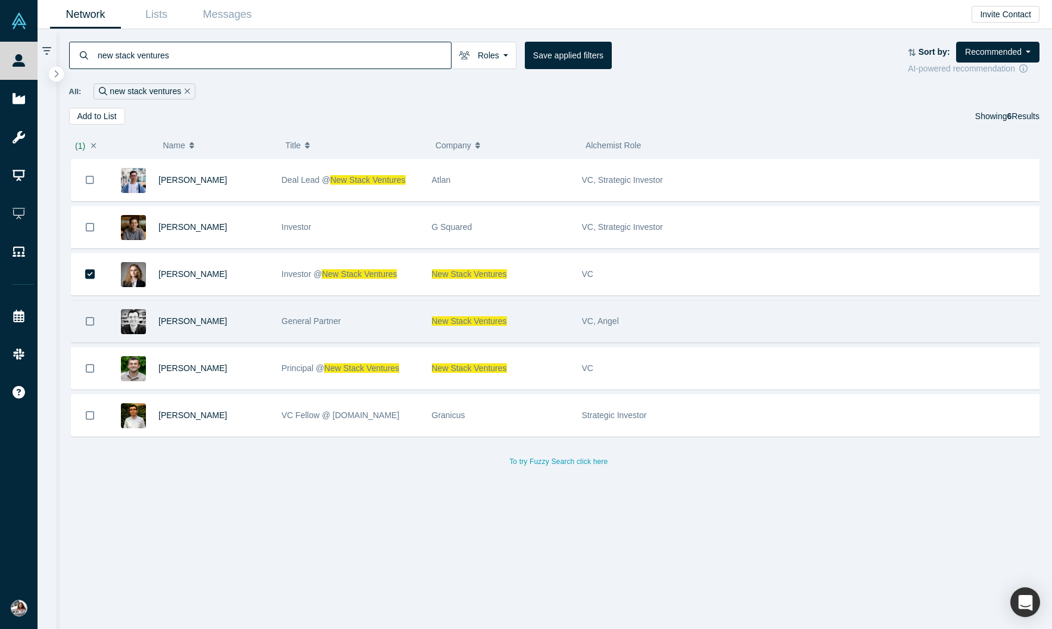
drag, startPoint x: 98, startPoint y: 341, endPoint x: 106, endPoint y: 369, distance: 29.1
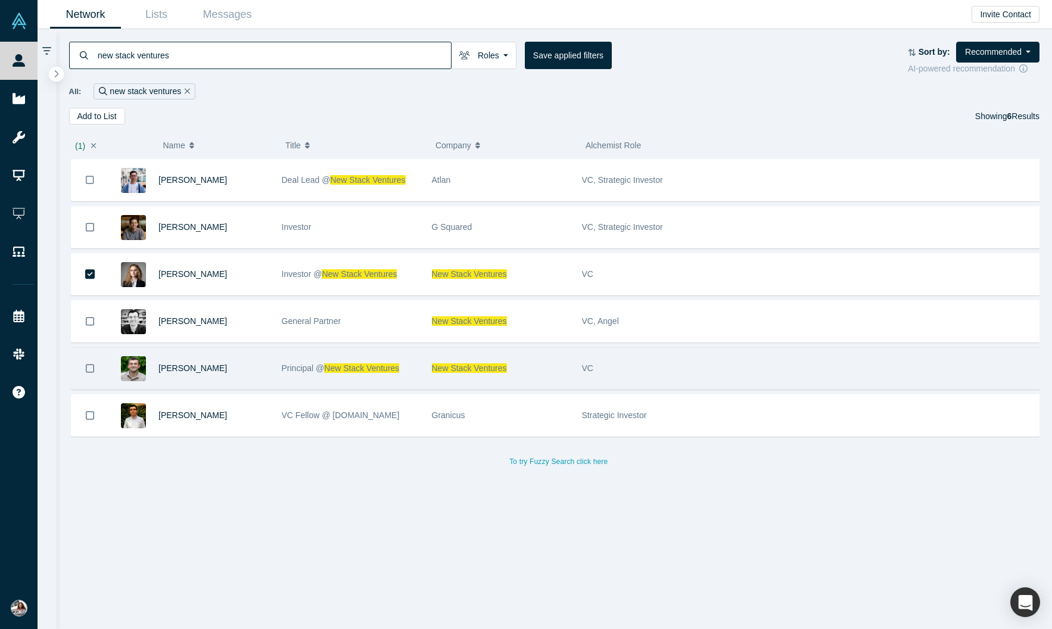
click at [94, 327] on icon "Bookmark" at bounding box center [90, 321] width 8 height 11
click at [94, 374] on icon "Bookmark" at bounding box center [90, 368] width 8 height 11
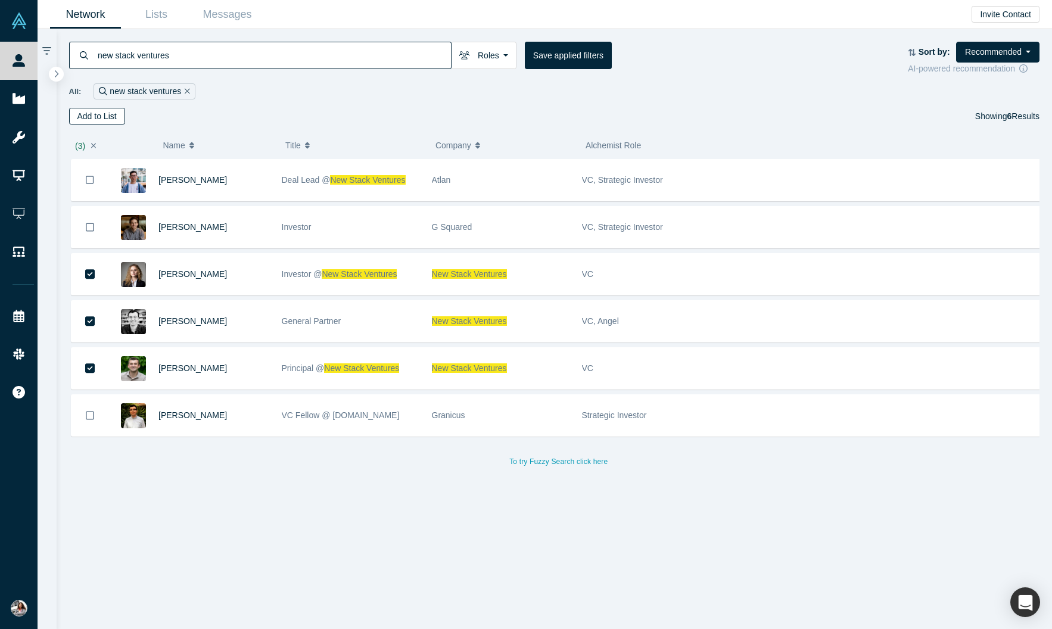
click at [110, 122] on button "Add to List" at bounding box center [97, 116] width 56 height 17
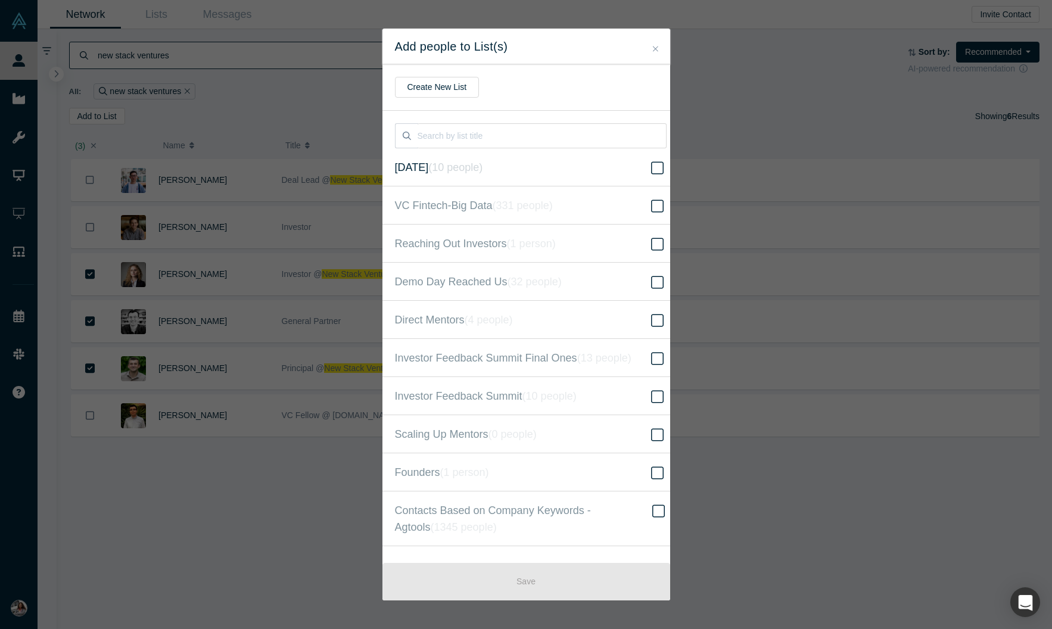
click at [472, 173] on icon "( 10 people )" at bounding box center [455, 168] width 54 height 12
click at [0, 0] on input "[DATE] ( 10 people )" at bounding box center [0, 0] width 0 height 0
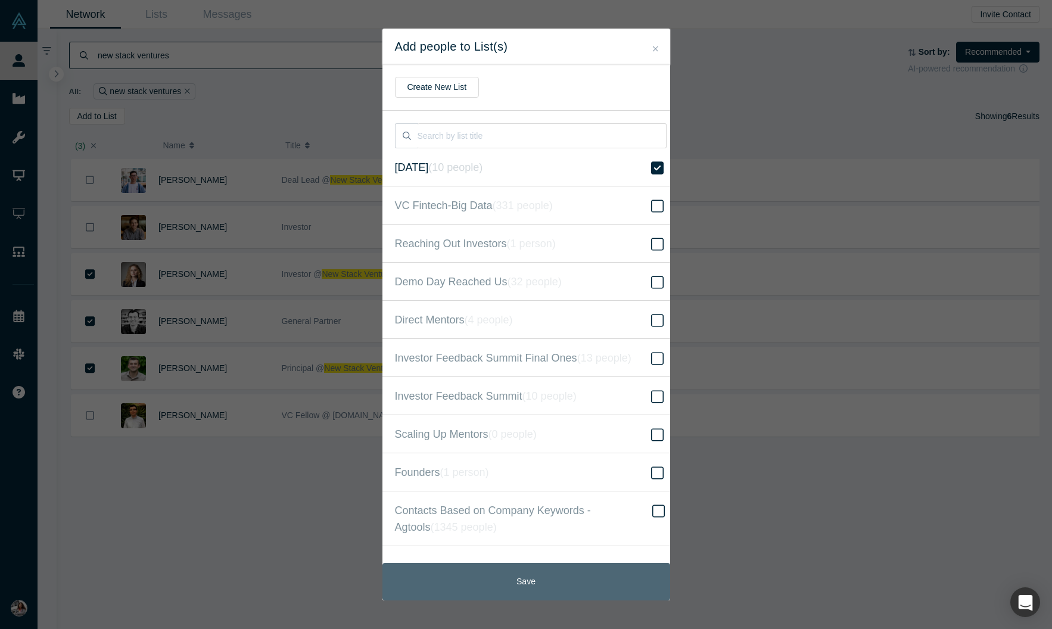
click at [508, 577] on button "Save" at bounding box center [527, 582] width 288 height 38
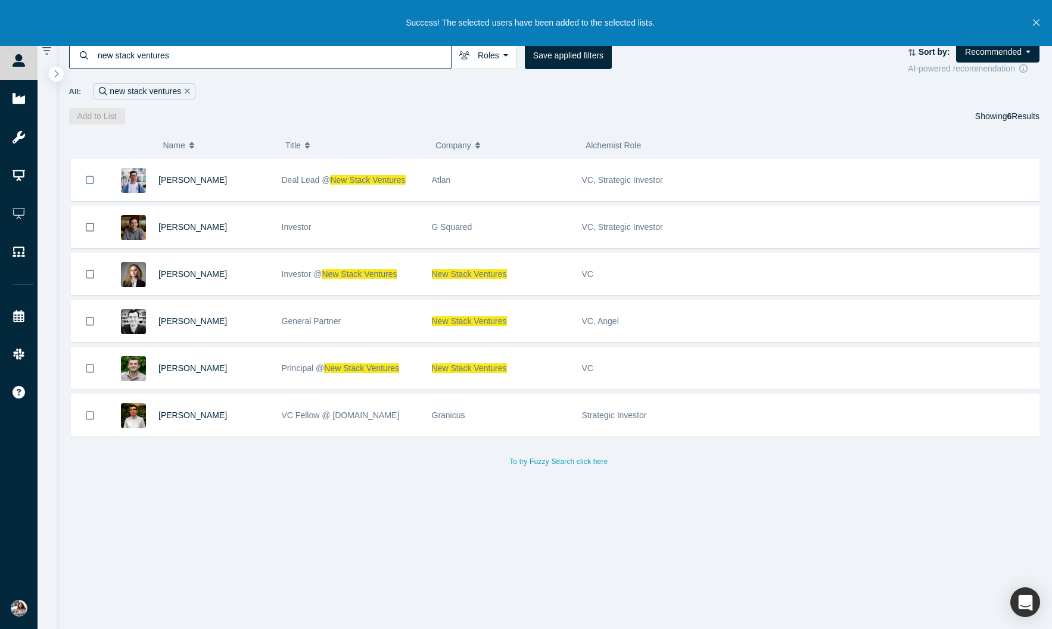
click at [433, 532] on div "Austin Ju Deal Lead @ New Stack Ventures Atlan VC, Strategic Investor [PERSON_N…" at bounding box center [559, 398] width 980 height 479
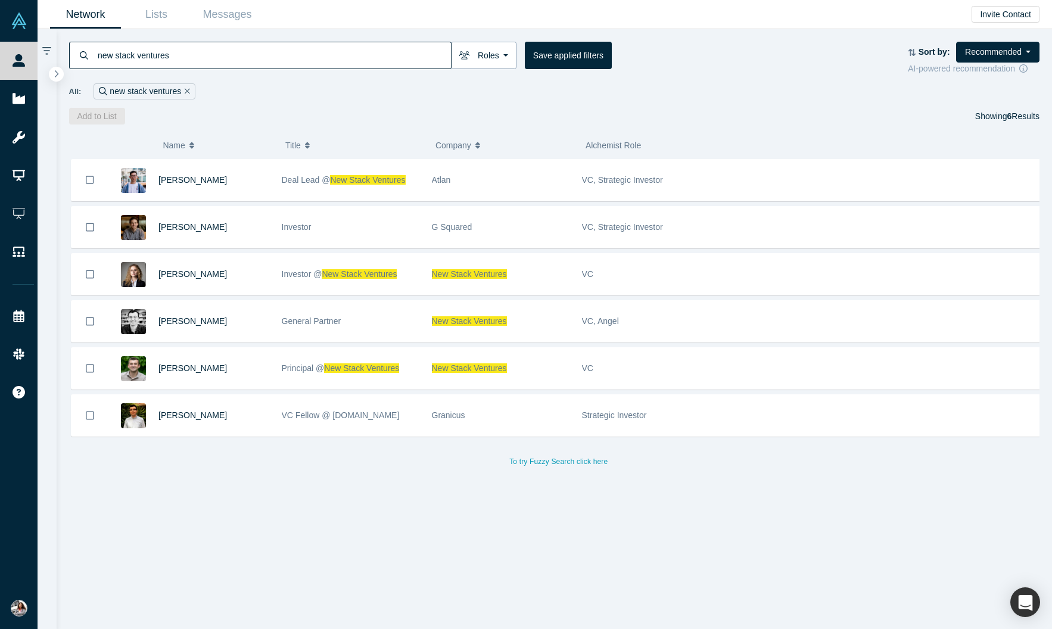
click at [497, 67] on button "Roles" at bounding box center [484, 55] width 66 height 27
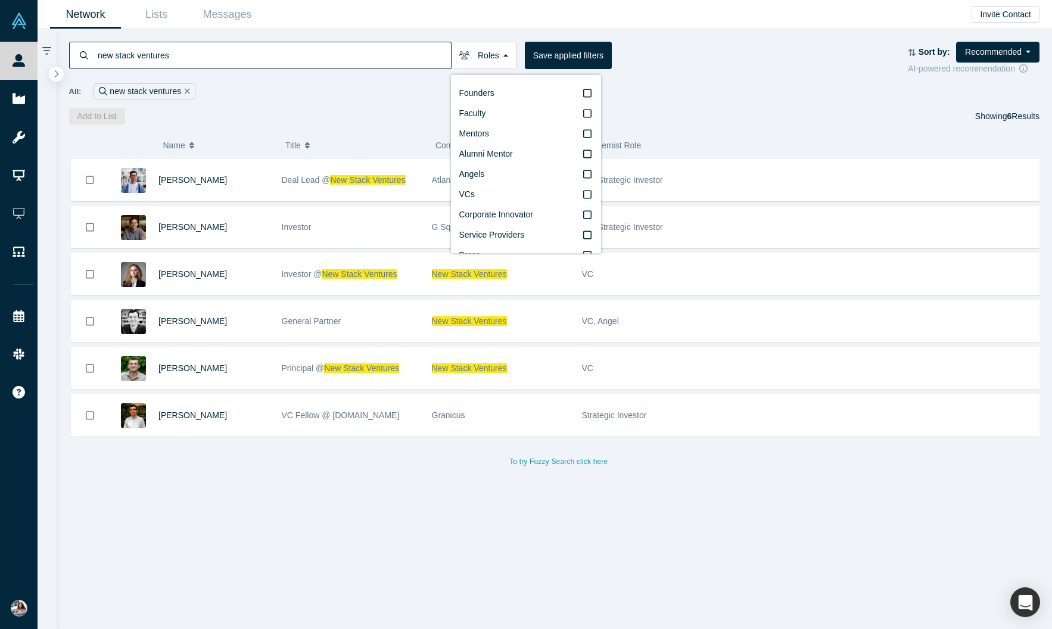
click at [389, 107] on div "new stack ventures Roles Founders Faculty Mentors Alumni Mentor Angels VCs Corp…" at bounding box center [555, 76] width 996 height 95
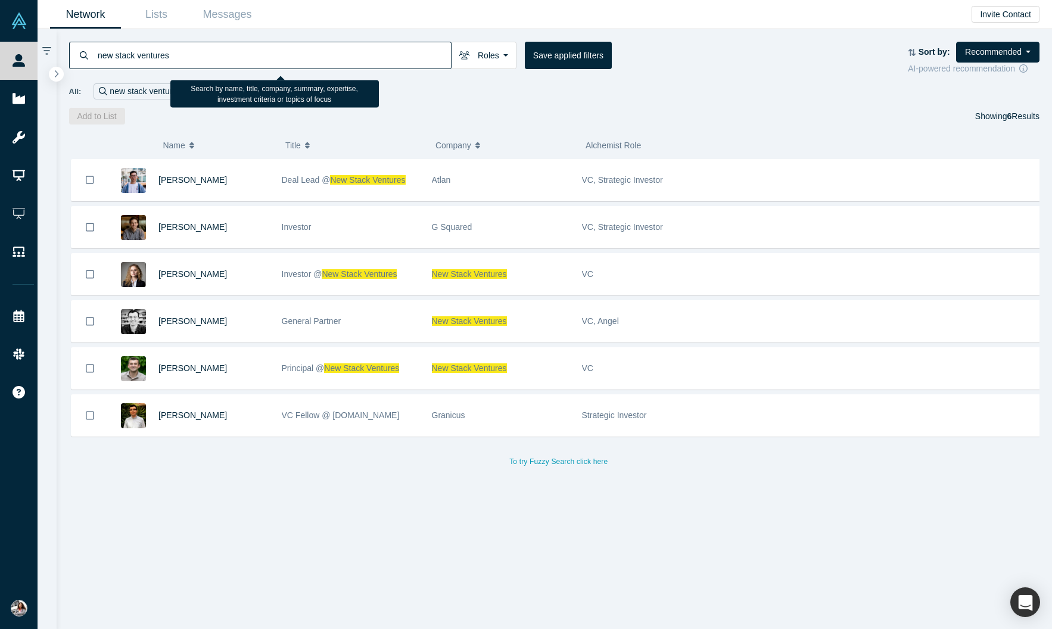
click at [201, 60] on input "new stack ventures" at bounding box center [274, 55] width 355 height 28
click at [173, 26] on link "Lists" at bounding box center [156, 15] width 71 height 28
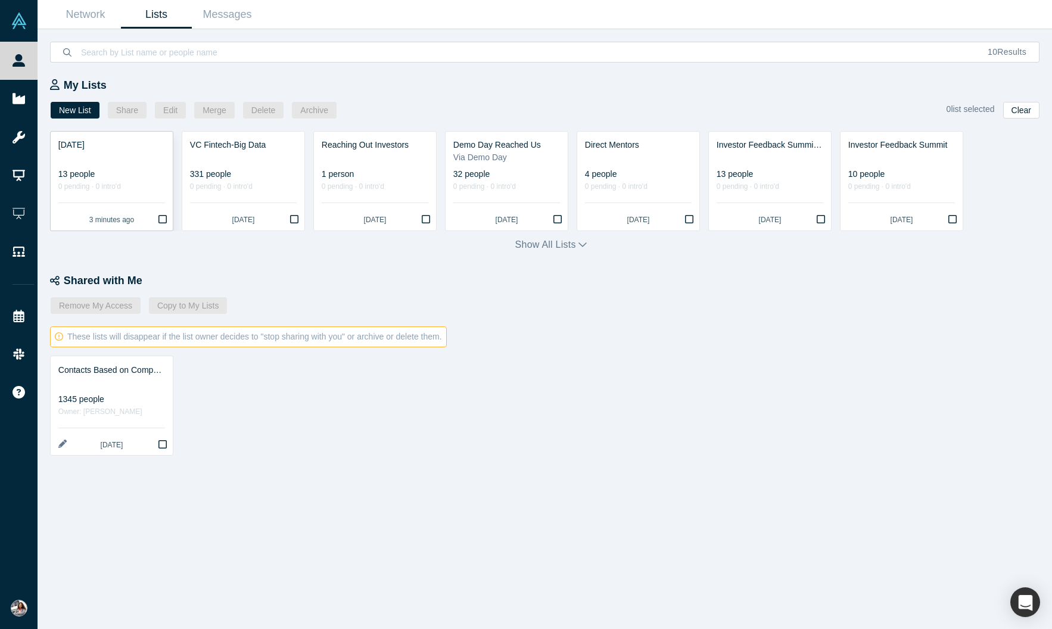
click at [107, 181] on div "13 people" at bounding box center [111, 174] width 107 height 13
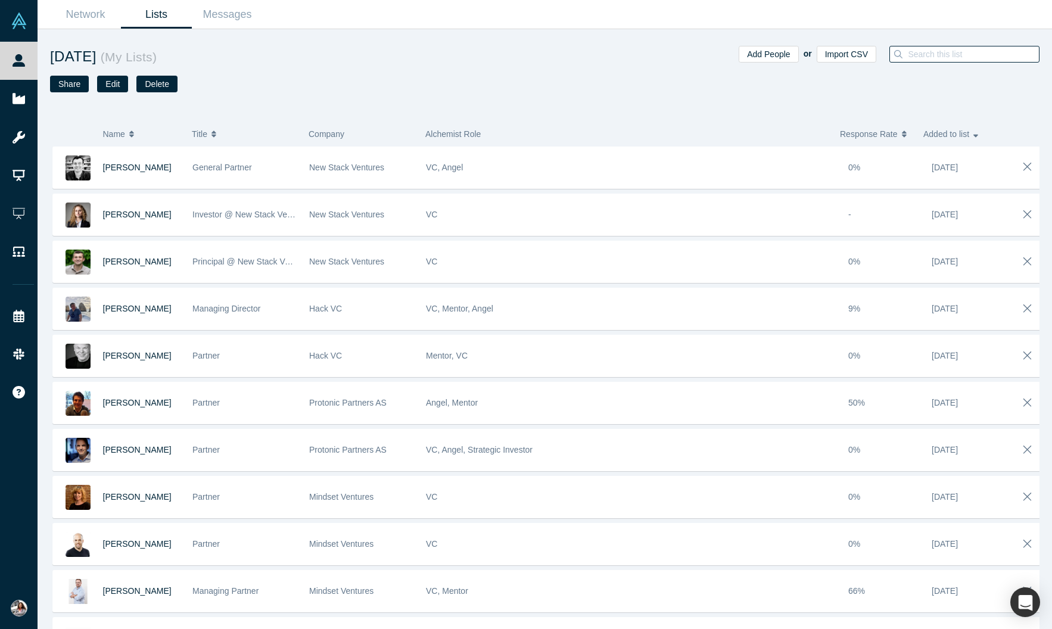
click at [985, 57] on input at bounding box center [973, 53] width 132 height 15
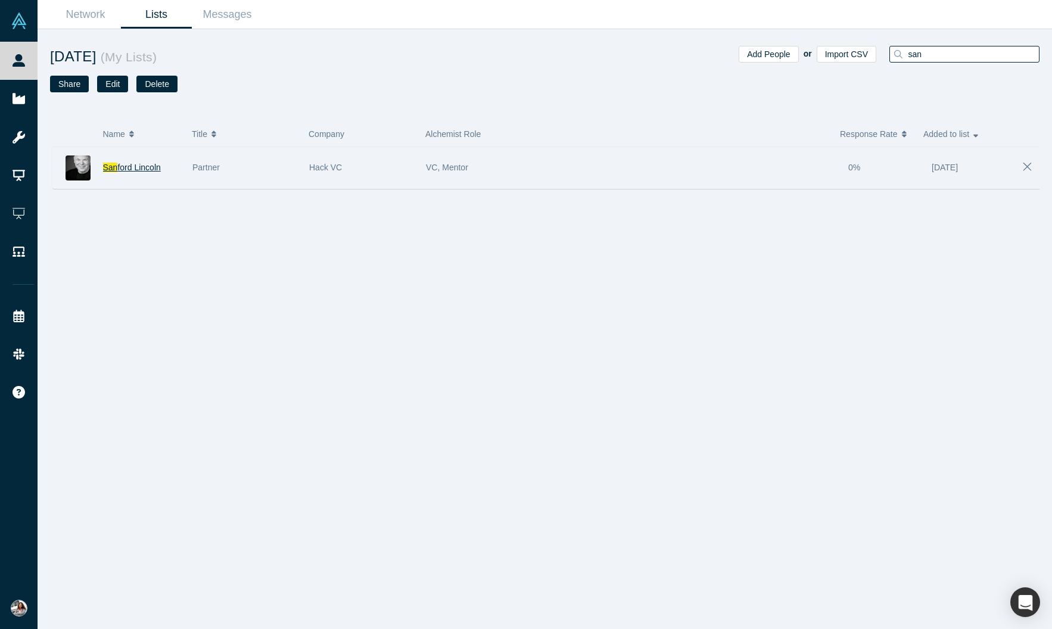
type input "san"
click at [153, 172] on span "ford Lincoln" at bounding box center [138, 168] width 43 height 10
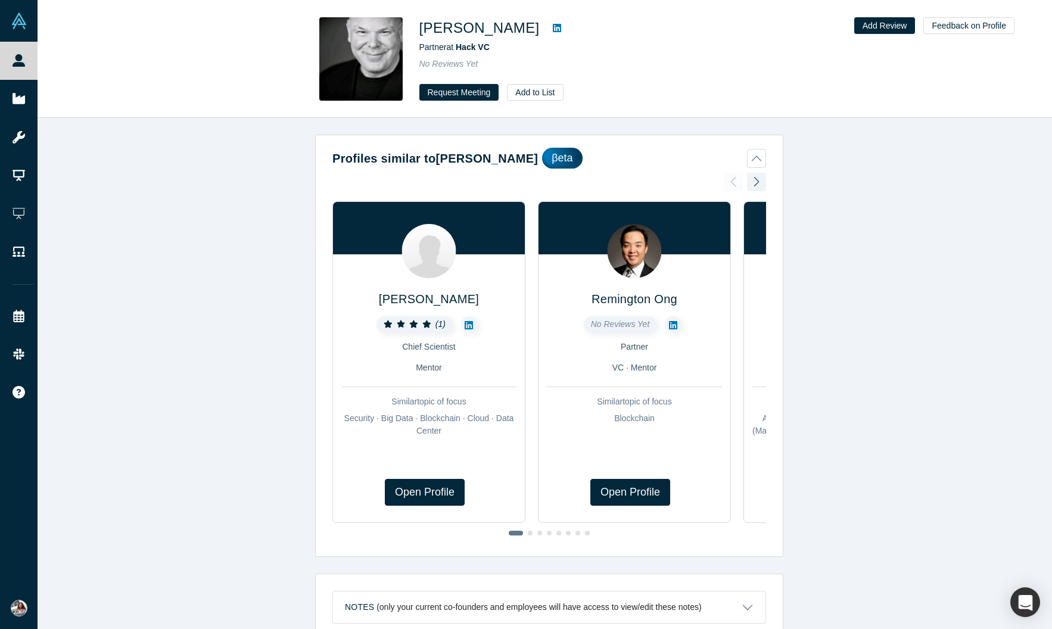
click at [553, 29] on icon at bounding box center [557, 28] width 8 height 10
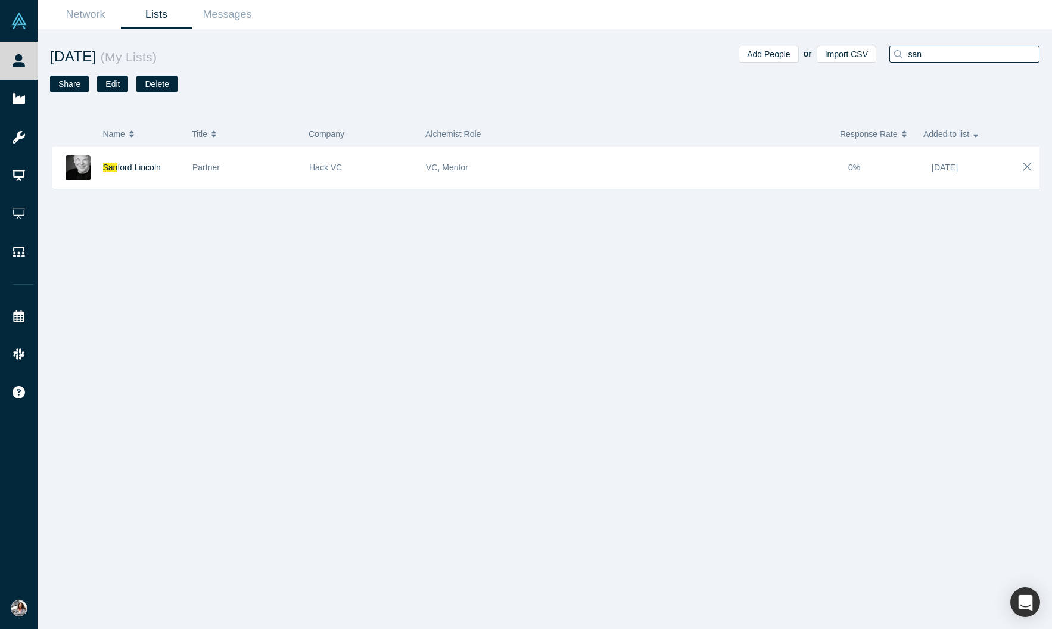
click at [928, 58] on input "san" at bounding box center [973, 53] width 132 height 15
drag, startPoint x: 809, startPoint y: 60, endPoint x: 762, endPoint y: 60, distance: 47.1
click at [762, 60] on div "Add People or Import CSV san" at bounding box center [792, 79] width 495 height 67
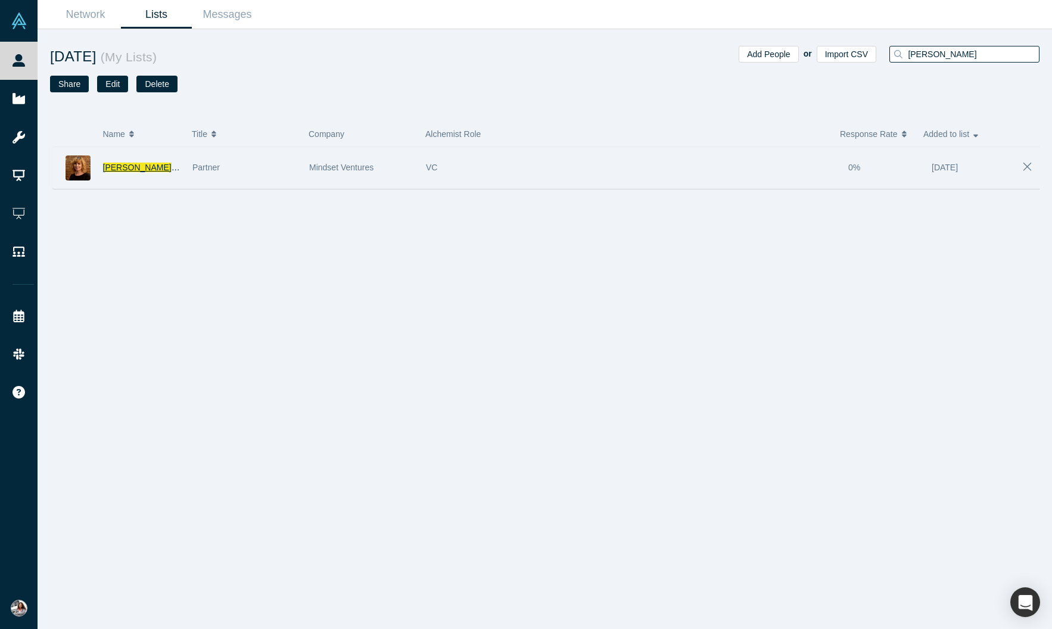
type input "[PERSON_NAME]"
click at [172, 172] on span "[PERSON_NAME]" at bounding box center [206, 168] width 69 height 10
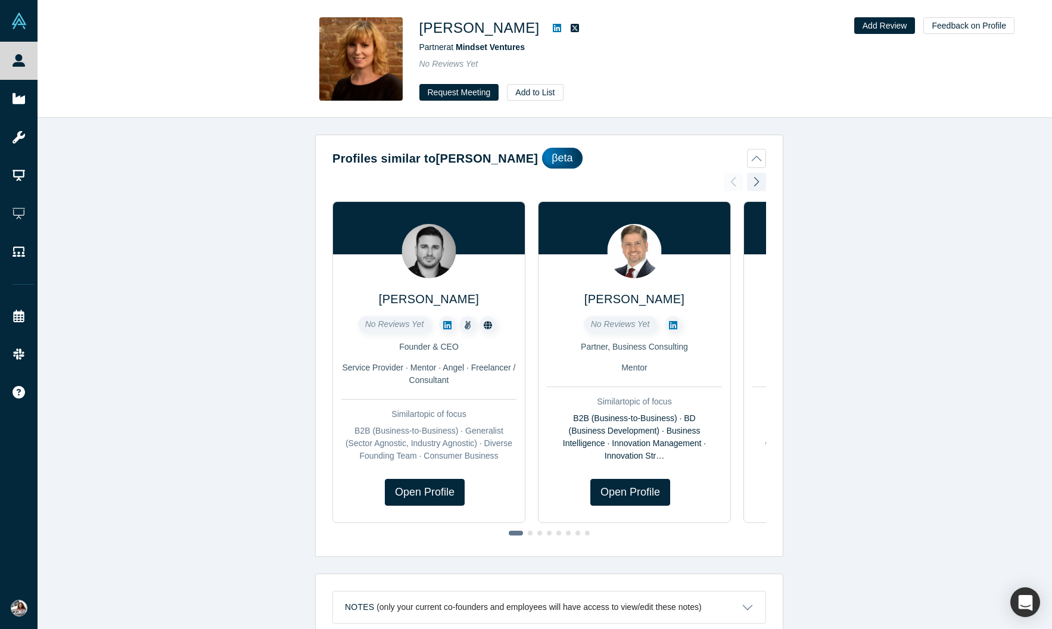
click at [553, 31] on icon at bounding box center [557, 28] width 8 height 10
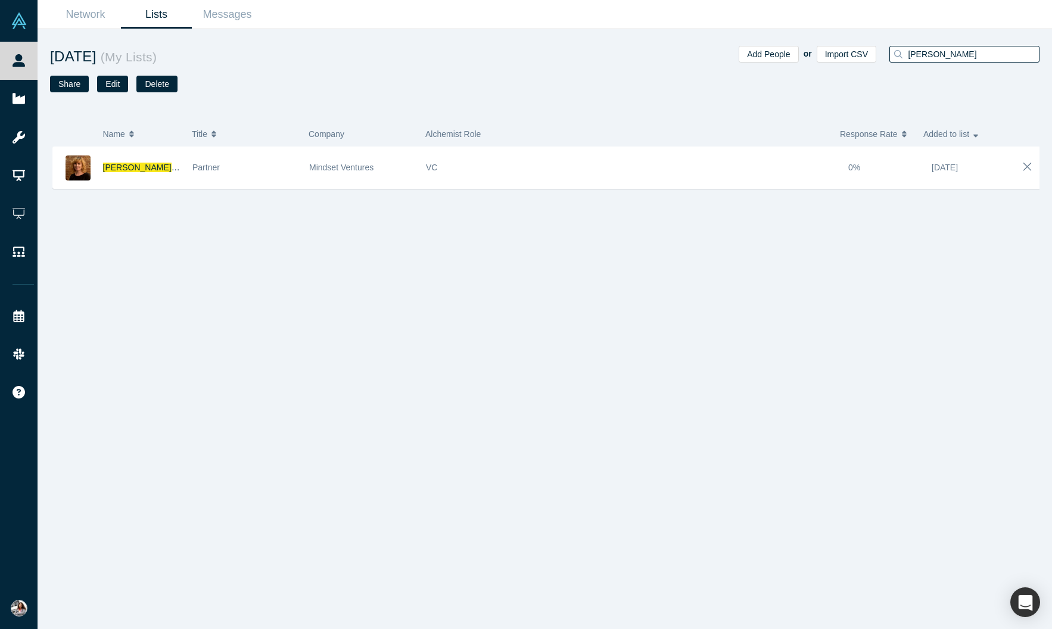
click at [931, 59] on input "[PERSON_NAME]" at bounding box center [973, 53] width 132 height 15
drag, startPoint x: 926, startPoint y: 59, endPoint x: 763, endPoint y: 54, distance: 162.2
click at [765, 53] on div "Add People or Import CSV Jules" at bounding box center [792, 79] width 495 height 67
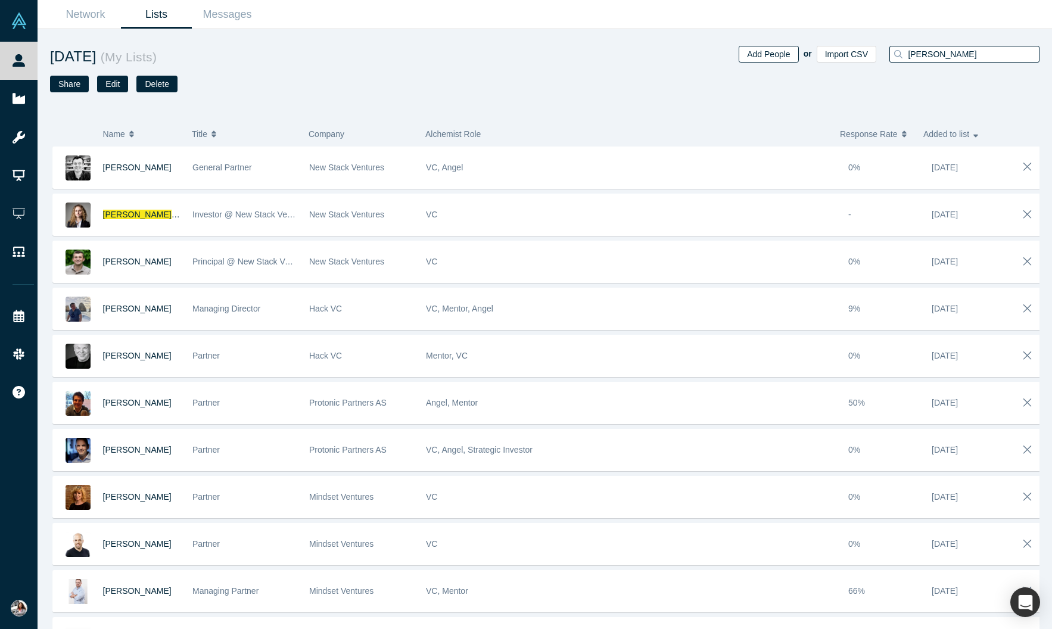
type input "[PERSON_NAME]"
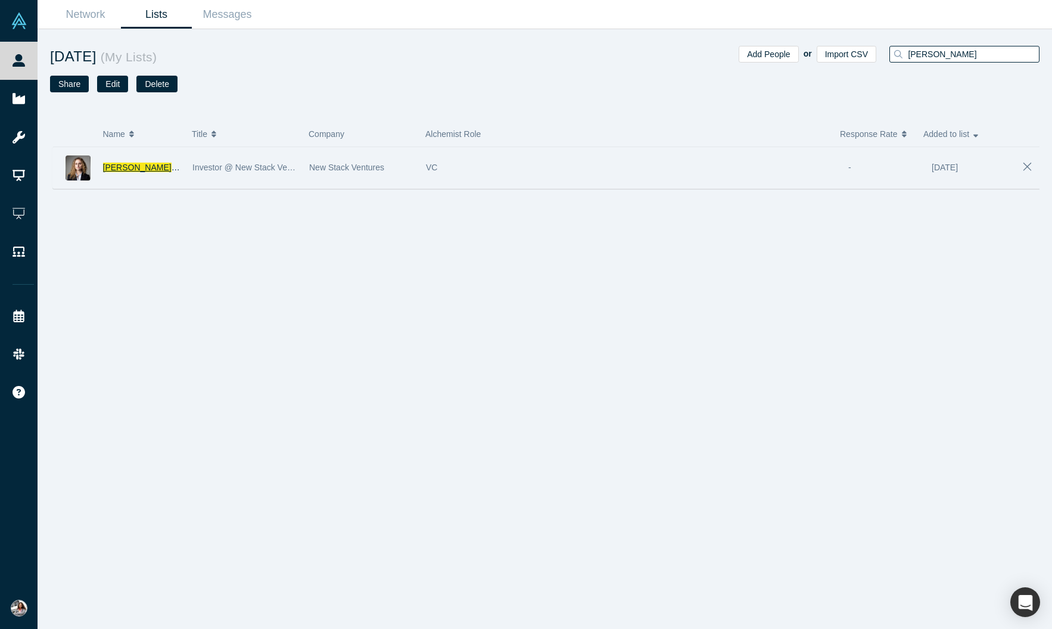
click at [172, 172] on span "[PERSON_NAME]" at bounding box center [206, 168] width 69 height 10
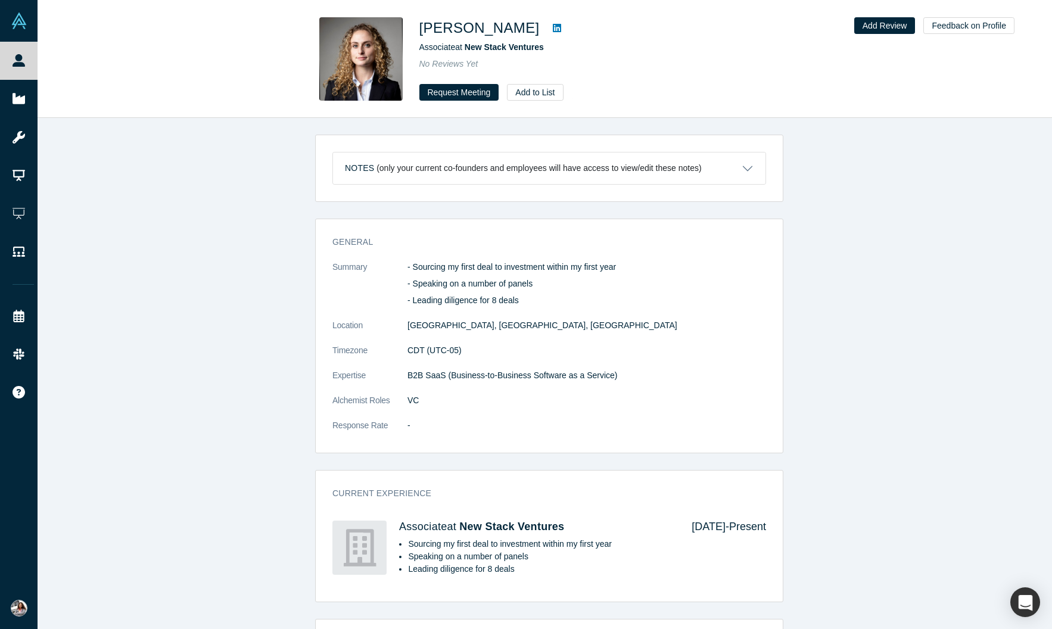
click at [553, 30] on icon at bounding box center [557, 28] width 8 height 8
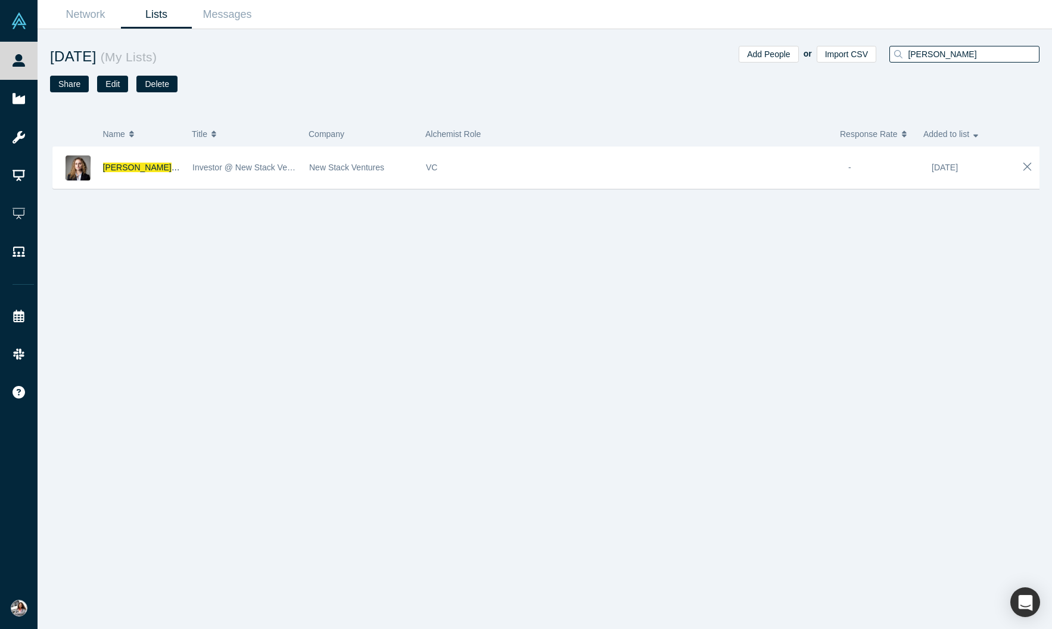
drag, startPoint x: 941, startPoint y: 52, endPoint x: 712, endPoint y: 50, distance: 229.5
click at [712, 50] on div "Add People or Import CSV ariella" at bounding box center [792, 79] width 495 height 67
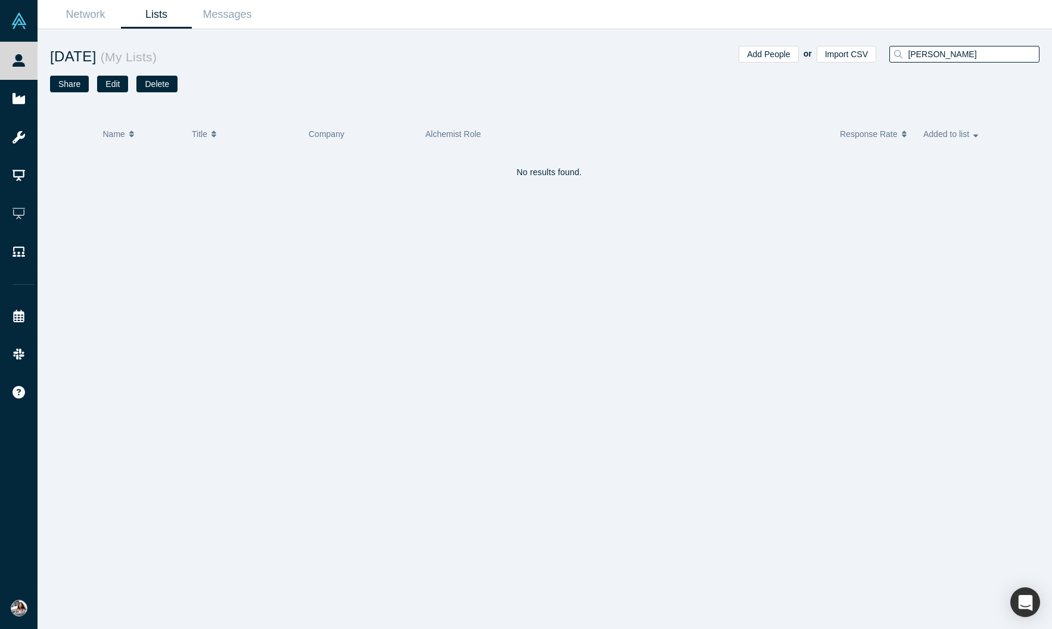
type input "[PERSON_NAME]"
drag, startPoint x: 948, startPoint y: 54, endPoint x: 793, endPoint y: 51, distance: 155.0
click at [805, 51] on div "Add People or Import CSV [PERSON_NAME]" at bounding box center [792, 79] width 495 height 67
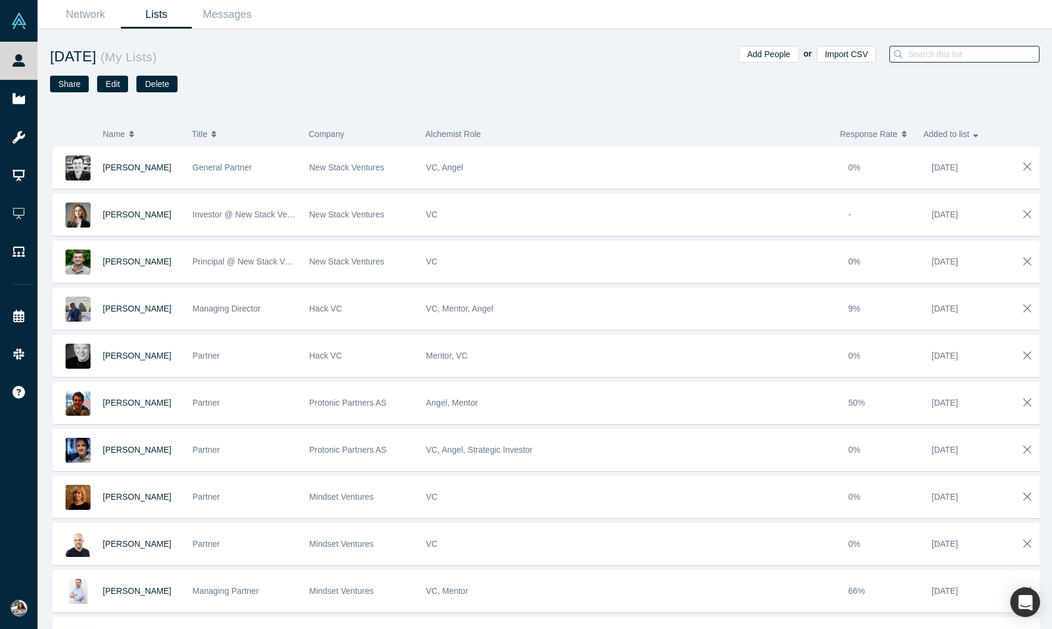
click at [914, 54] on input at bounding box center [973, 53] width 132 height 15
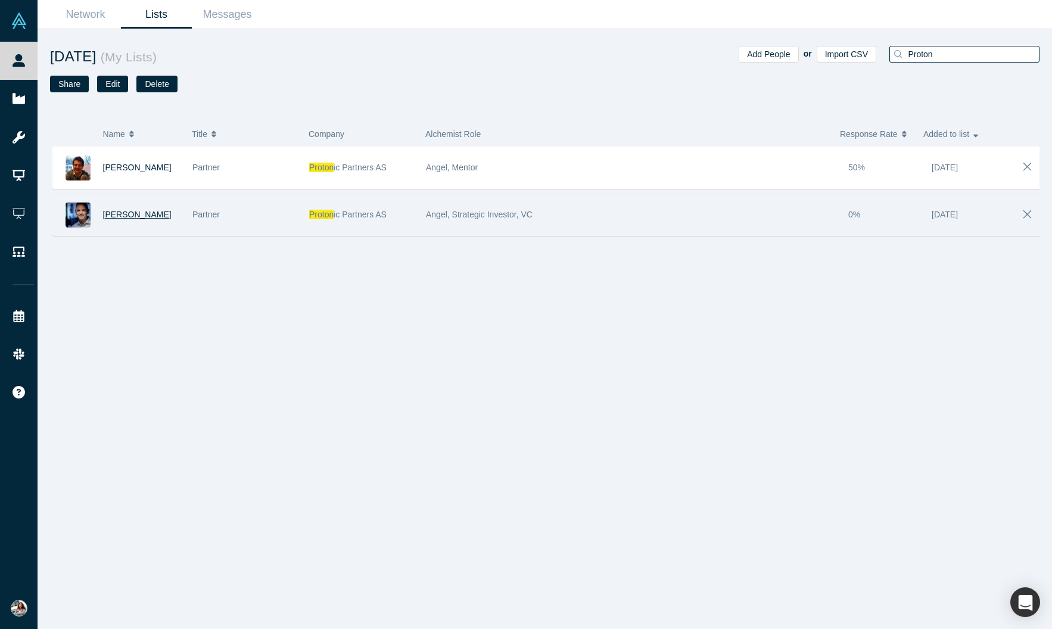
type input "Proton"
click at [142, 219] on span "[PERSON_NAME]" at bounding box center [137, 215] width 69 height 10
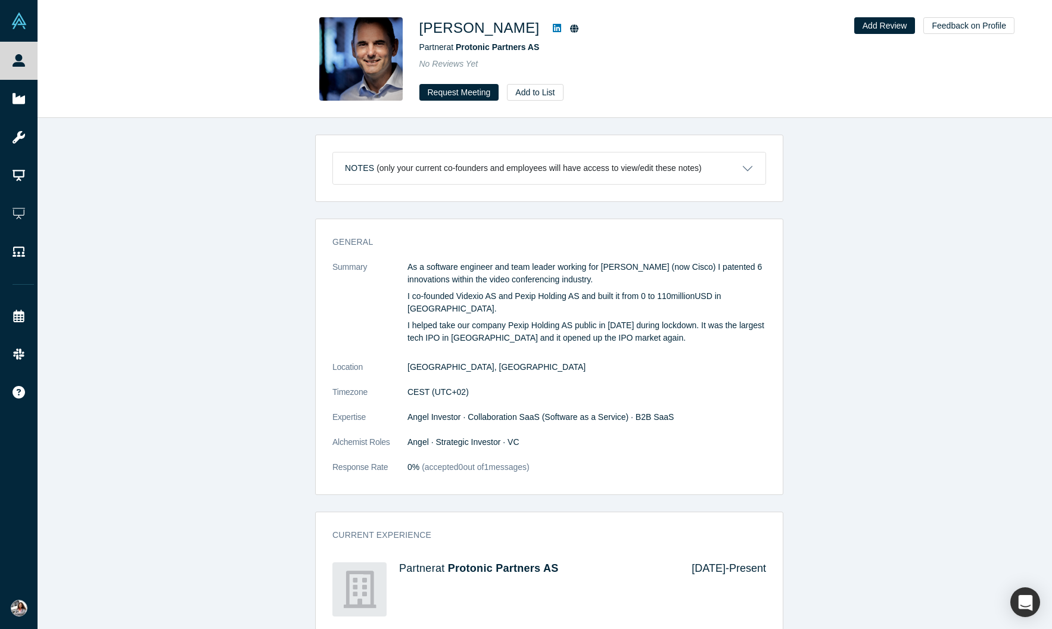
click at [553, 32] on icon at bounding box center [557, 28] width 8 height 10
